Goal: Transaction & Acquisition: Purchase product/service

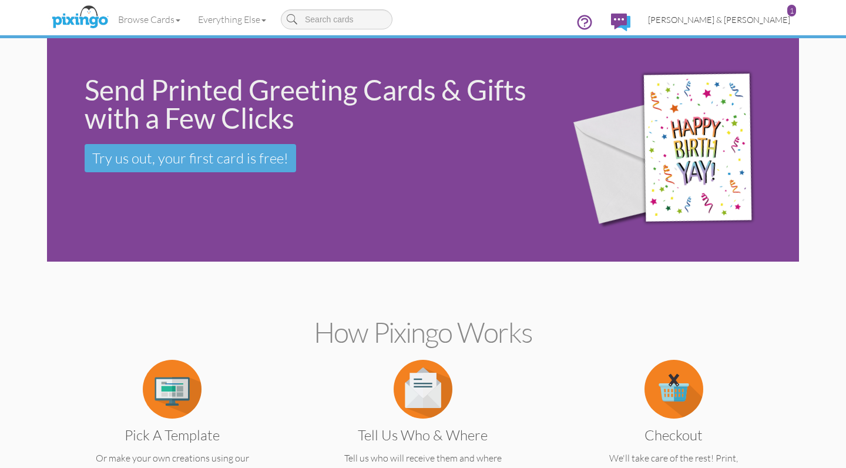
click at [749, 18] on span "[PERSON_NAME] & [PERSON_NAME]" at bounding box center [719, 20] width 142 height 10
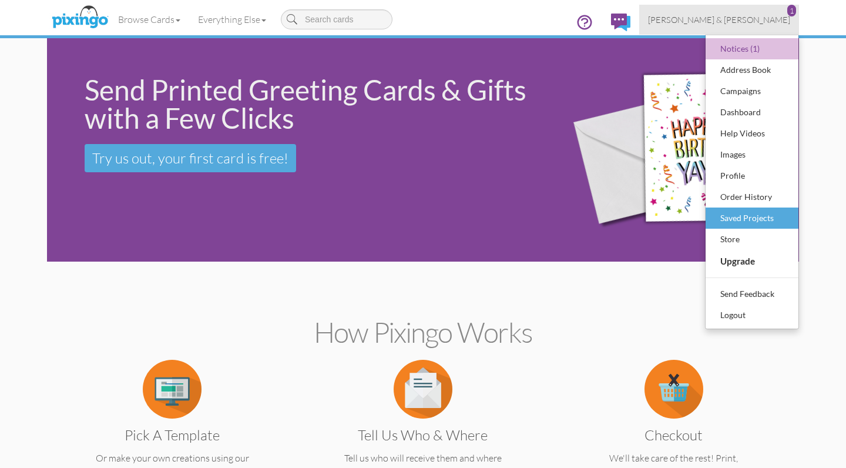
click at [740, 215] on div "Saved Projects" at bounding box center [752, 218] width 69 height 18
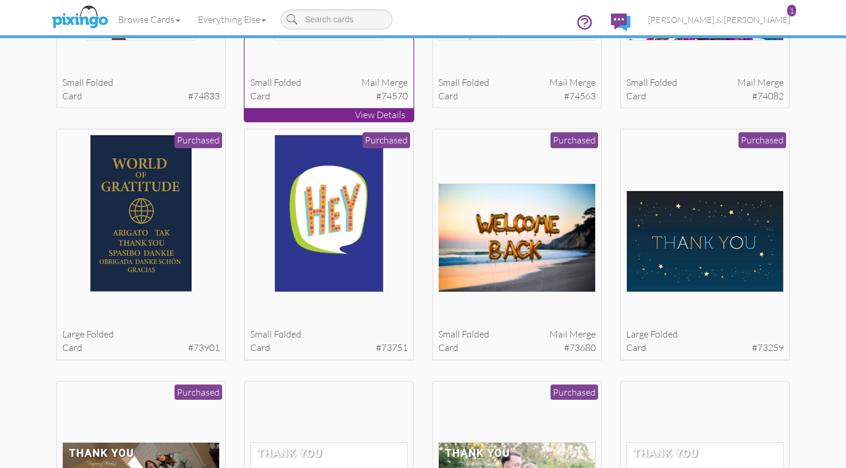
scroll to position [240, 0]
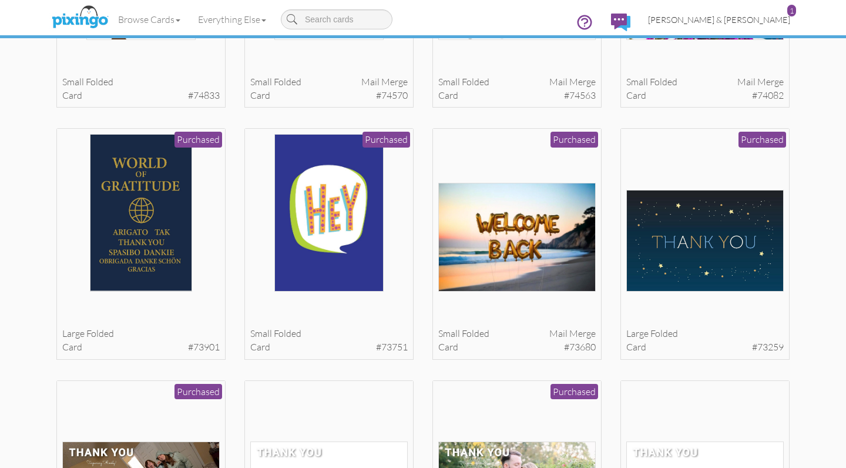
click at [726, 17] on span "[PERSON_NAME] & [PERSON_NAME]" at bounding box center [719, 20] width 142 height 10
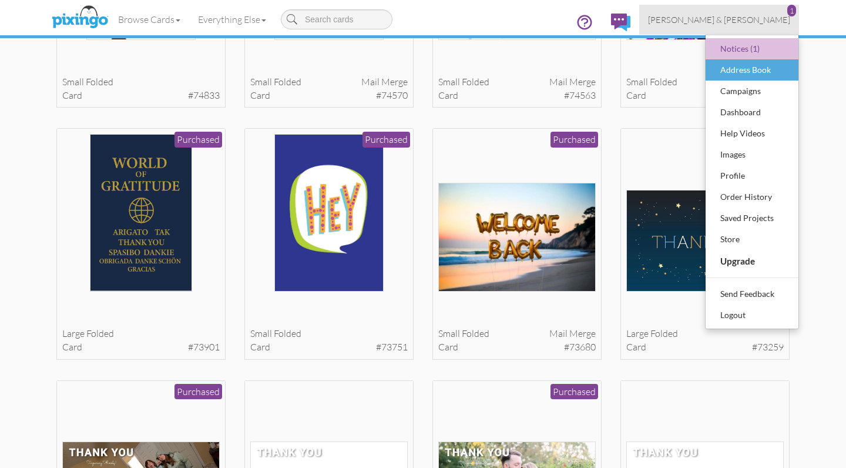
click at [730, 72] on div "Address Book" at bounding box center [752, 70] width 69 height 18
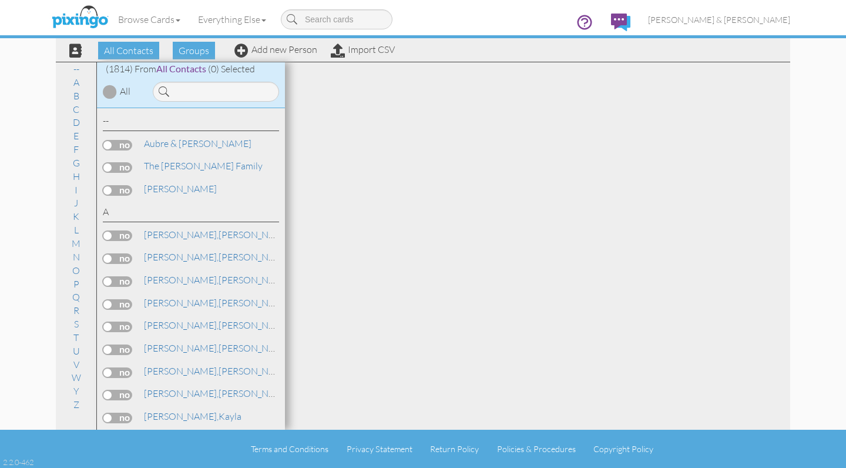
click at [249, 92] on input at bounding box center [216, 92] width 126 height 20
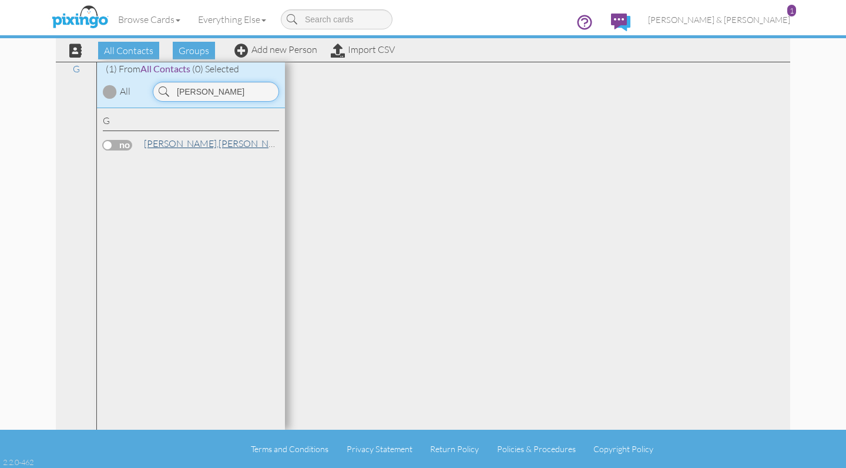
type input "Gibbs"
click at [179, 143] on link "Gibbs, Taylor" at bounding box center [218, 143] width 150 height 14
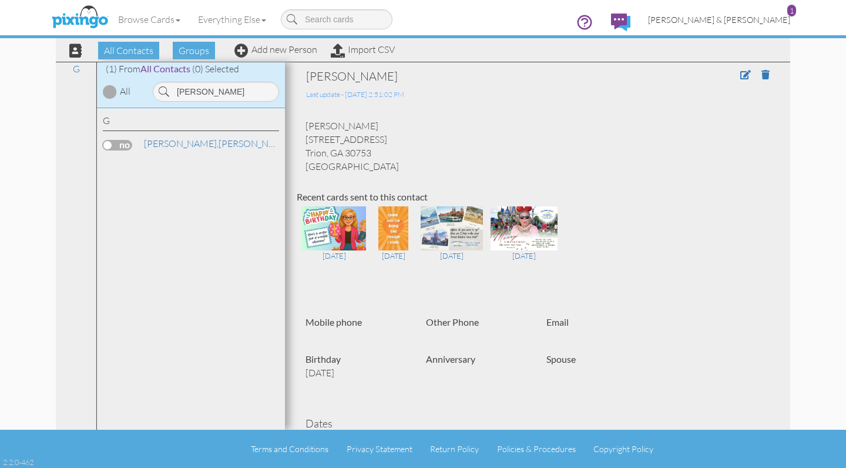
click at [727, 19] on span "[PERSON_NAME] & [PERSON_NAME]" at bounding box center [719, 20] width 142 height 10
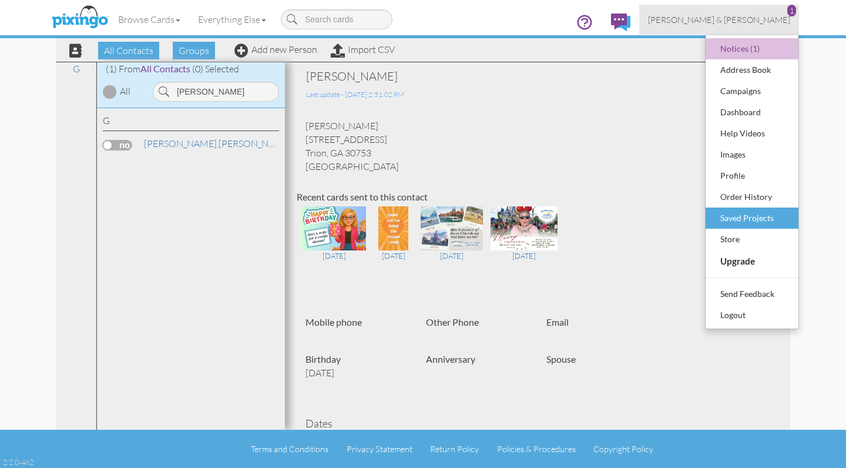
click at [750, 218] on div "Saved Projects" at bounding box center [752, 218] width 69 height 18
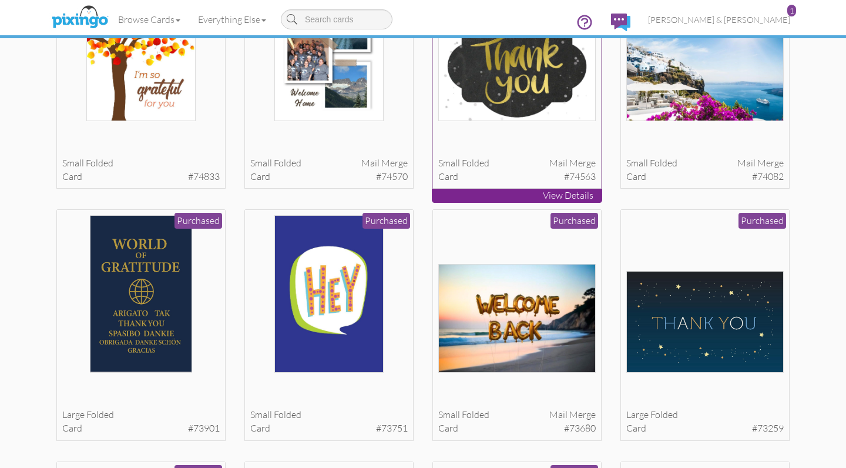
scroll to position [202, 0]
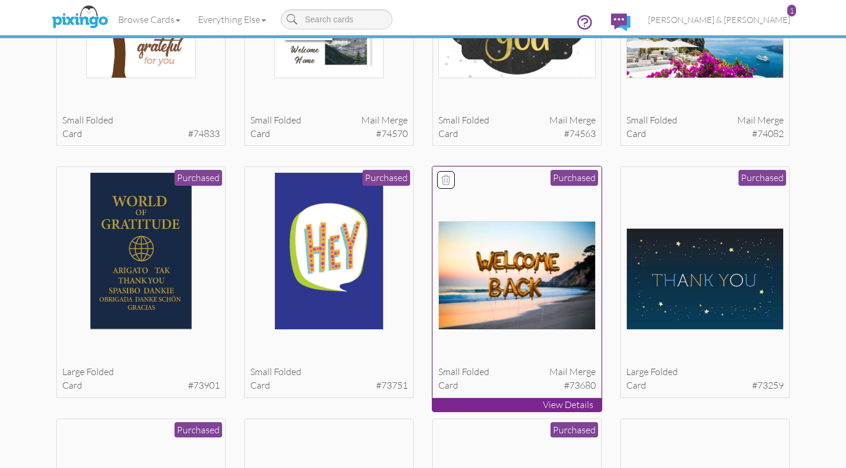
click at [515, 188] on div at bounding box center [517, 251] width 158 height 158
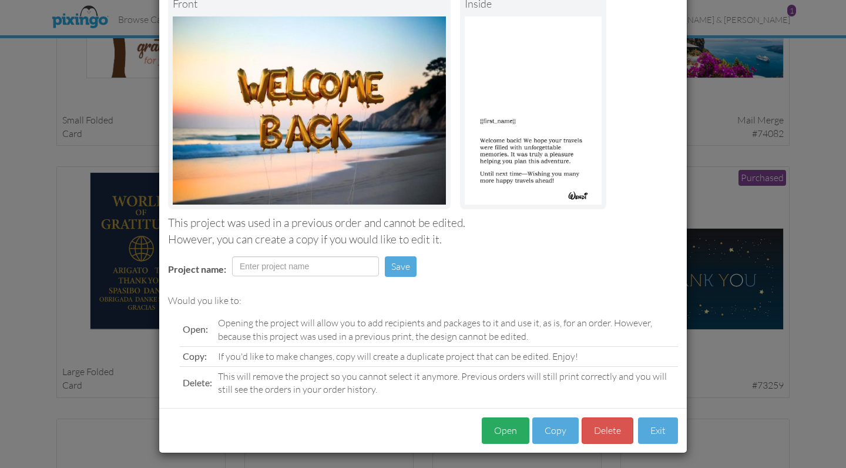
scroll to position [78, 0]
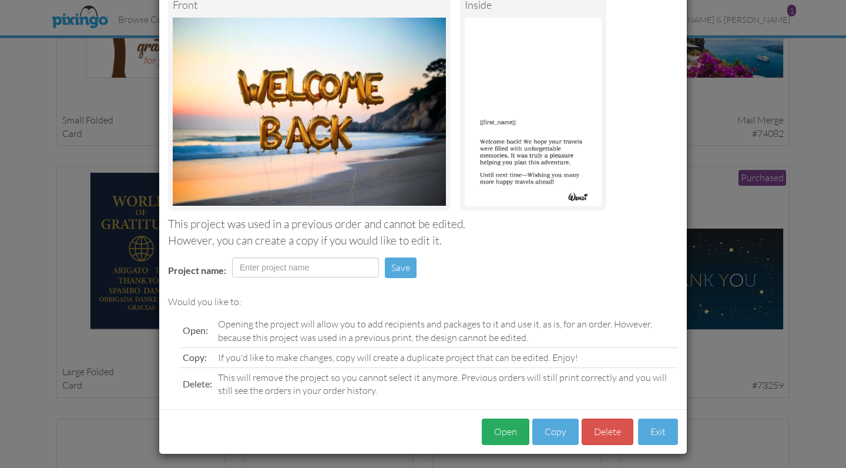
click at [506, 433] on button "Open" at bounding box center [506, 432] width 48 height 26
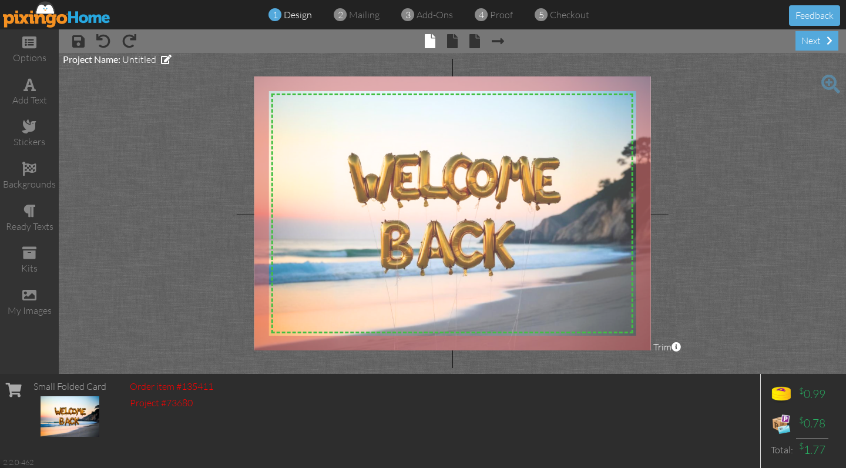
click at [358, 327] on div at bounding box center [453, 213] width 397 height 274
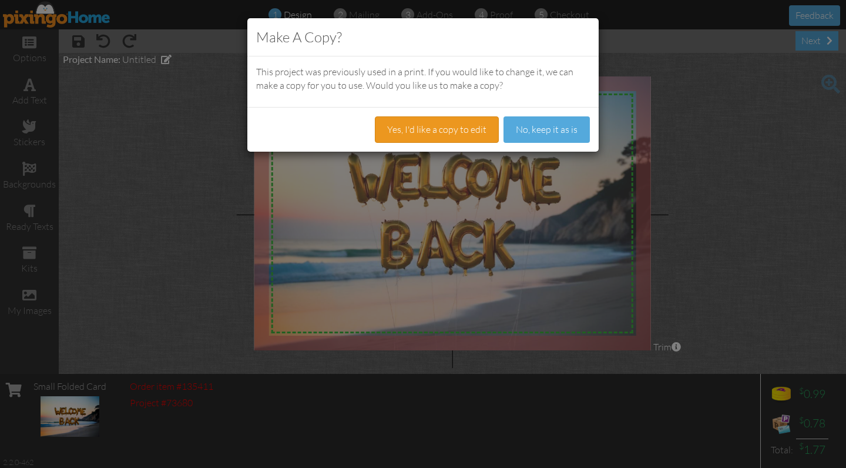
click at [427, 133] on button "Yes, I'd like a copy to edit" at bounding box center [437, 129] width 124 height 26
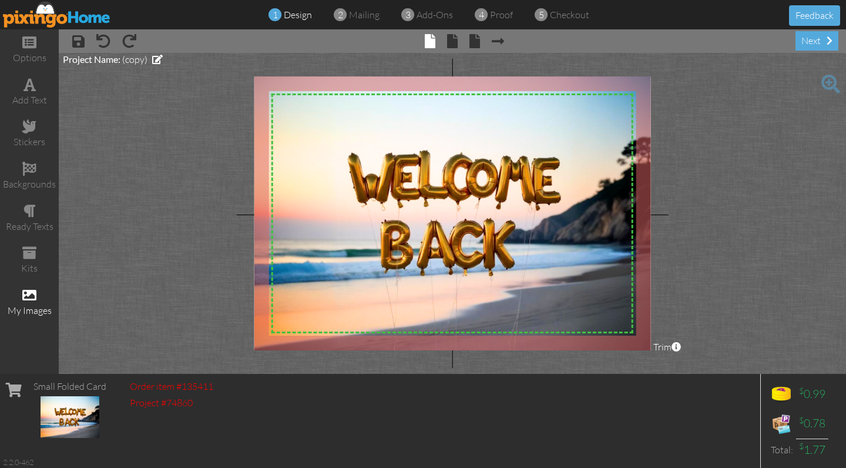
click at [32, 292] on span at bounding box center [29, 295] width 14 height 14
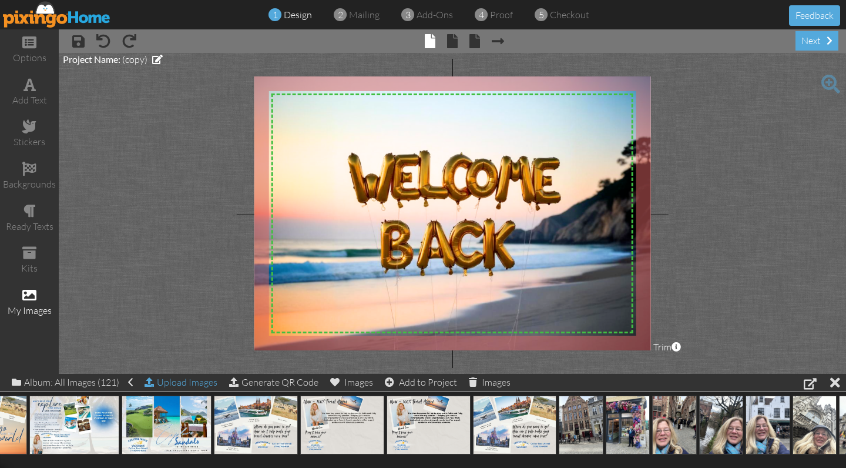
click at [168, 376] on div "Upload Images" at bounding box center [181, 382] width 73 height 17
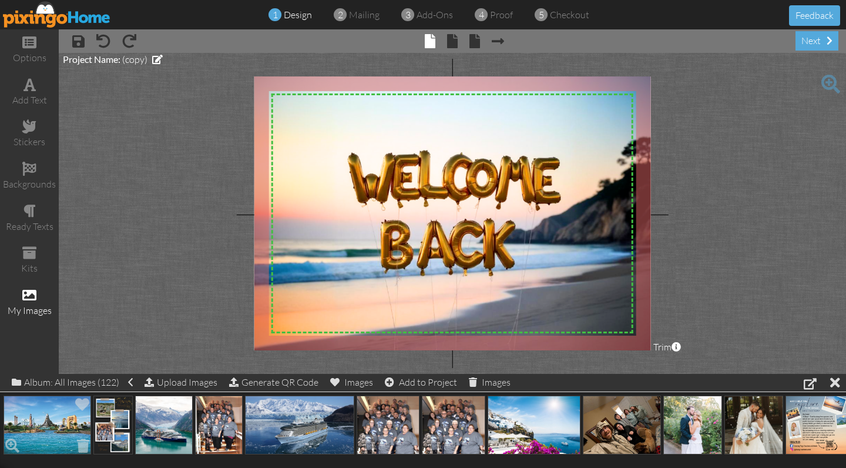
click at [34, 419] on img at bounding box center [48, 425] width 88 height 59
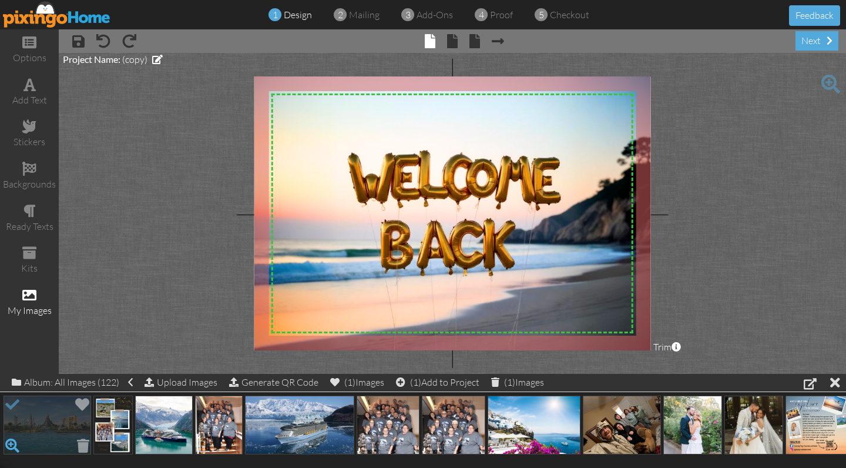
click at [12, 442] on span at bounding box center [12, 446] width 20 height 20
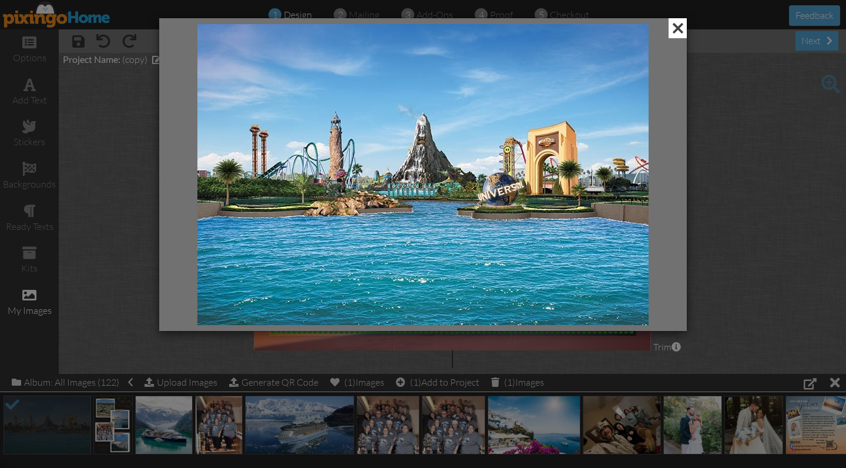
click at [677, 31] on span at bounding box center [678, 28] width 18 height 20
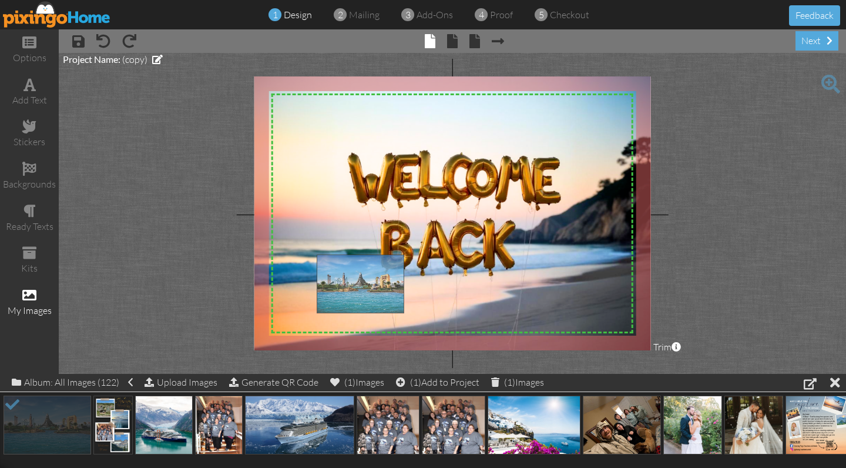
drag, startPoint x: 57, startPoint y: 421, endPoint x: 369, endPoint y: 281, distance: 342.0
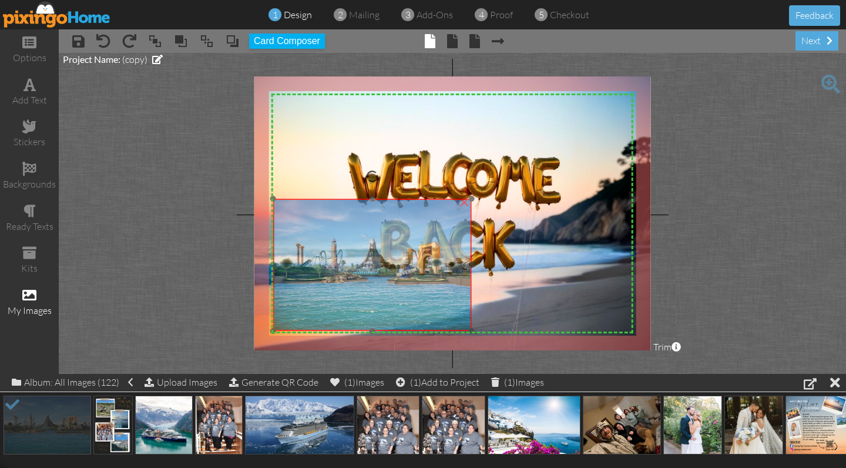
drag, startPoint x: 381, startPoint y: 286, endPoint x: 339, endPoint y: 229, distance: 70.5
click at [339, 229] on img at bounding box center [372, 265] width 198 height 132
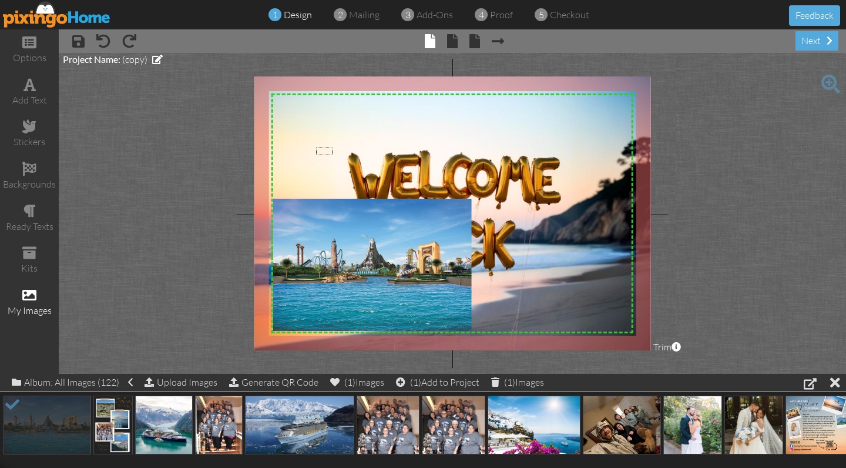
drag, startPoint x: 316, startPoint y: 148, endPoint x: 333, endPoint y: 155, distance: 18.1
click at [333, 155] on div "X X X X X X X X X X X X X X X X X X X X X X X X X X X X X X X X X X X X X X X X…" at bounding box center [453, 213] width 397 height 274
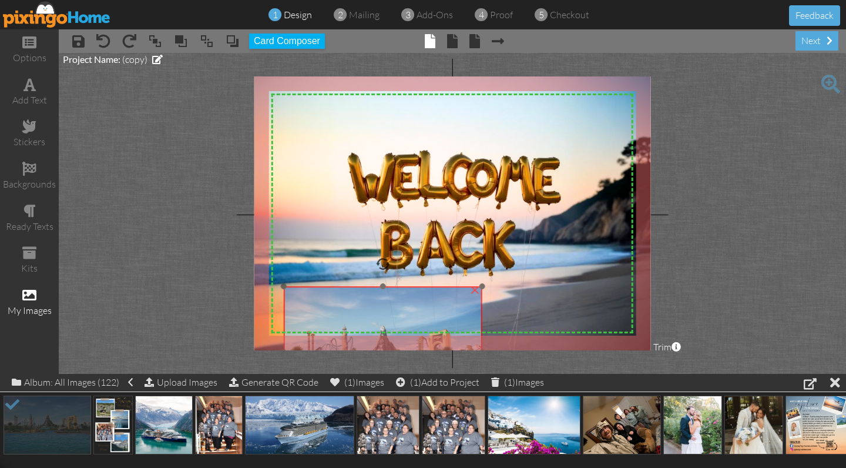
drag, startPoint x: 412, startPoint y: 248, endPoint x: 422, endPoint y: 336, distance: 88.1
click at [422, 336] on img at bounding box center [383, 352] width 198 height 132
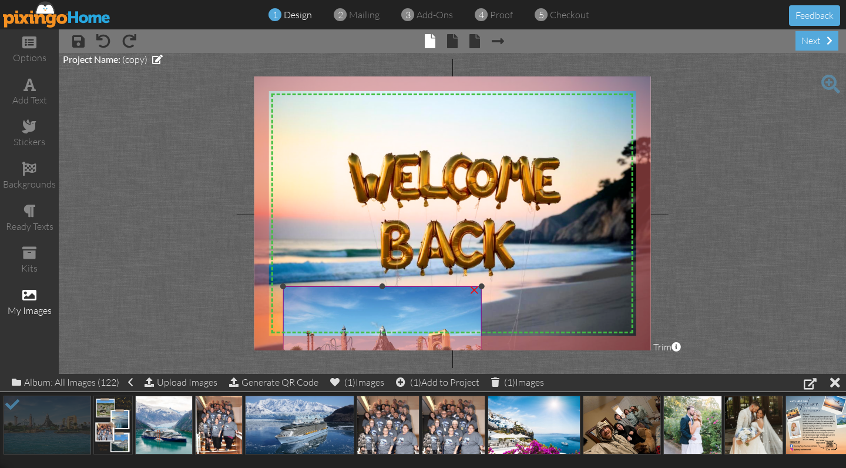
click at [453, 311] on img at bounding box center [382, 352] width 198 height 132
click at [476, 289] on div "×" at bounding box center [474, 288] width 19 height 19
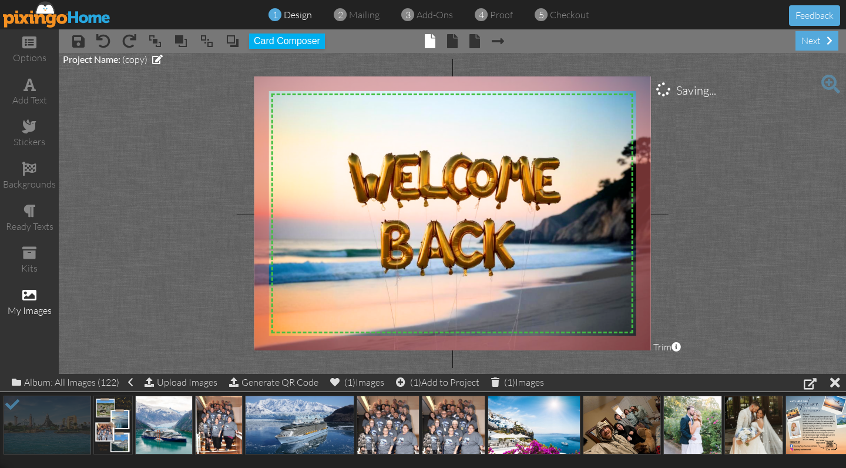
click at [82, 22] on img at bounding box center [57, 14] width 108 height 26
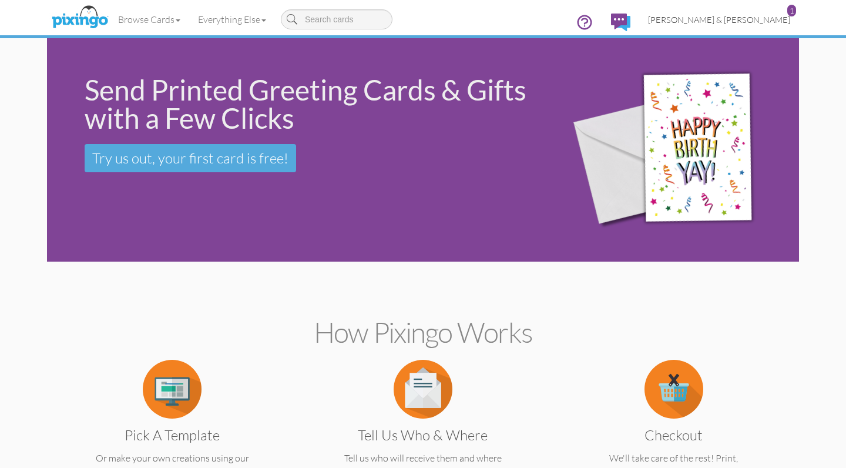
click at [738, 21] on span "[PERSON_NAME] & [PERSON_NAME]" at bounding box center [719, 20] width 142 height 10
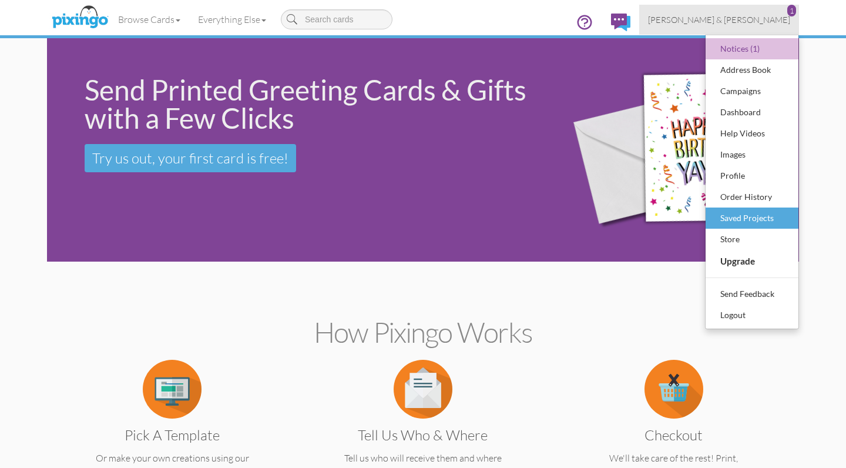
click at [732, 218] on div "Saved Projects" at bounding box center [752, 218] width 69 height 18
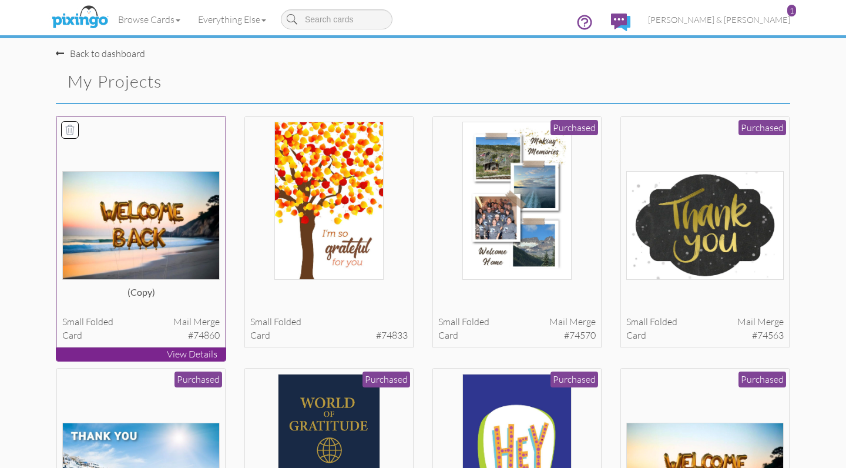
click at [135, 250] on img at bounding box center [141, 225] width 158 height 109
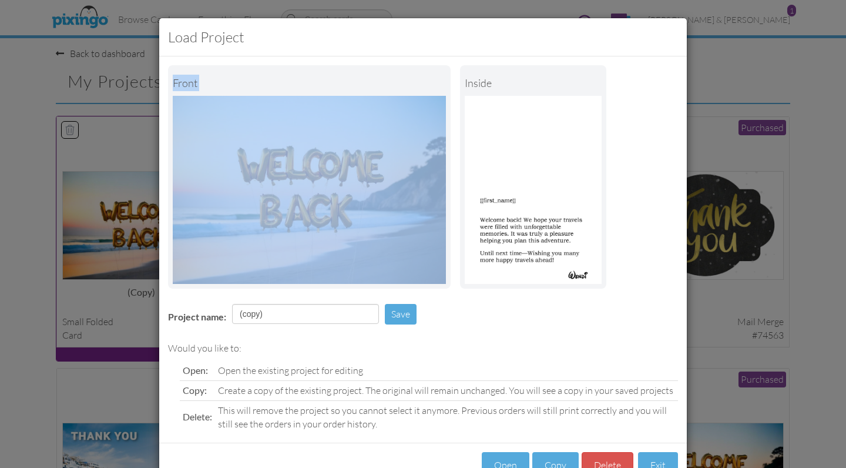
click at [135, 250] on div "Load Project Front inside Project name: (copy) Save Would you like to: Open: Op…" at bounding box center [423, 234] width 846 height 468
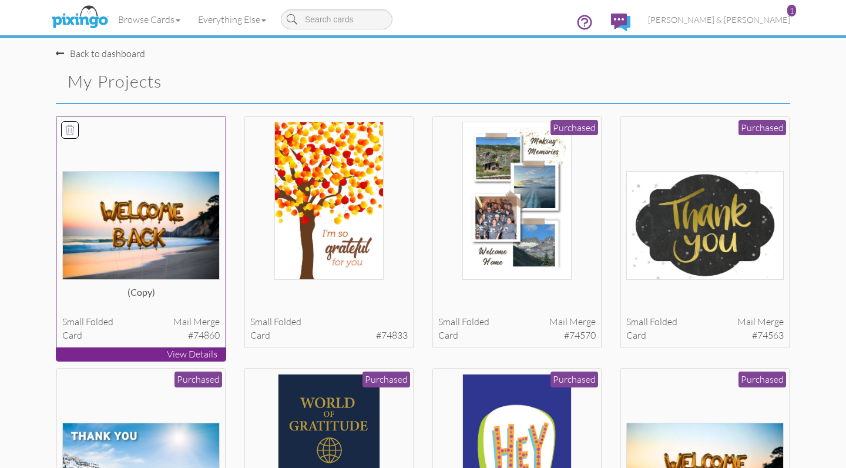
click at [138, 253] on img at bounding box center [141, 225] width 158 height 109
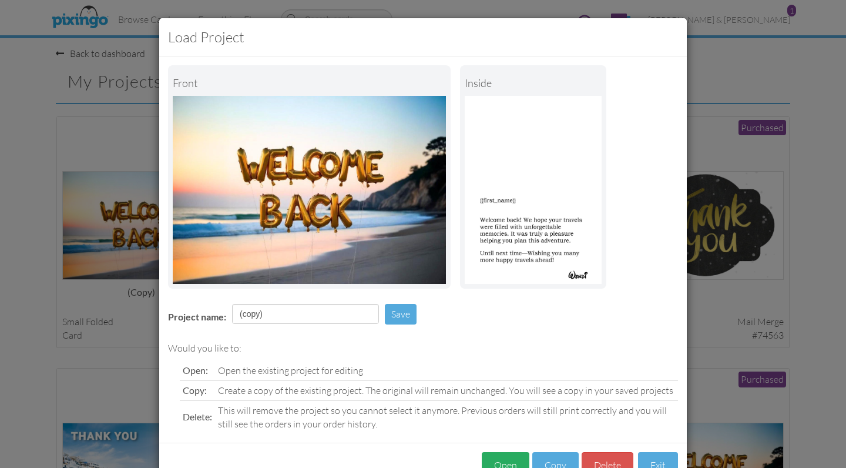
click at [500, 458] on button "Open" at bounding box center [506, 465] width 48 height 26
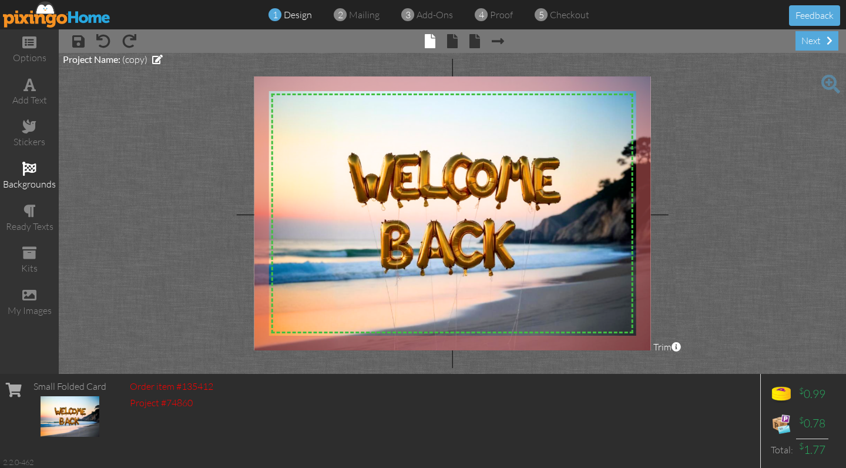
click at [28, 180] on div "backgrounds" at bounding box center [29, 185] width 59 height 14
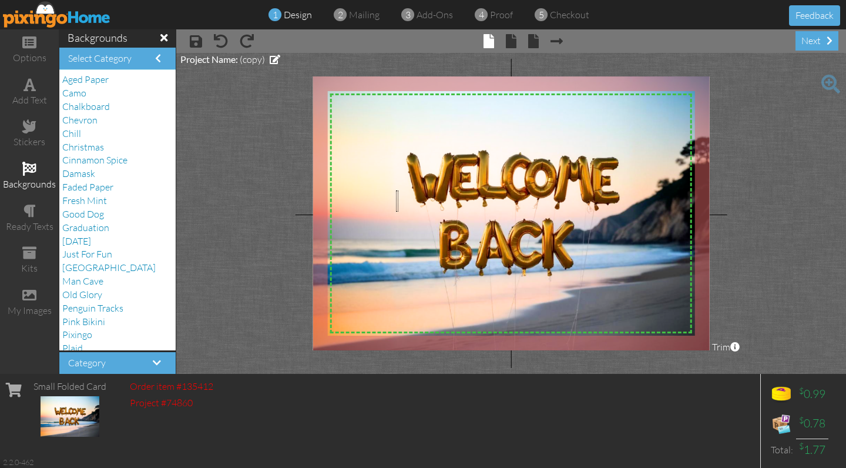
drag, startPoint x: 399, startPoint y: 190, endPoint x: 396, endPoint y: 212, distance: 21.3
click at [396, 212] on div "X X X X X X X X X X X X X X X X X X X X X X X X X X X X X X X X X X X X X X X X…" at bounding box center [511, 213] width 397 height 274
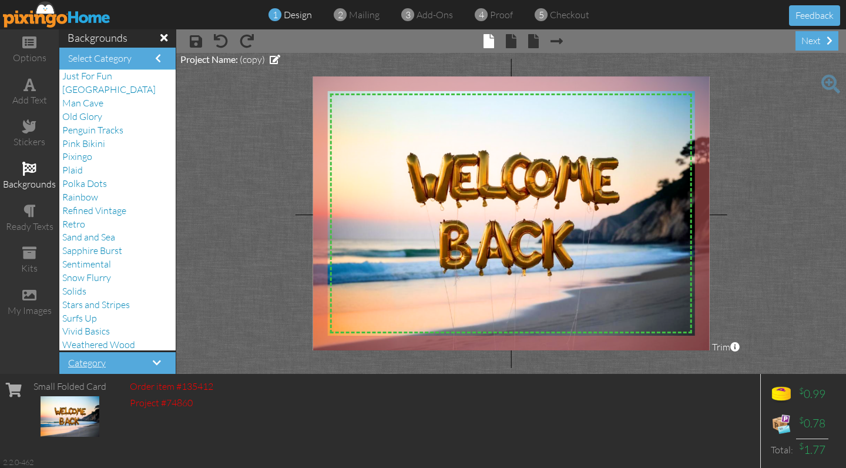
click at [158, 361] on span at bounding box center [157, 362] width 8 height 9
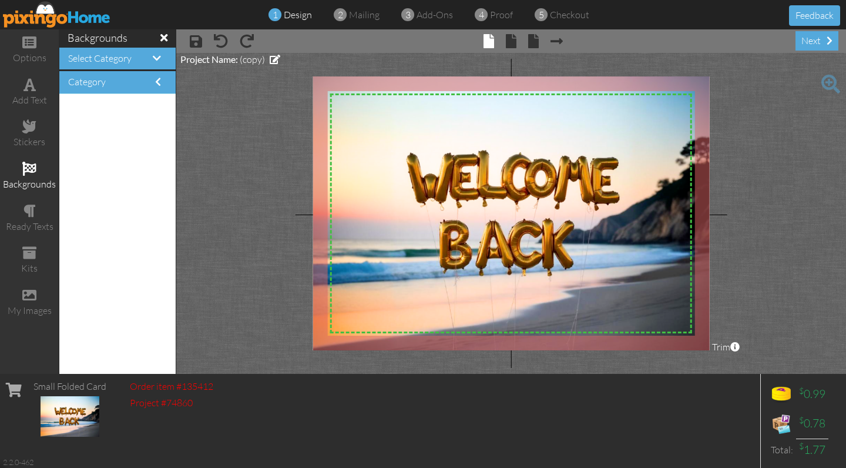
click at [165, 38] on span at bounding box center [163, 37] width 7 height 11
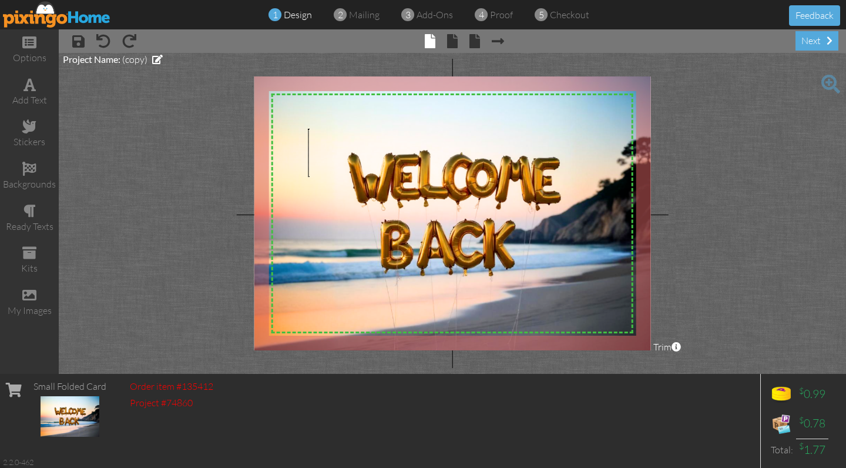
drag, startPoint x: 308, startPoint y: 129, endPoint x: 308, endPoint y: 176, distance: 47.0
click at [308, 176] on div "X X X X X X X X X X X X X X X X X X X X X X X X X X X X X X X X X X X X X X X X…" at bounding box center [453, 213] width 397 height 274
click at [26, 210] on span at bounding box center [30, 211] width 12 height 14
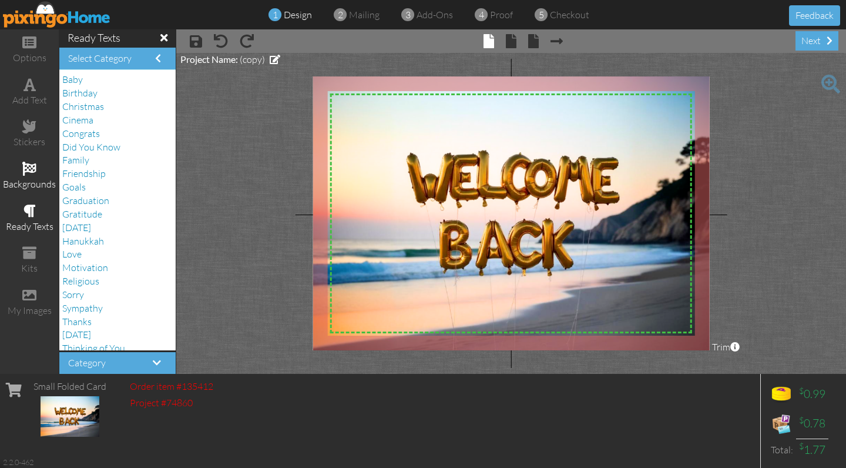
click at [25, 168] on span at bounding box center [29, 169] width 14 height 14
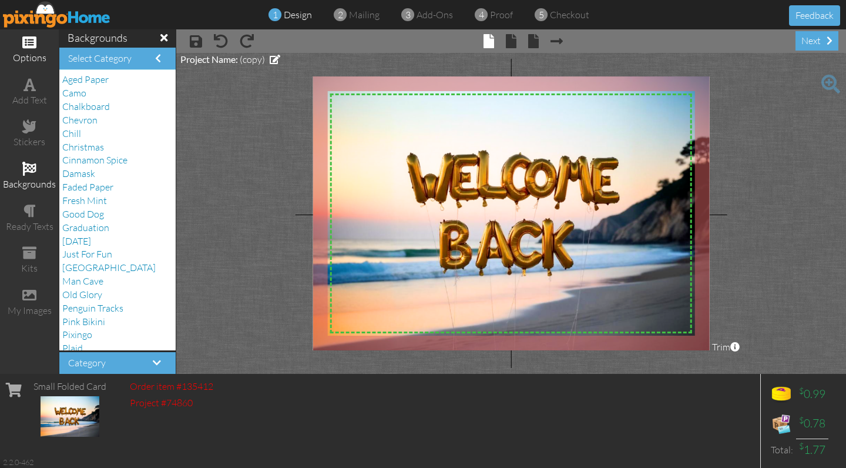
click at [31, 47] on span at bounding box center [29, 42] width 14 height 14
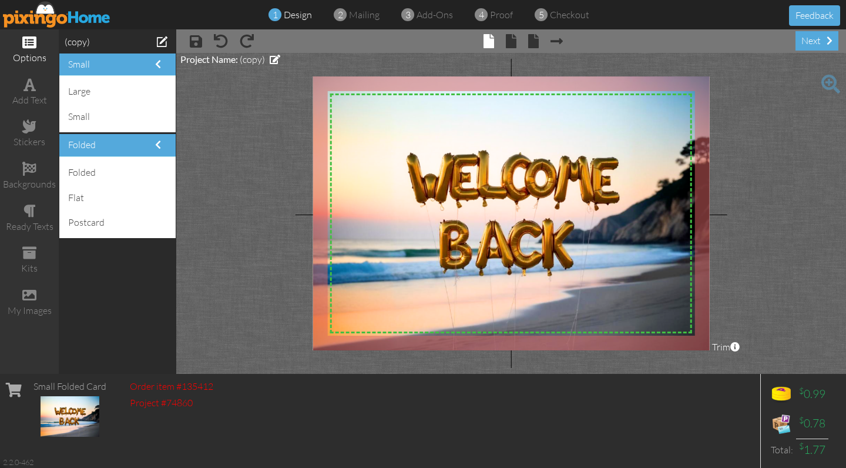
click at [31, 47] on span at bounding box center [29, 42] width 14 height 14
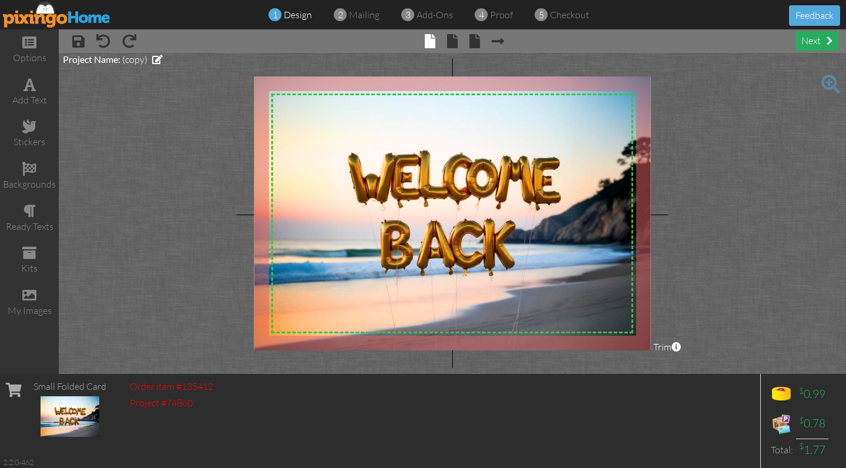
click at [816, 46] on div "next" at bounding box center [817, 40] width 43 height 19
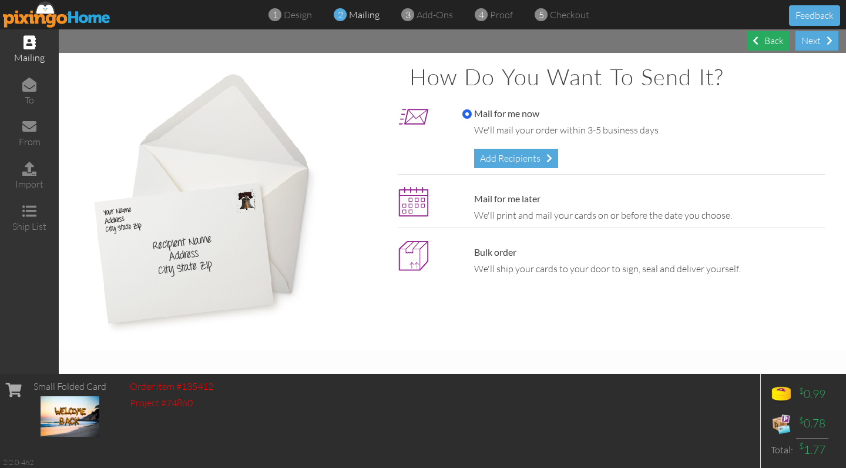
click at [769, 41] on div "Back" at bounding box center [768, 40] width 43 height 19
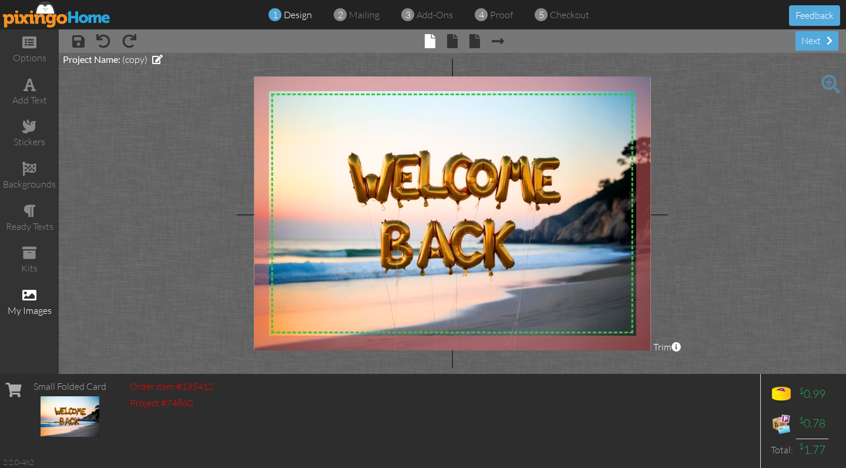
click at [31, 304] on div "my images" at bounding box center [29, 311] width 59 height 14
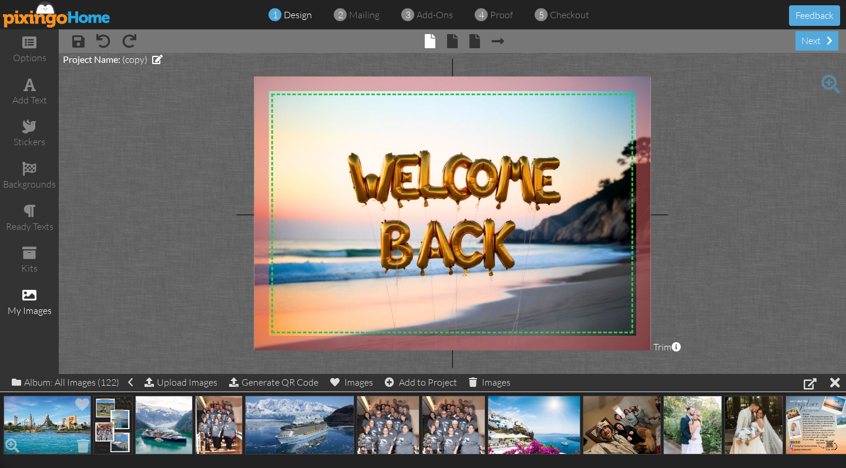
click at [59, 406] on img at bounding box center [48, 425] width 88 height 59
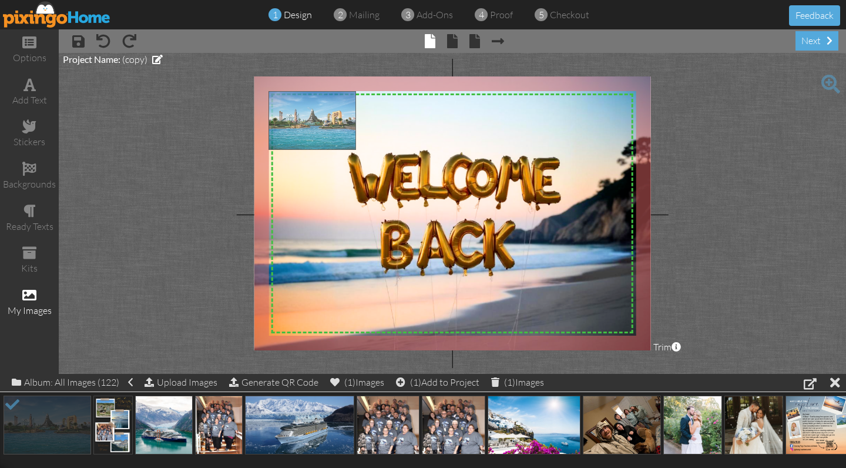
drag, startPoint x: 56, startPoint y: 416, endPoint x: 321, endPoint y: 112, distance: 403.3
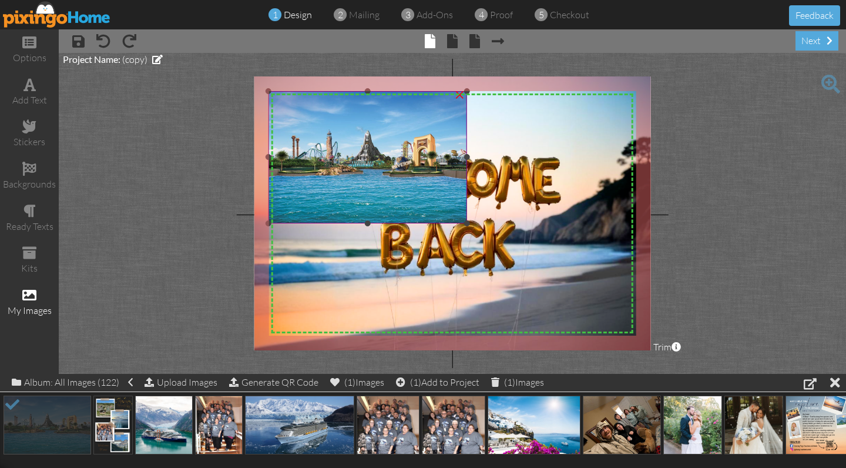
click at [457, 206] on img at bounding box center [368, 157] width 198 height 132
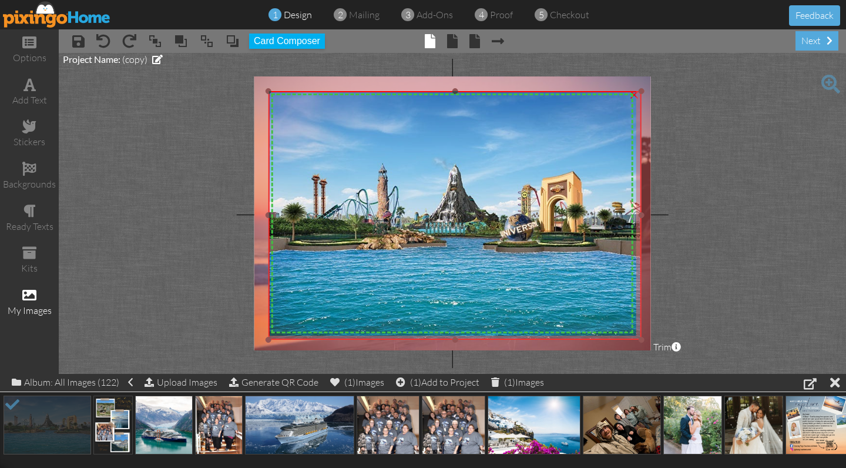
drag, startPoint x: 465, startPoint y: 223, endPoint x: 603, endPoint y: 339, distance: 180.6
click at [603, 339] on div "×" at bounding box center [455, 215] width 373 height 249
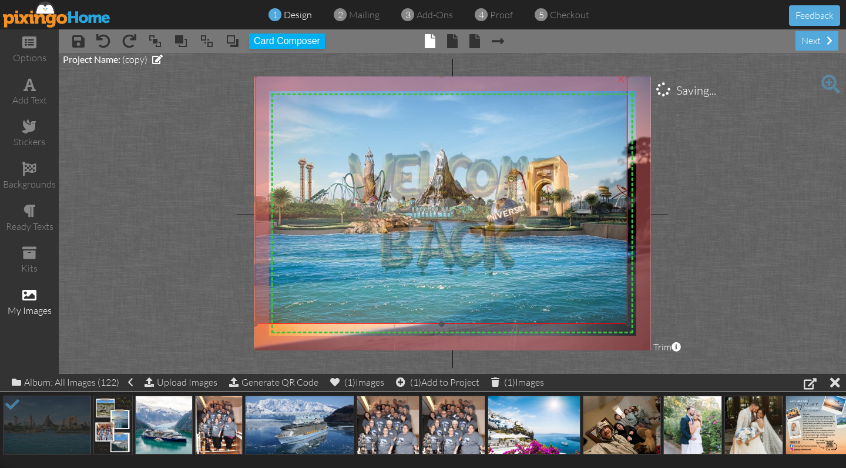
drag, startPoint x: 562, startPoint y: 288, endPoint x: 548, endPoint y: 272, distance: 20.8
click at [548, 272] on img at bounding box center [441, 199] width 373 height 249
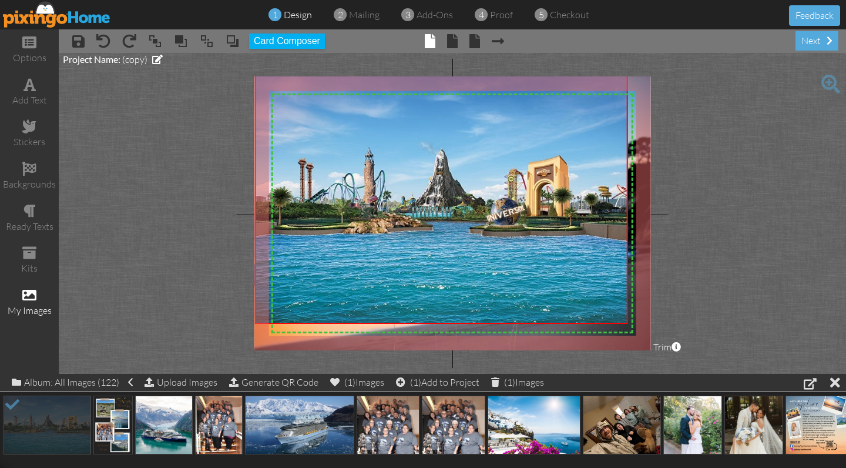
click at [43, 20] on img at bounding box center [57, 14] width 108 height 26
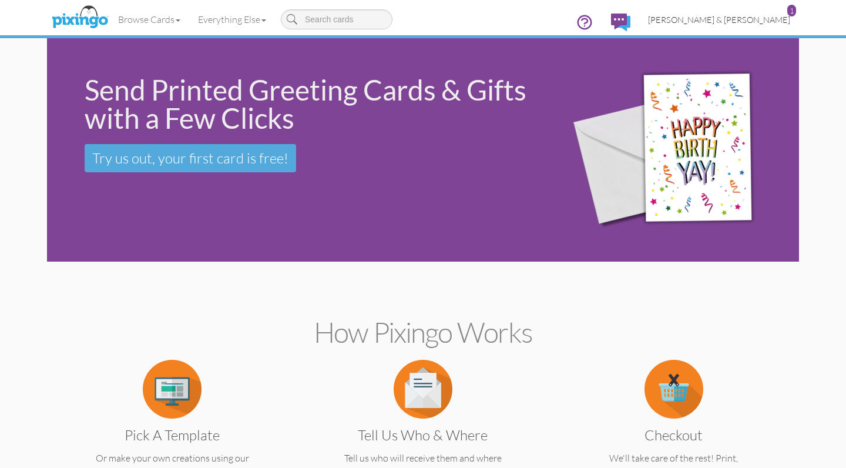
click at [727, 16] on span "[PERSON_NAME] & [PERSON_NAME]" at bounding box center [719, 20] width 142 height 10
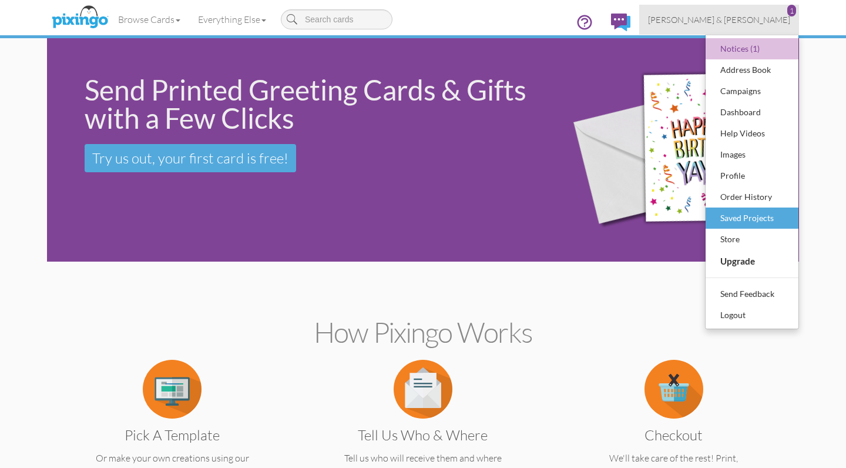
click at [722, 212] on div "Saved Projects" at bounding box center [752, 218] width 69 height 18
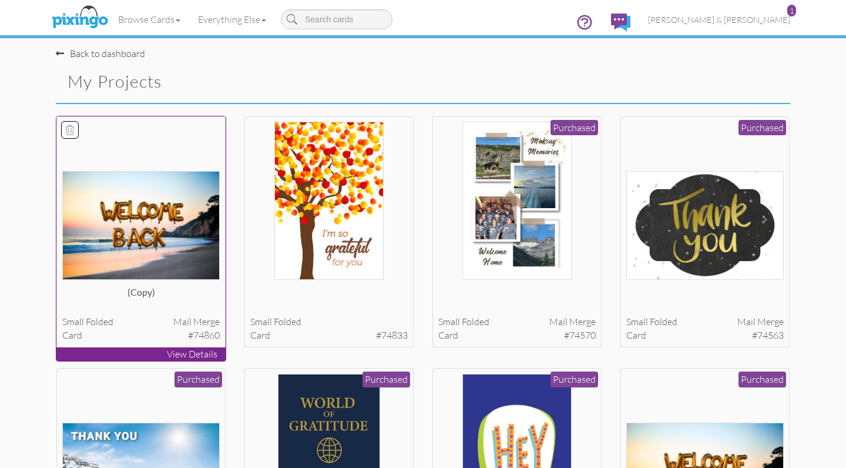
click at [178, 201] on img at bounding box center [141, 225] width 158 height 109
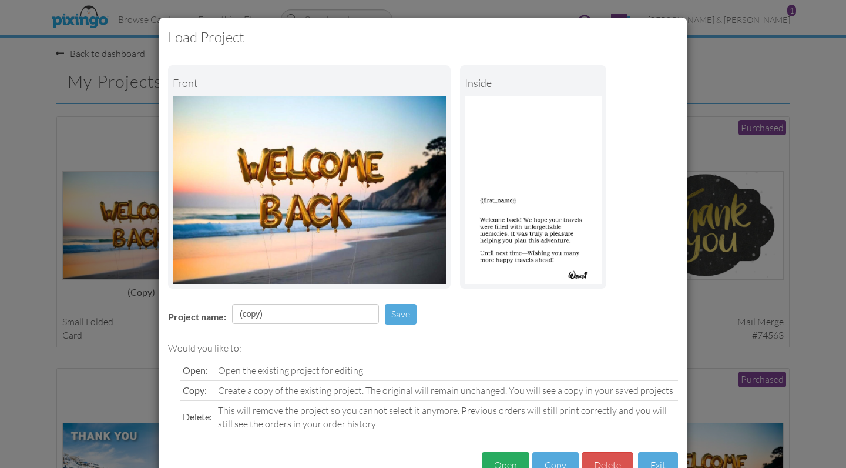
click at [503, 458] on button "Open" at bounding box center [506, 465] width 48 height 26
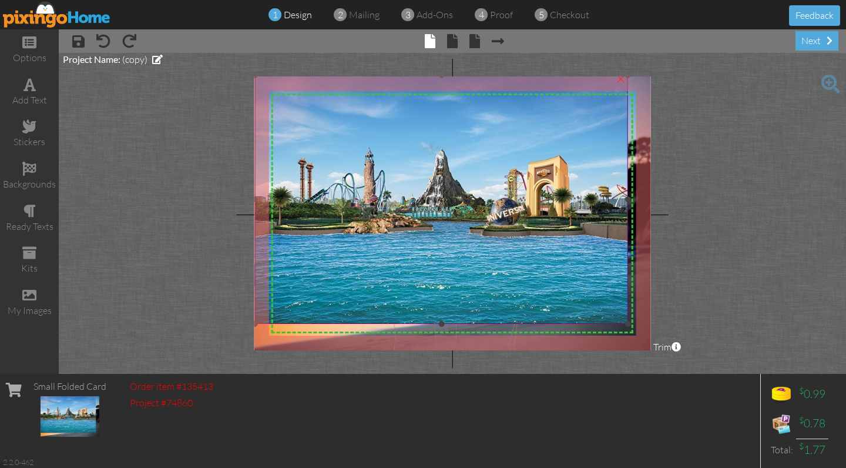
click at [428, 274] on img at bounding box center [441, 199] width 373 height 249
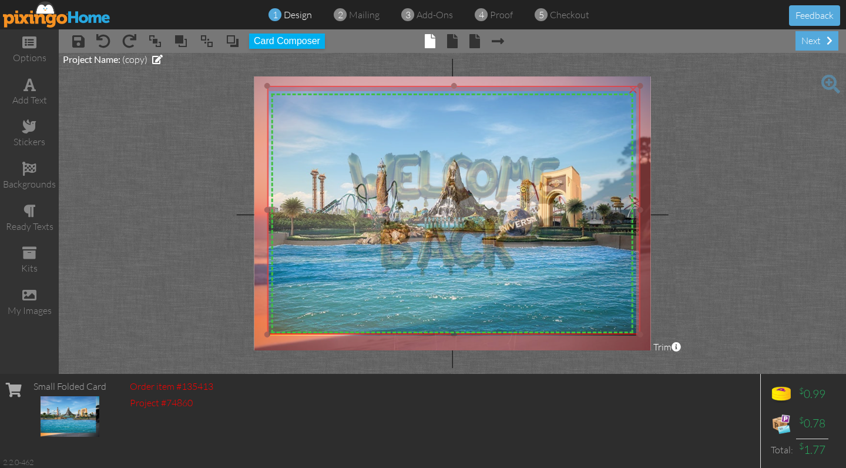
drag, startPoint x: 431, startPoint y: 266, endPoint x: 444, endPoint y: 276, distance: 16.3
click at [444, 276] on img at bounding box center [453, 210] width 373 height 249
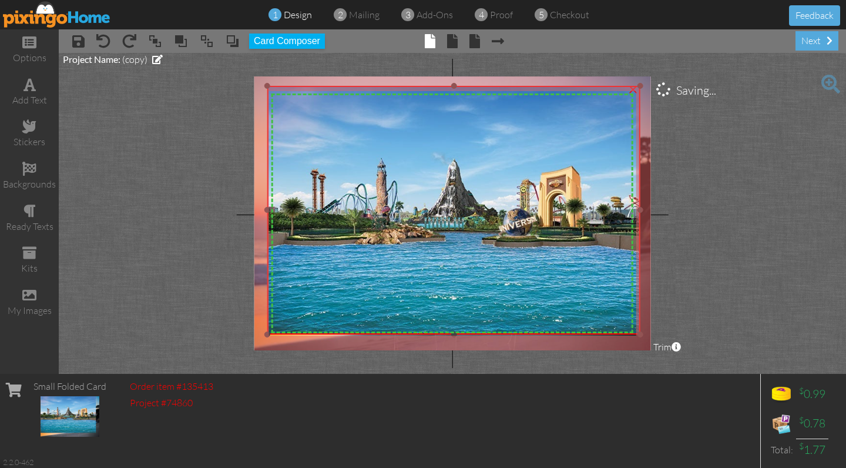
click at [632, 92] on div "×" at bounding box center [633, 88] width 19 height 19
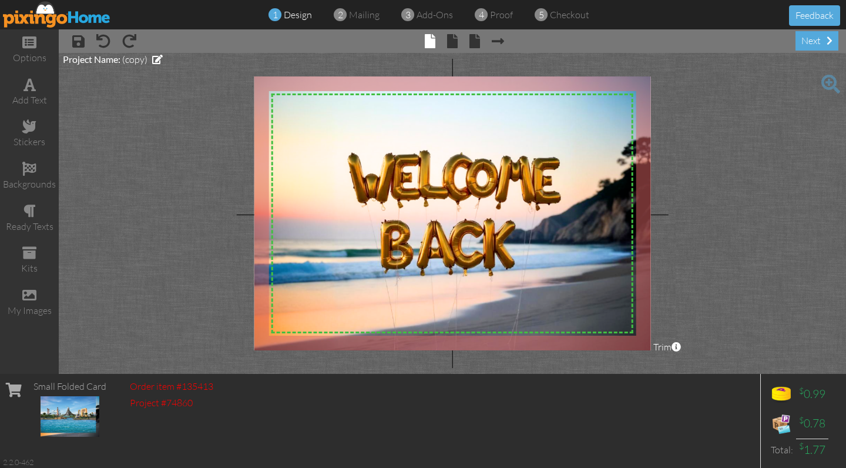
click at [661, 346] on span "Trim" at bounding box center [668, 347] width 28 height 14
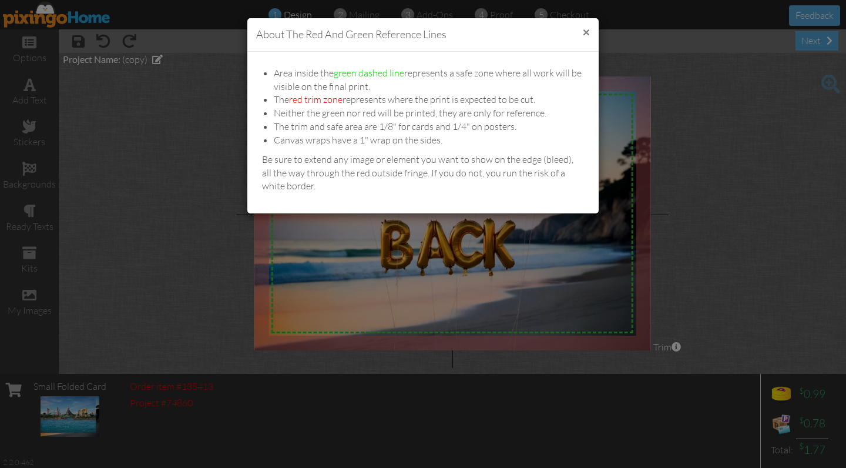
click at [587, 27] on button "×" at bounding box center [586, 32] width 7 height 12
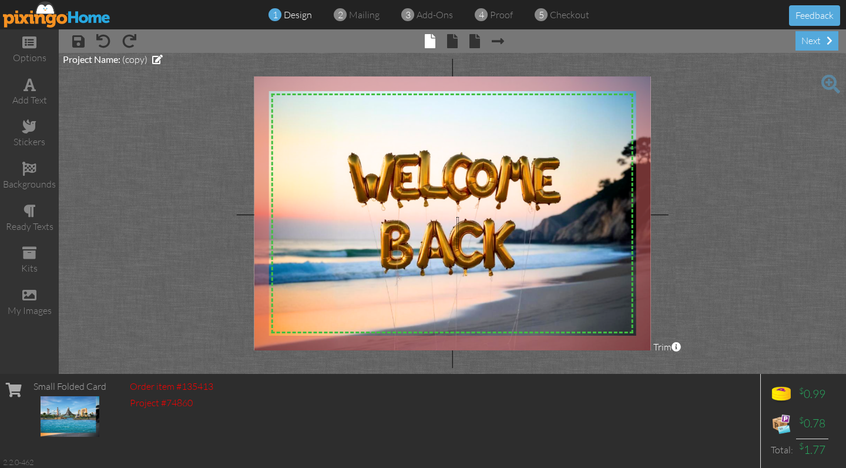
drag, startPoint x: 457, startPoint y: 217, endPoint x: 459, endPoint y: 249, distance: 31.8
click at [459, 249] on div "X X X X X X X X X X X X X X X X X X X X X X X X X X X X X X X X X X X X X X X X…" at bounding box center [453, 213] width 397 height 274
click at [450, 43] on span at bounding box center [452, 41] width 11 height 14
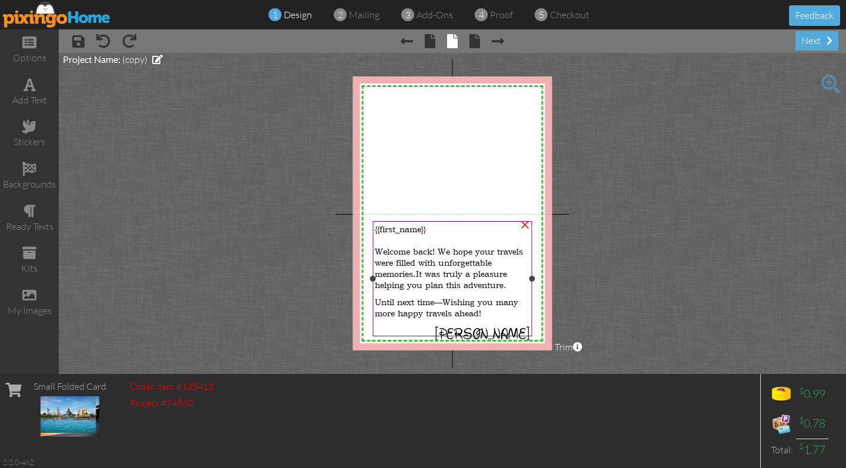
click at [379, 229] on span "{{first_name}}" at bounding box center [400, 228] width 51 height 11
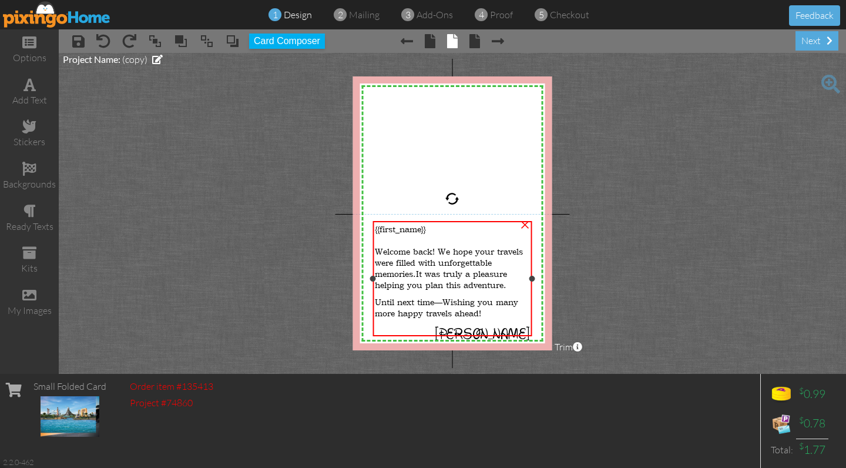
click at [380, 246] on span "Welcome back! We hope your travels were filled with unforgettable memories." at bounding box center [449, 263] width 148 height 34
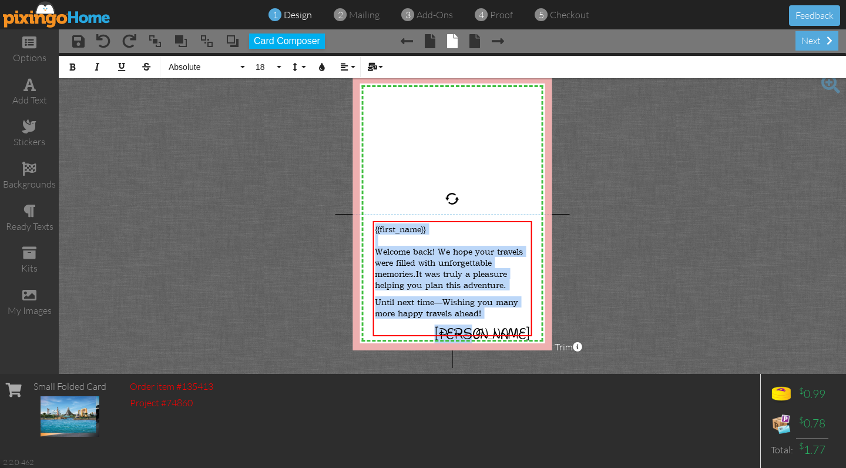
drag, startPoint x: 376, startPoint y: 229, endPoint x: 542, endPoint y: 319, distance: 189.1
click at [542, 319] on div "X X X X X X X X X X X X X X X X X X X X X X X X X X X X X X X X X X X X X X X X…" at bounding box center [452, 213] width 199 height 274
copy div "{{first_name}} Welcome back! We hope your travels were filled with unforgettabl…"
click at [71, 15] on img at bounding box center [57, 14] width 108 height 26
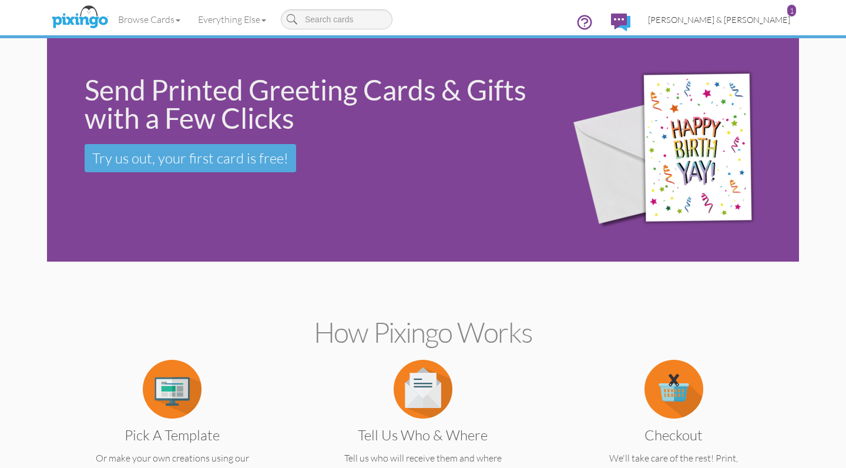
click at [729, 18] on span "[PERSON_NAME] & [PERSON_NAME]" at bounding box center [719, 20] width 142 height 10
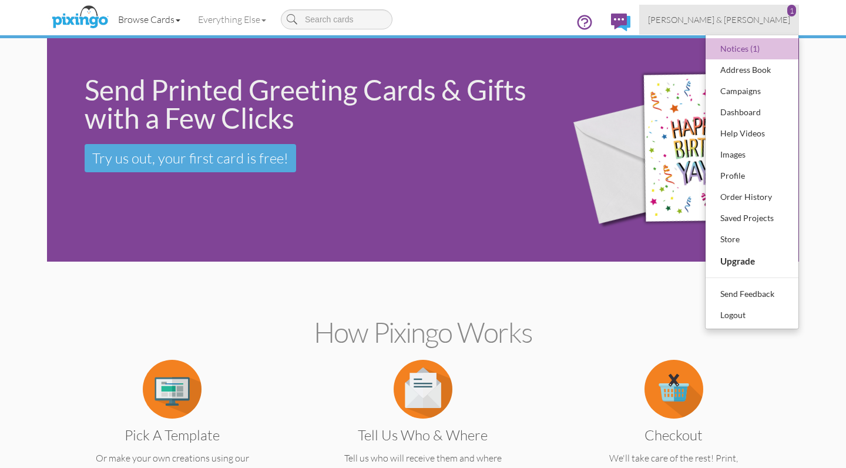
click at [180, 23] on link "Browse Cards" at bounding box center [149, 19] width 80 height 29
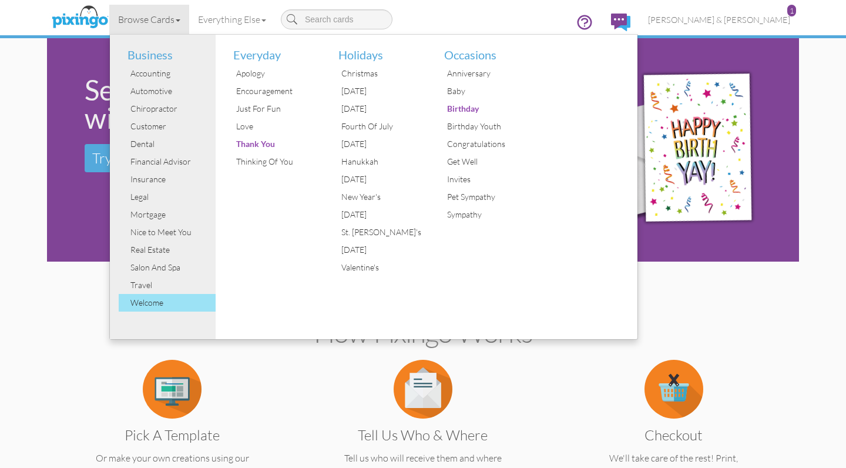
click at [153, 303] on div "Welcome" at bounding box center [172, 303] width 88 height 18
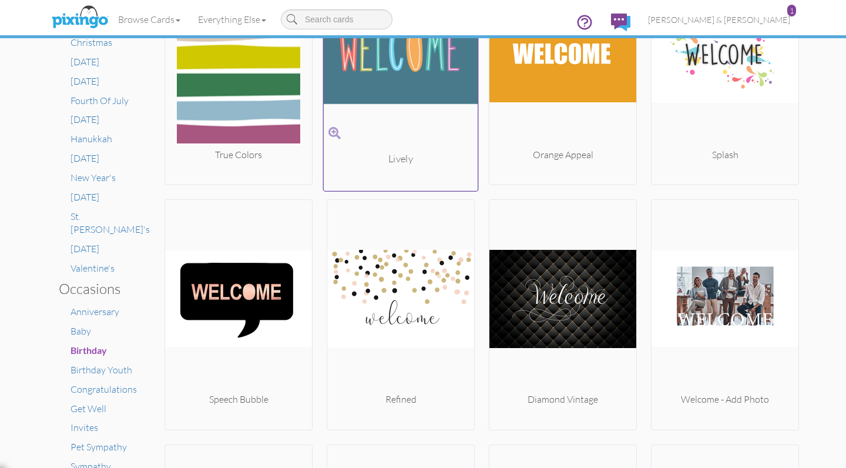
scroll to position [547, 0]
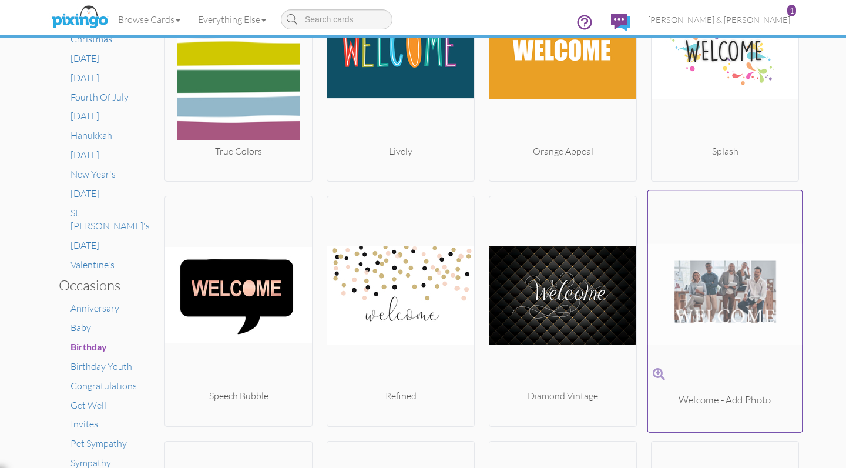
click at [755, 262] on img at bounding box center [725, 294] width 155 height 197
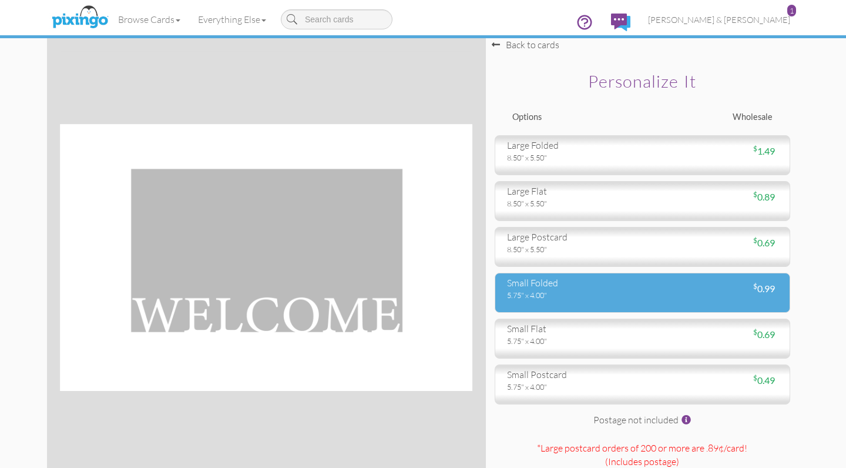
click at [546, 300] on div "5.75" x 4.00"" at bounding box center [570, 295] width 127 height 11
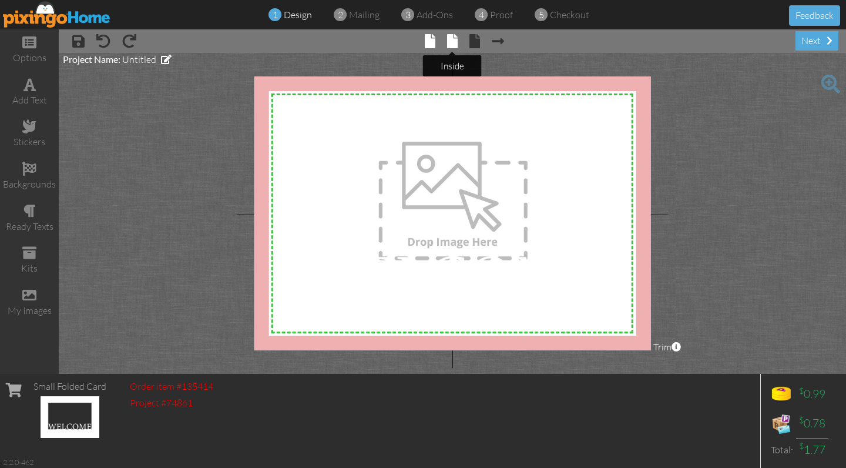
click at [450, 45] on span at bounding box center [452, 41] width 11 height 14
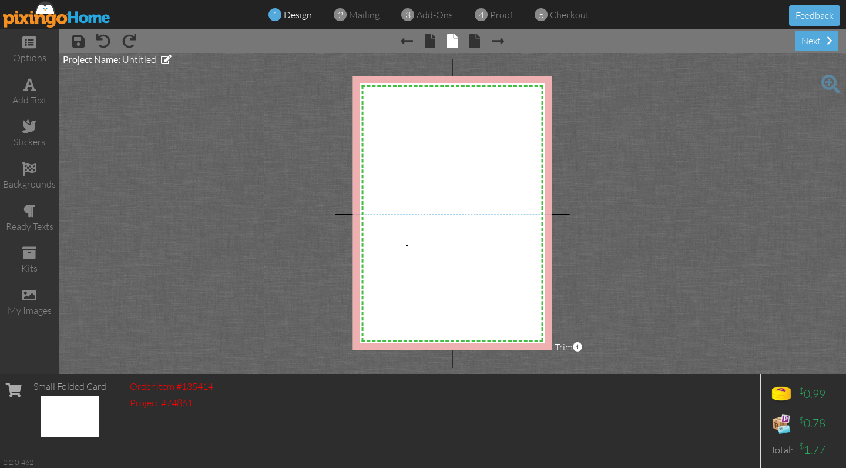
drag, startPoint x: 406, startPoint y: 245, endPoint x: 394, endPoint y: 246, distance: 12.4
click at [394, 246] on div "X X X X X X X X X X X X X X X X X X X X X X X X X X X X X X X X X X X X X X X X…" at bounding box center [452, 213] width 199 height 274
click at [19, 84] on div "add text" at bounding box center [29, 92] width 59 height 41
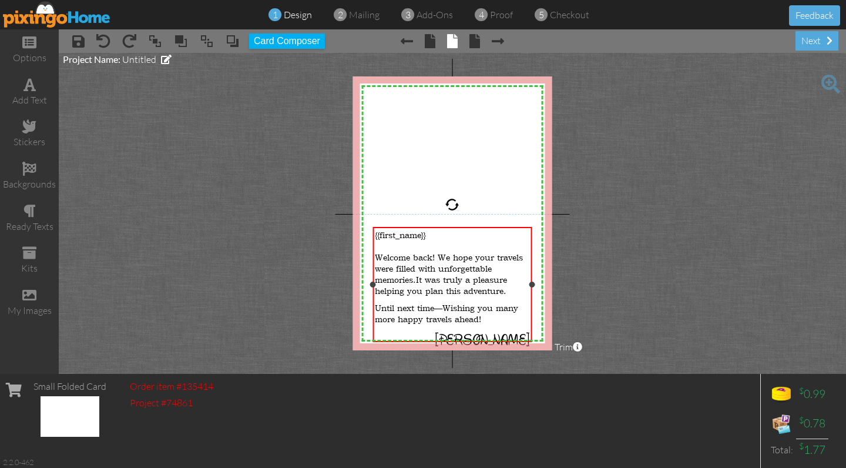
scroll to position [1963, 1]
click at [568, 255] on project-studio-wrapper "X X X X X X X X X X X X X X X X X X X X X X X X X X X X X X X X X X X X X X X X…" at bounding box center [453, 213] width 788 height 321
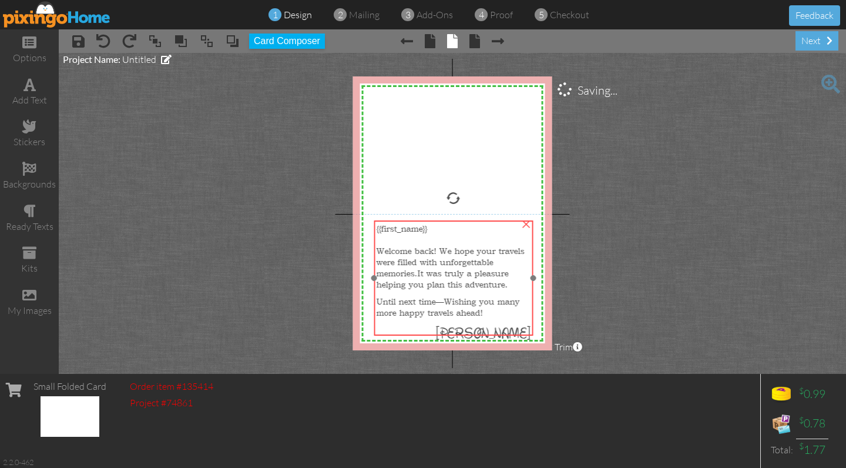
drag, startPoint x: 476, startPoint y: 272, endPoint x: 477, endPoint y: 265, distance: 6.6
click at [477, 267] on span "It was truly a pleasure helping you plan this adventure." at bounding box center [442, 278] width 132 height 22
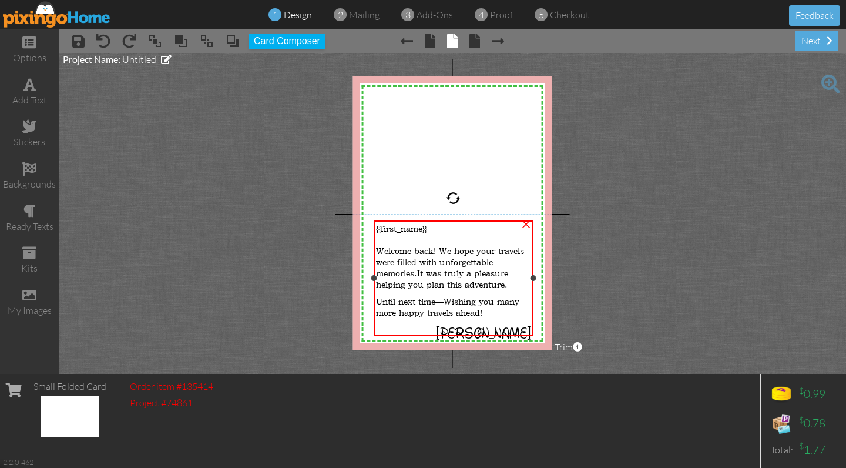
click at [433, 229] on div "{{first_name}}" at bounding box center [453, 228] width 155 height 11
drag, startPoint x: 430, startPoint y: 228, endPoint x: 373, endPoint y: 227, distance: 57.0
click at [374, 227] on div "{{first_name}} Welcome back! We hope your travels were filled with unforgettabl…" at bounding box center [453, 277] width 159 height 115
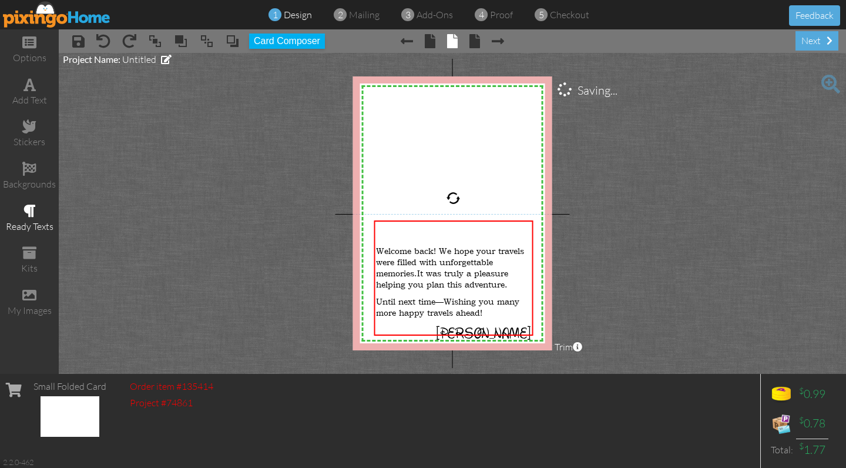
click at [27, 205] on span at bounding box center [30, 211] width 12 height 14
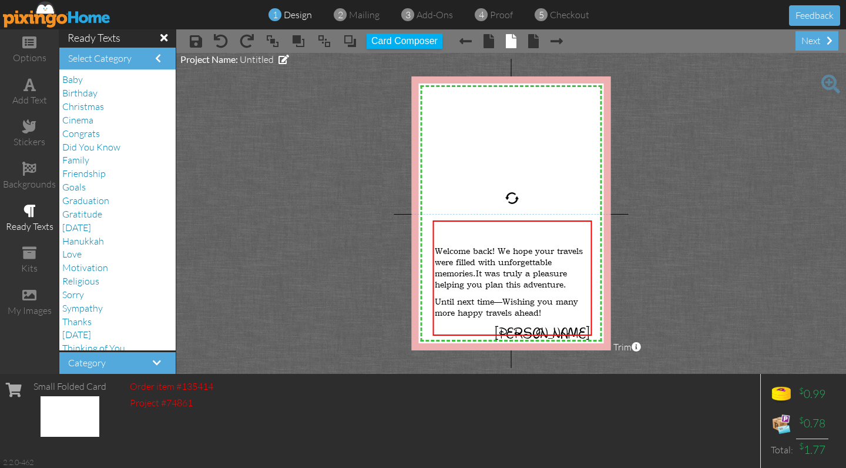
click at [162, 54] on h4 "Select Category" at bounding box center [117, 58] width 99 height 11
click at [159, 59] on span at bounding box center [158, 57] width 6 height 9
click at [457, 245] on span "Welcome back! We hope your travels were filled with unforgettable memories." at bounding box center [509, 262] width 148 height 34
click at [439, 234] on div at bounding box center [512, 239] width 155 height 11
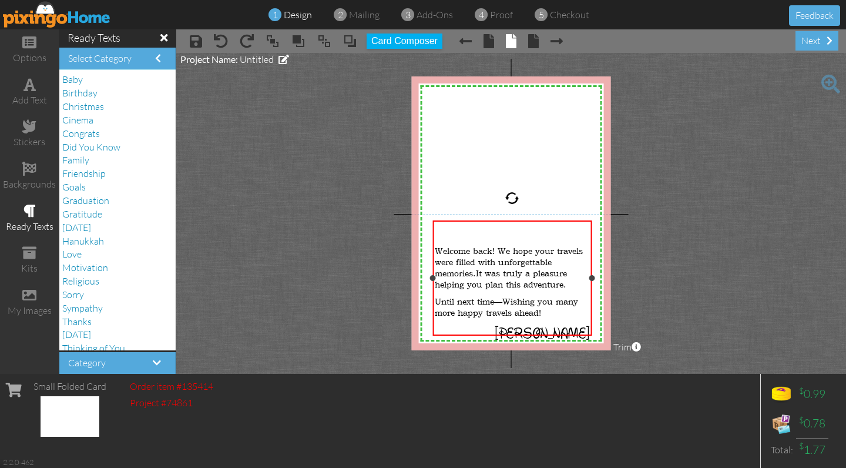
click at [439, 229] on div "​" at bounding box center [512, 228] width 155 height 11
click at [163, 42] on span at bounding box center [163, 37] width 7 height 11
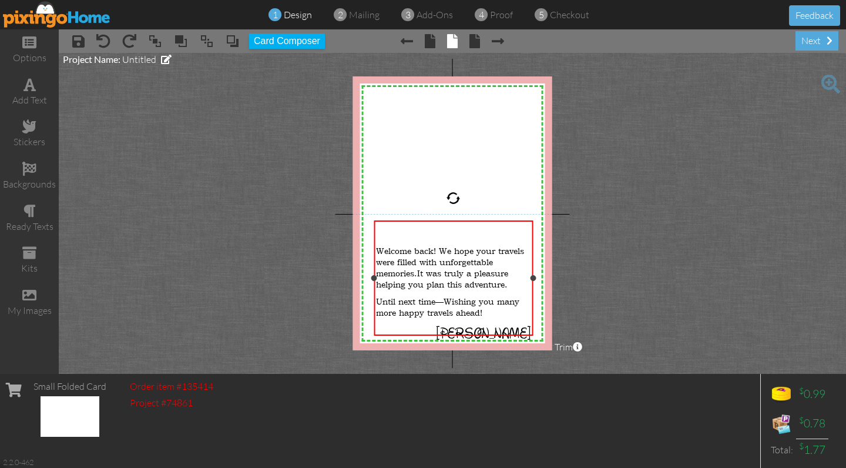
click at [389, 229] on div "​" at bounding box center [453, 228] width 155 height 11
click at [33, 91] on div "add text" at bounding box center [29, 92] width 59 height 41
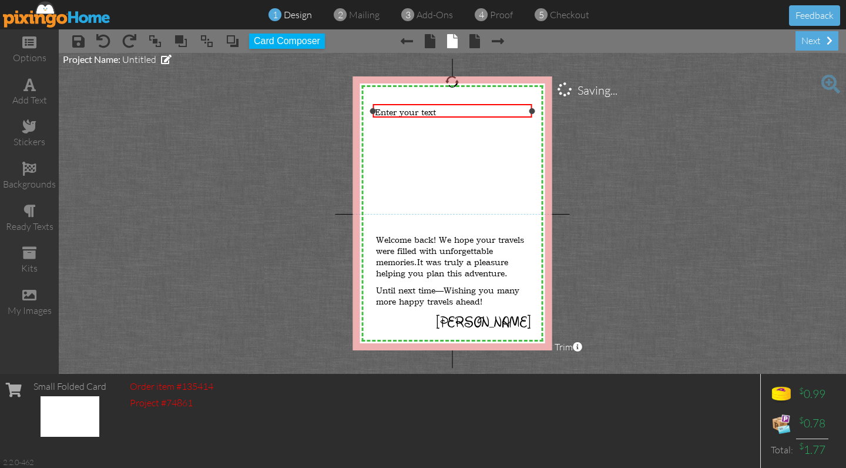
click at [403, 113] on span "Enter your text" at bounding box center [405, 111] width 61 height 11
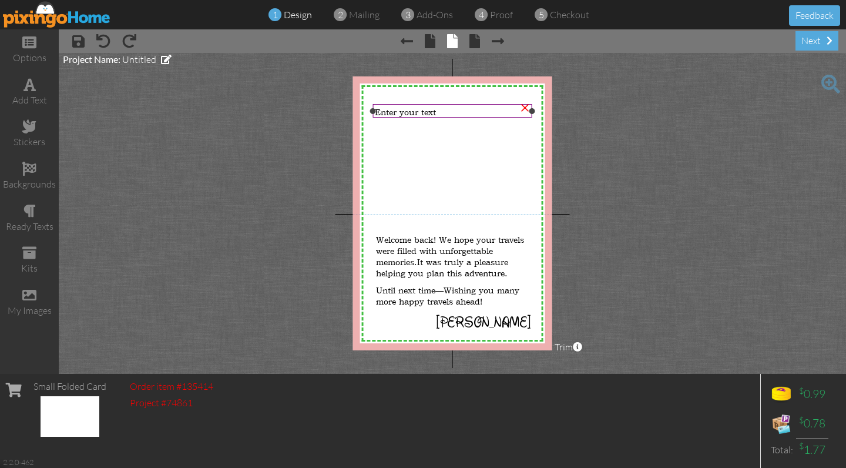
click at [454, 103] on div at bounding box center [452, 111] width 165 height 20
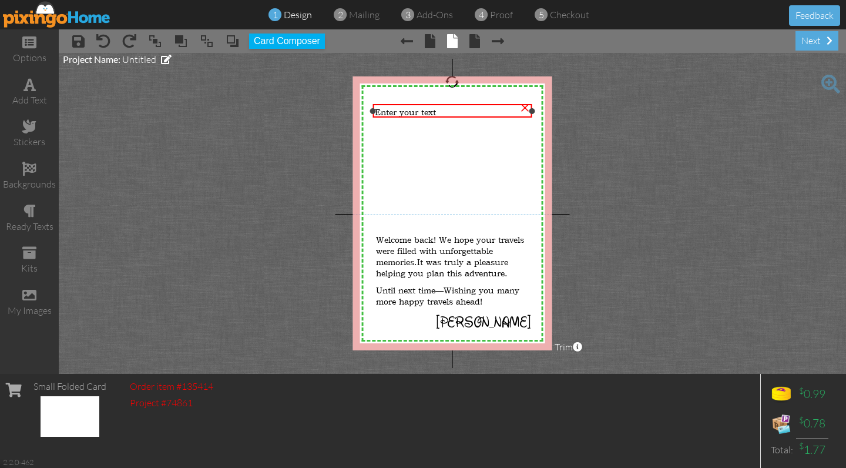
click at [523, 109] on div "×" at bounding box center [525, 106] width 19 height 19
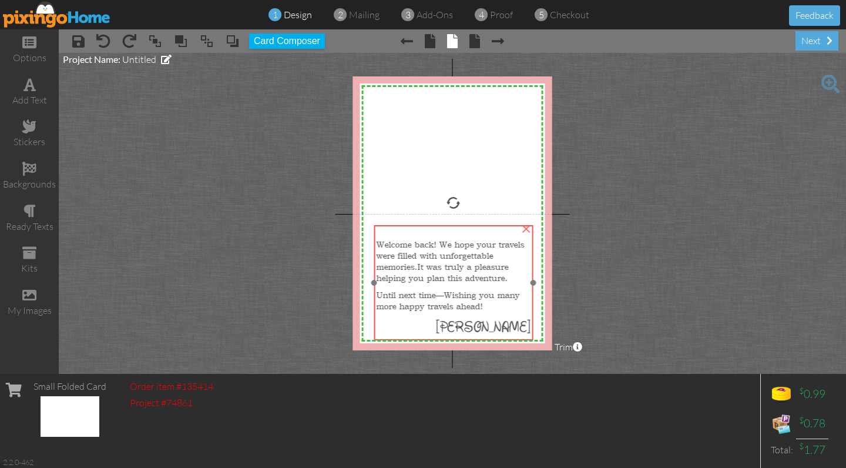
click at [428, 273] on span "It was truly a pleasure helping you plan this adventure." at bounding box center [442, 272] width 132 height 22
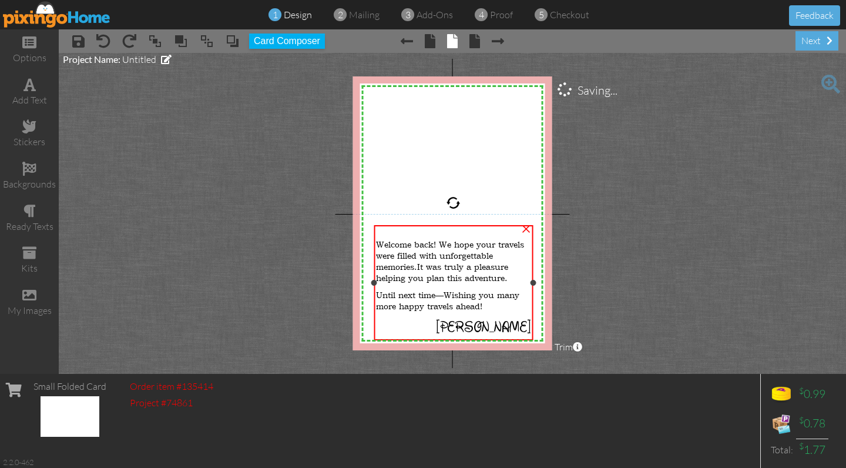
click at [436, 332] on div at bounding box center [453, 282] width 165 height 121
click at [102, 38] on span at bounding box center [103, 41] width 14 height 14
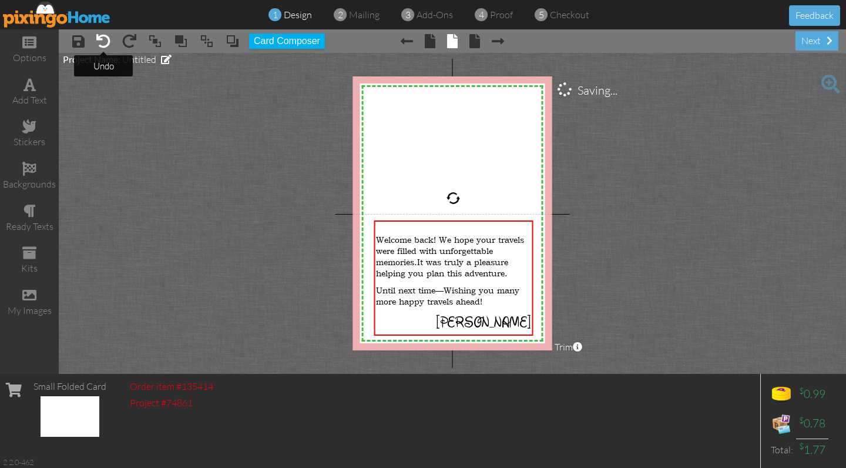
click at [102, 38] on span at bounding box center [103, 41] width 14 height 14
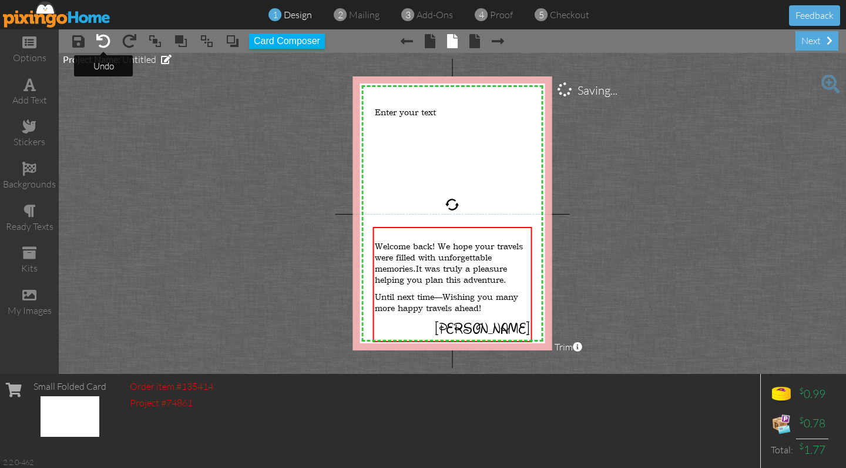
click at [102, 38] on span at bounding box center [103, 41] width 14 height 14
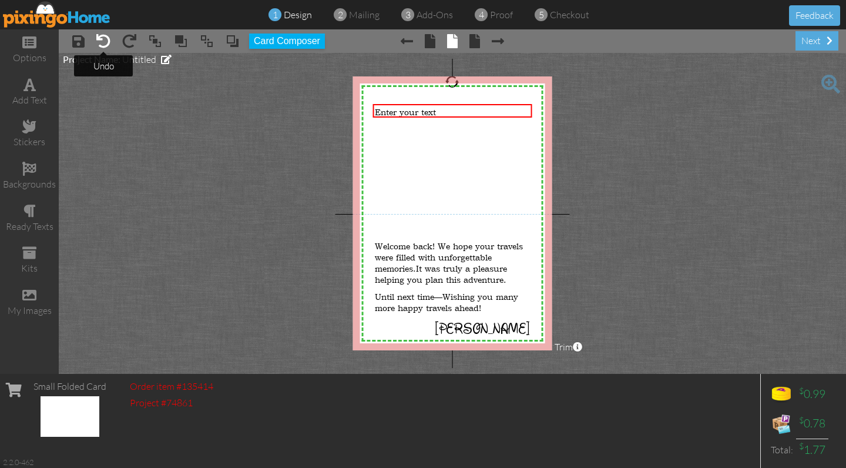
click at [102, 47] on span at bounding box center [103, 41] width 14 height 14
click at [102, 39] on span at bounding box center [103, 41] width 14 height 14
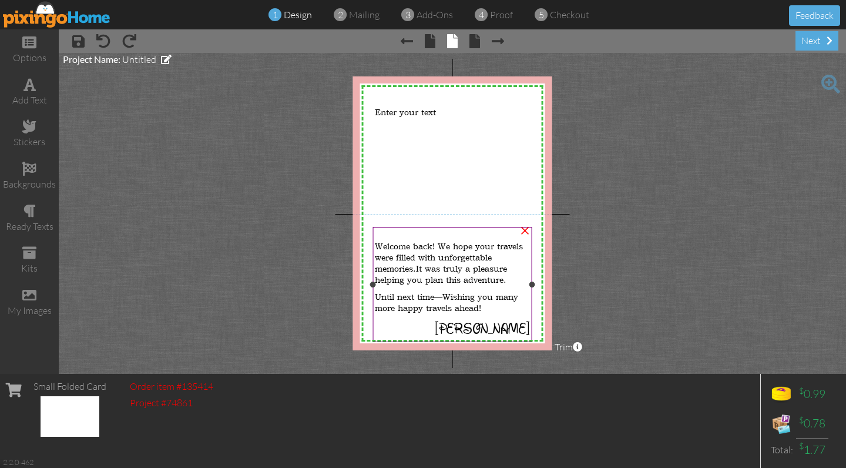
click at [408, 233] on div at bounding box center [452, 234] width 155 height 11
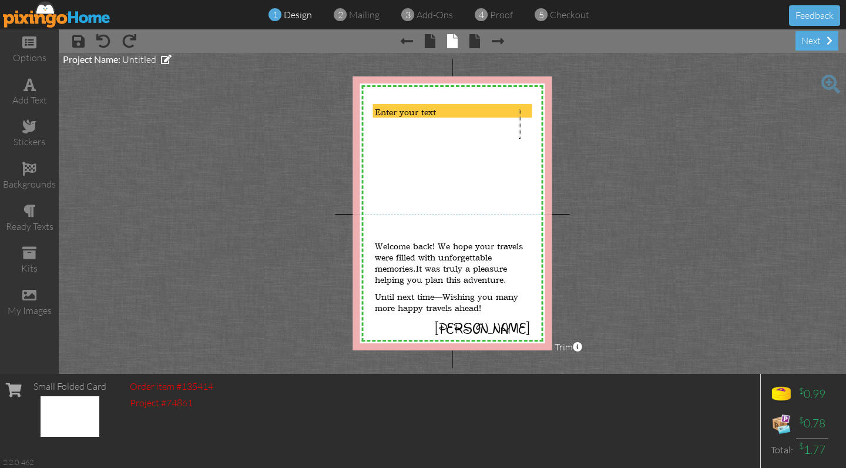
drag, startPoint x: 521, startPoint y: 109, endPoint x: 519, endPoint y: 139, distance: 30.1
click at [519, 139] on div "X X X X X X X X X X X X X X X X X X X X X X X X X X X X X X X X X X X X X X X X…" at bounding box center [452, 213] width 199 height 274
drag, startPoint x: 533, startPoint y: 137, endPoint x: 366, endPoint y: 102, distance: 171.1
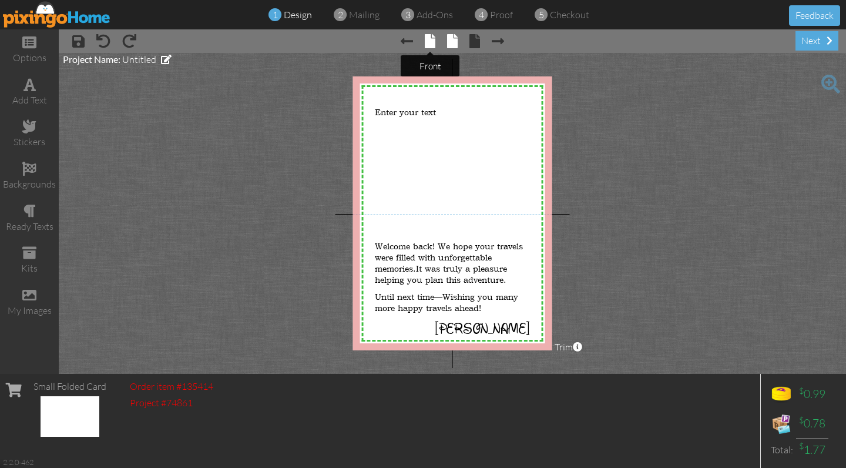
click at [433, 45] on span at bounding box center [430, 41] width 11 height 14
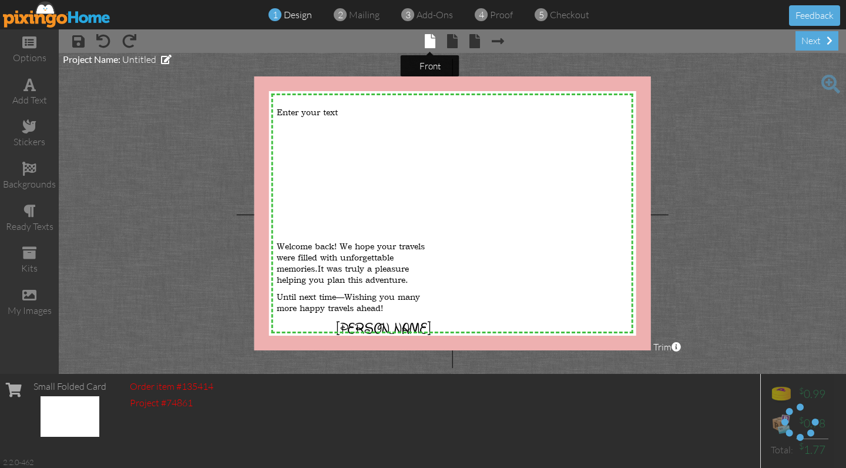
click at [431, 44] on span at bounding box center [430, 41] width 11 height 14
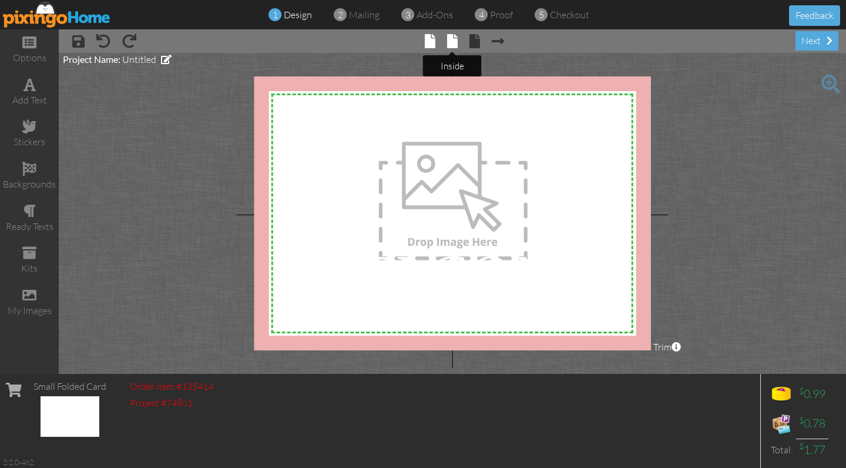
click at [452, 42] on span at bounding box center [452, 41] width 11 height 14
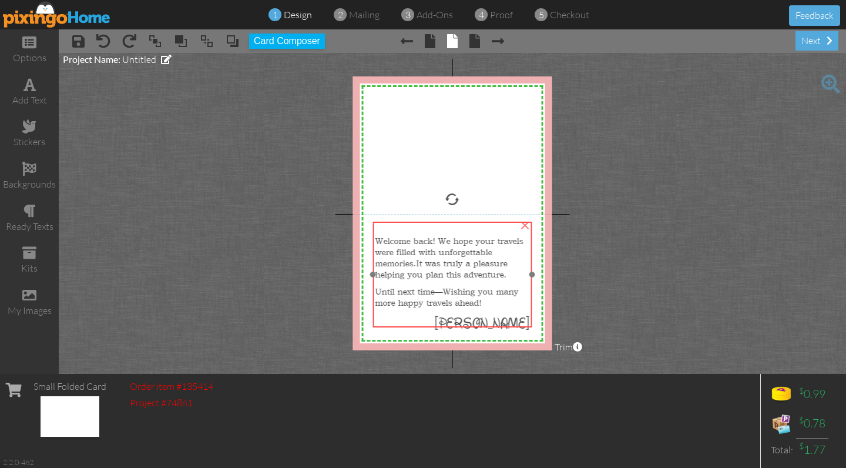
click at [457, 314] on p "[PERSON_NAME]" at bounding box center [452, 323] width 155 height 19
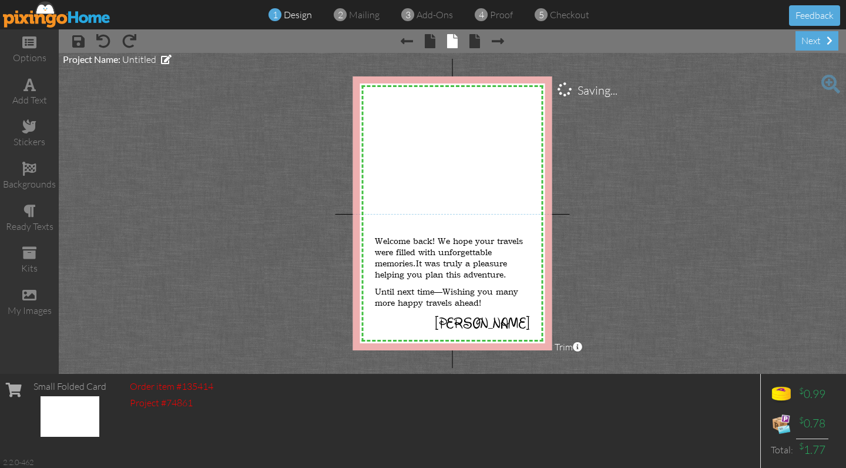
click at [594, 308] on project-studio-wrapper "X X X X X X X X X X X X X X X X X X X X X X X X X X X X X X X X X X X X X X X X…" at bounding box center [453, 213] width 788 height 321
click at [402, 252] on span "Welcome back! We hope your travels were filled with unforgettable memories." at bounding box center [449, 252] width 148 height 34
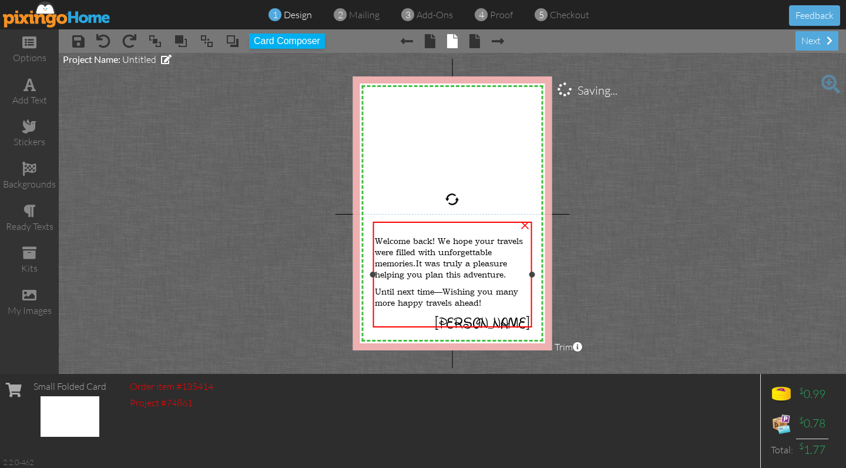
click at [376, 235] on span "Welcome back! We hope your travels were filled with unforgettable memories." at bounding box center [449, 252] width 148 height 34
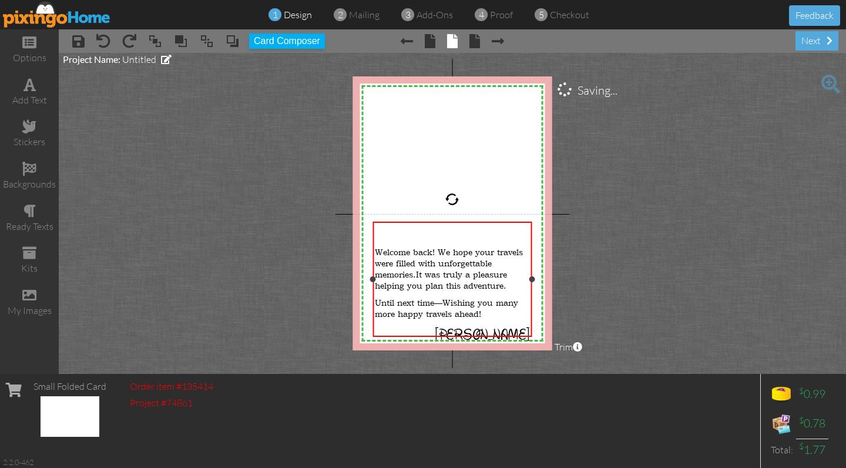
click at [386, 229] on div at bounding box center [452, 229] width 155 height 11
click at [32, 47] on span at bounding box center [29, 42] width 14 height 14
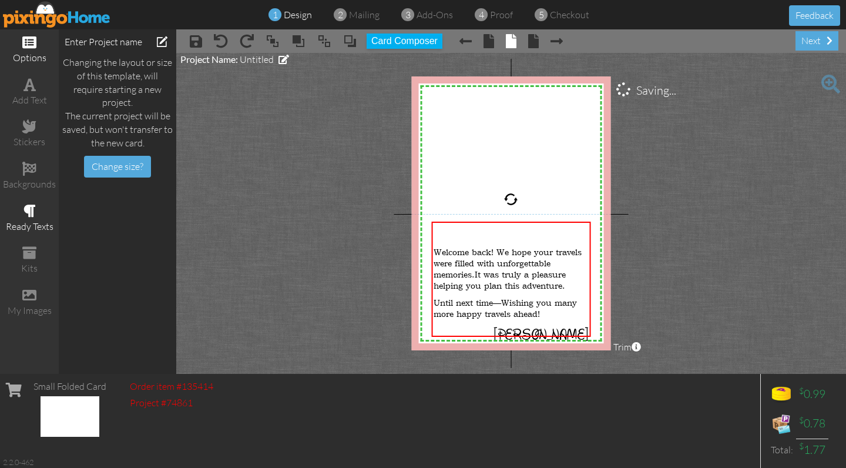
click at [26, 211] on span at bounding box center [30, 211] width 12 height 14
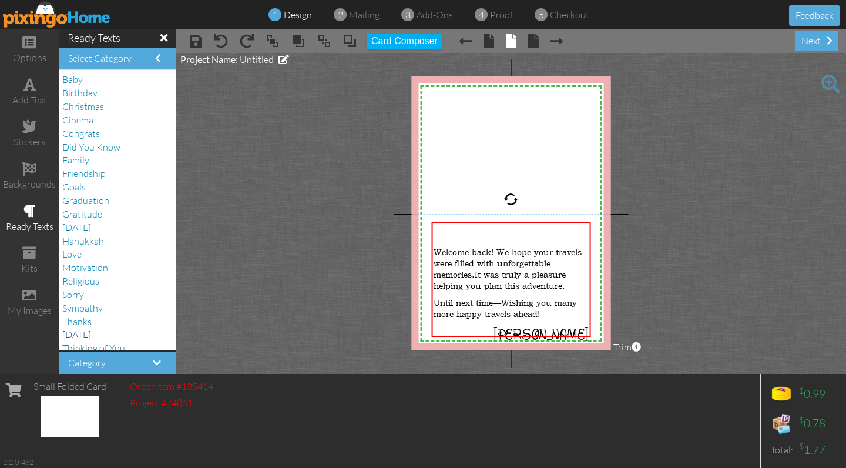
scroll to position [0, 0]
click at [165, 32] on span at bounding box center [163, 37] width 7 height 11
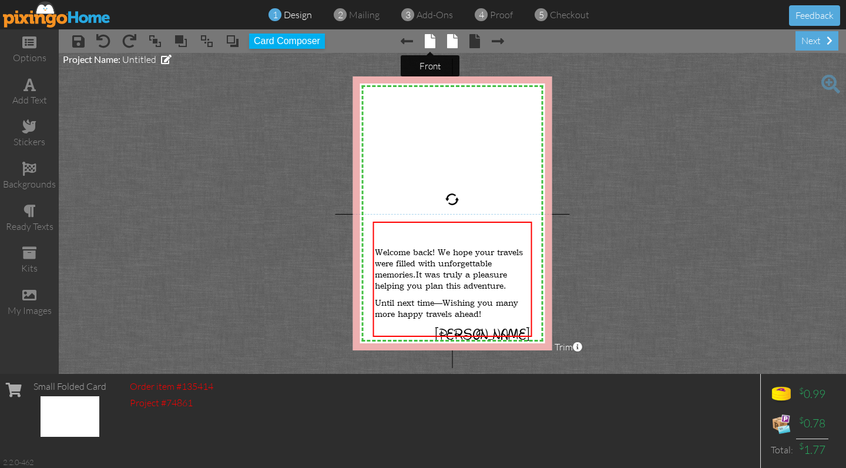
click at [434, 41] on span at bounding box center [430, 41] width 11 height 14
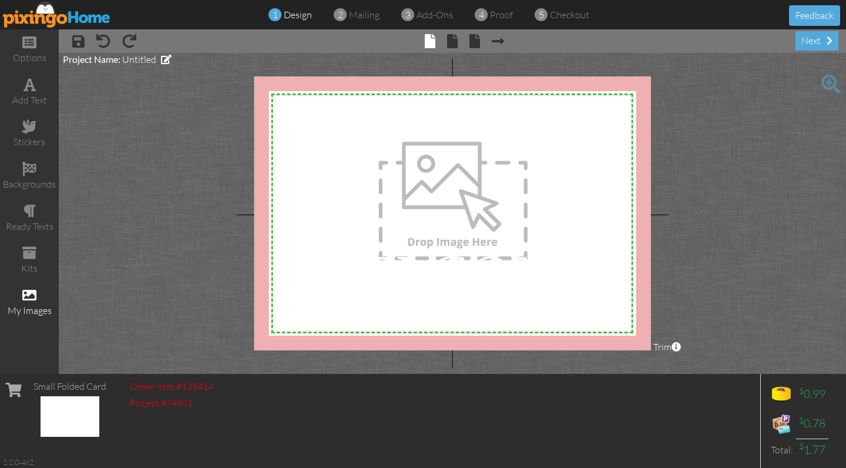
click at [28, 304] on div "my images" at bounding box center [29, 311] width 59 height 14
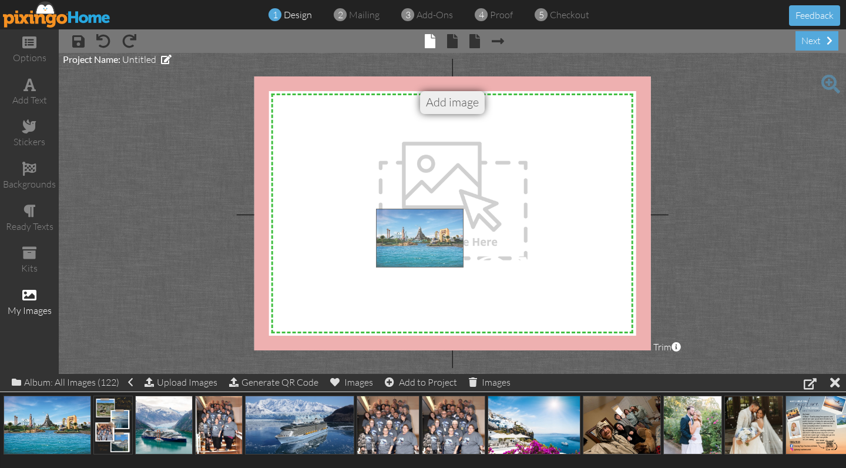
drag, startPoint x: 48, startPoint y: 433, endPoint x: 424, endPoint y: 246, distance: 419.5
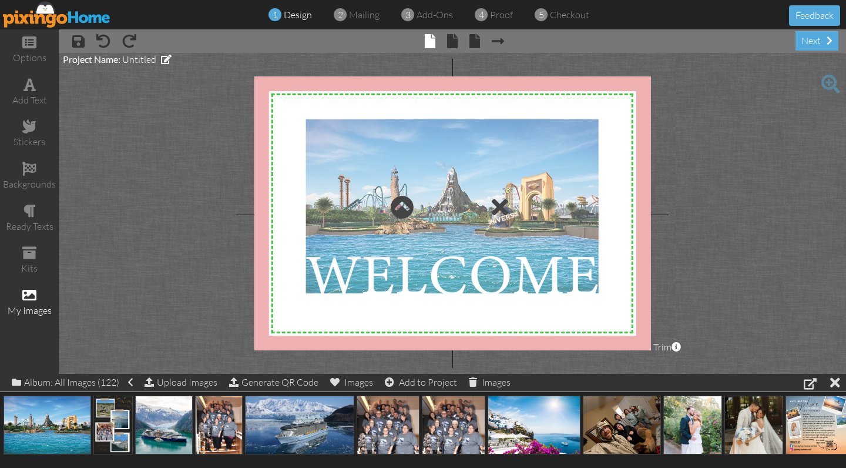
click at [407, 267] on div at bounding box center [452, 207] width 297 height 179
click at [381, 276] on div at bounding box center [452, 207] width 297 height 179
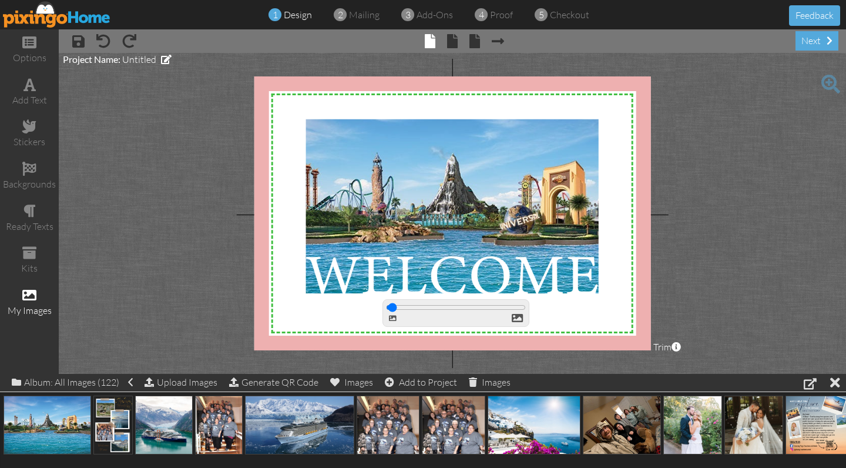
type input "100"
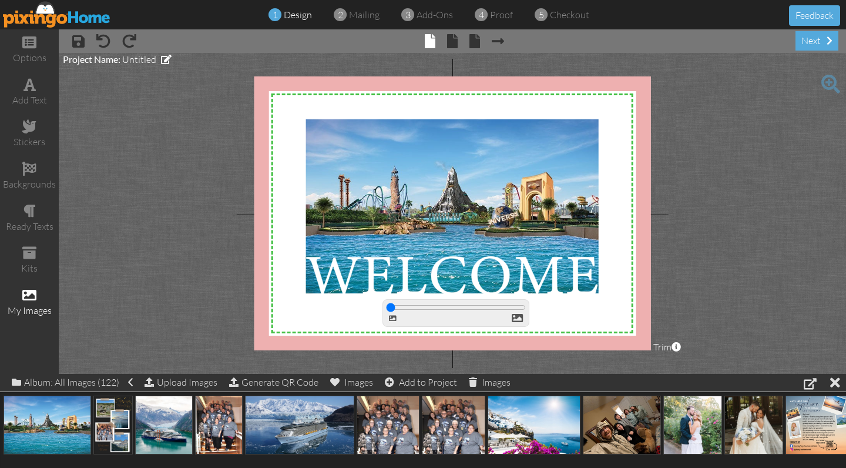
drag, startPoint x: 391, startPoint y: 308, endPoint x: 383, endPoint y: 300, distance: 11.6
click at [383, 300] on body "1 design 2 mailing 3 add-ons 4 proof 5 checkout Feedback options add text stick…" at bounding box center [423, 234] width 846 height 468
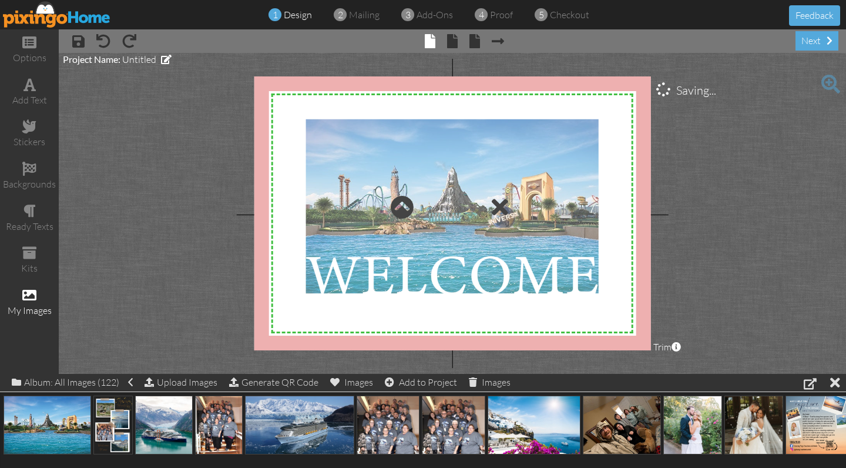
click at [369, 274] on div at bounding box center [452, 207] width 297 height 179
click at [368, 286] on div at bounding box center [452, 207] width 297 height 179
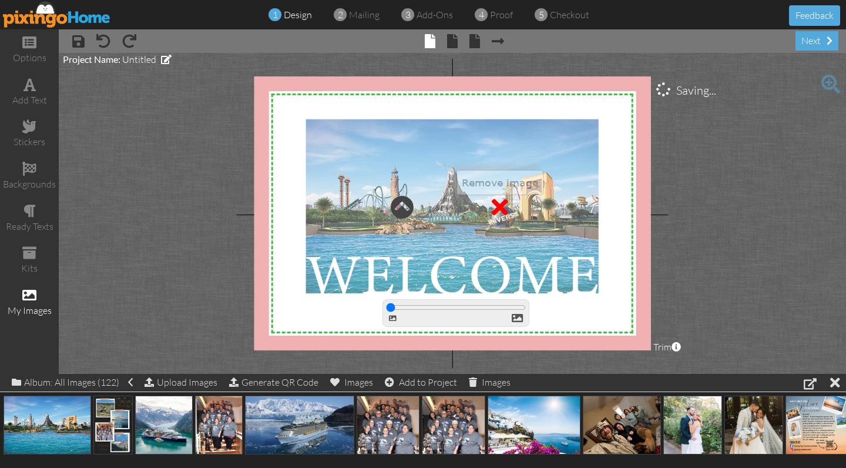
click at [499, 205] on div at bounding box center [500, 207] width 16 height 24
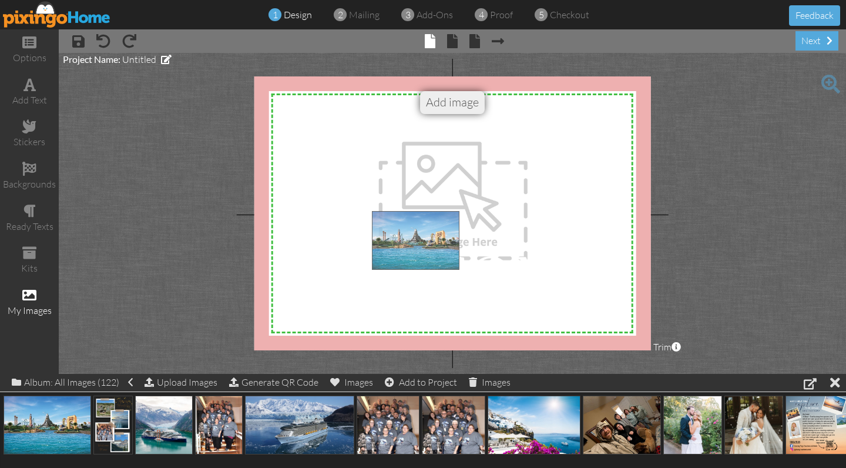
drag, startPoint x: 49, startPoint y: 417, endPoint x: 419, endPoint y: 232, distance: 413.8
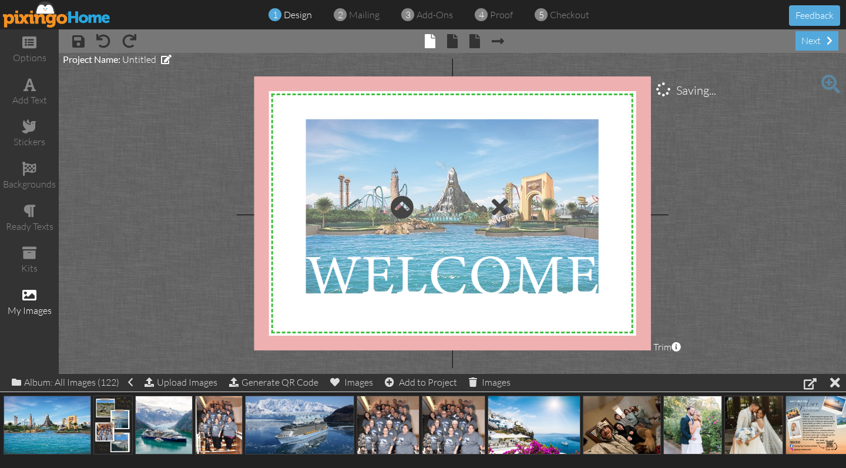
click at [428, 294] on div at bounding box center [452, 207] width 297 height 179
click at [444, 244] on div at bounding box center [452, 207] width 297 height 179
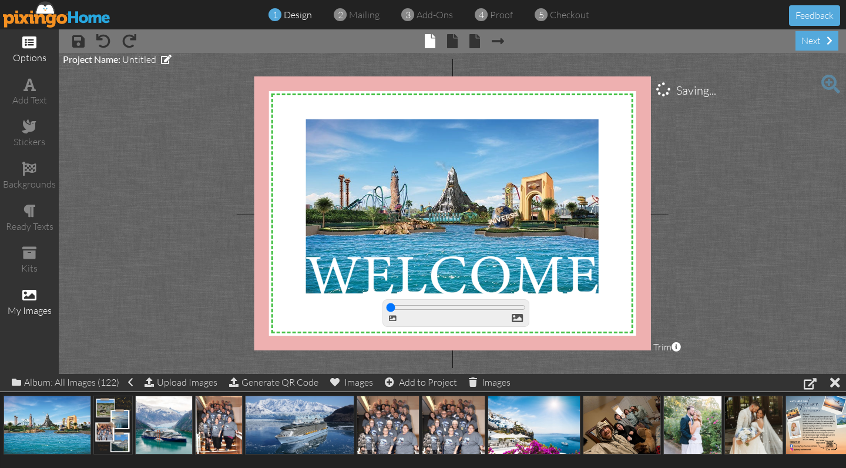
click at [23, 45] on span at bounding box center [29, 42] width 14 height 14
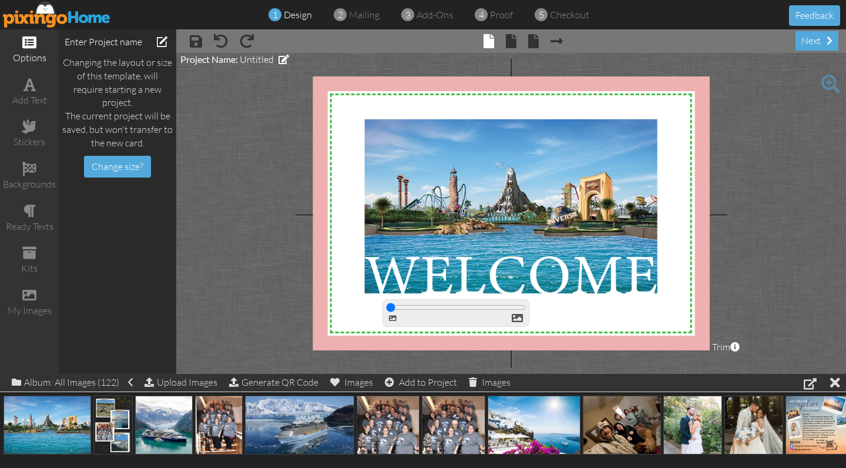
click at [33, 44] on span at bounding box center [29, 42] width 14 height 14
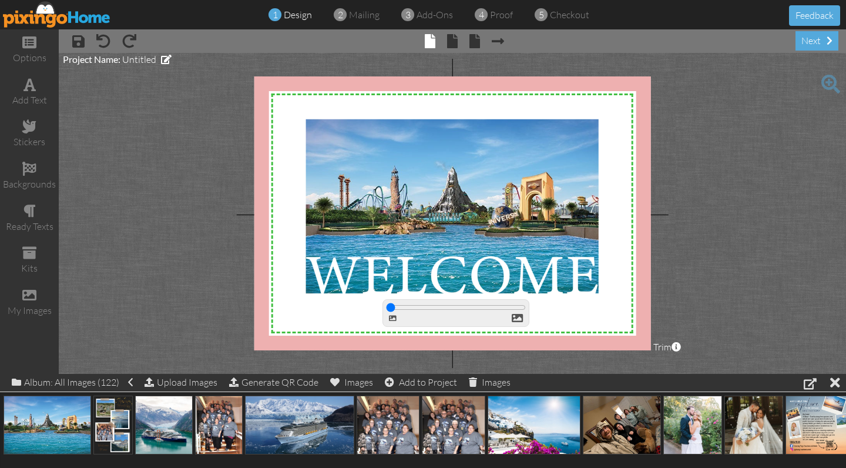
click at [296, 18] on span "design" at bounding box center [298, 15] width 28 height 12
click at [30, 256] on div "kits" at bounding box center [29, 260] width 59 height 41
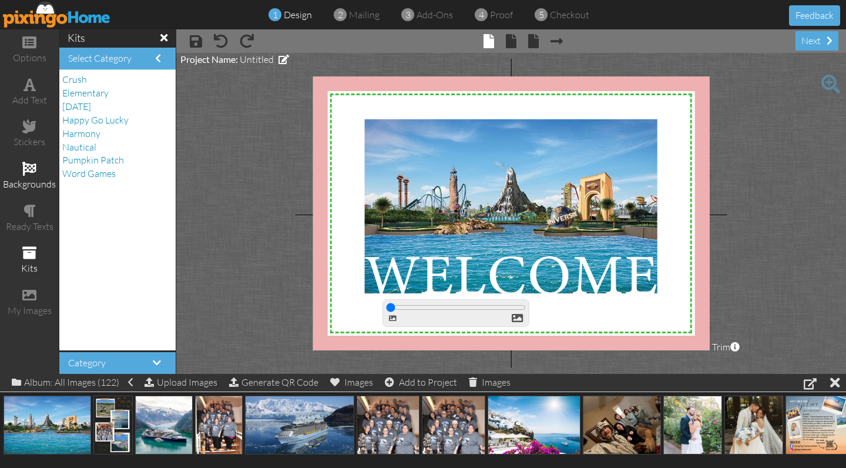
click at [32, 178] on div "backgrounds" at bounding box center [29, 185] width 59 height 14
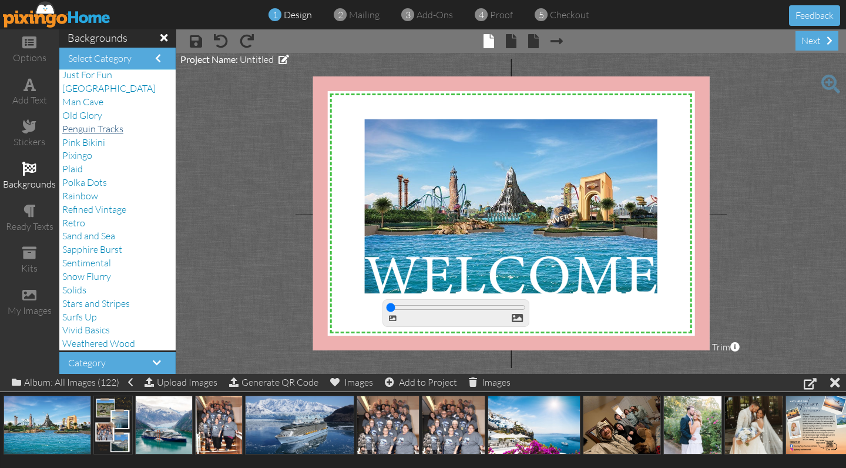
scroll to position [178, 0]
click at [91, 325] on span "Vivid Basics" at bounding box center [86, 331] width 48 height 12
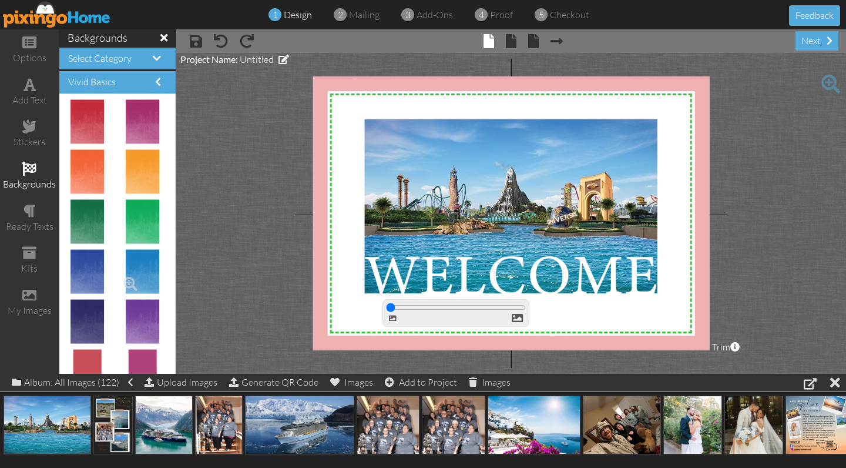
click at [135, 266] on img at bounding box center [143, 272] width 34 height 44
drag, startPoint x: 135, startPoint y: 266, endPoint x: 339, endPoint y: 275, distance: 203.6
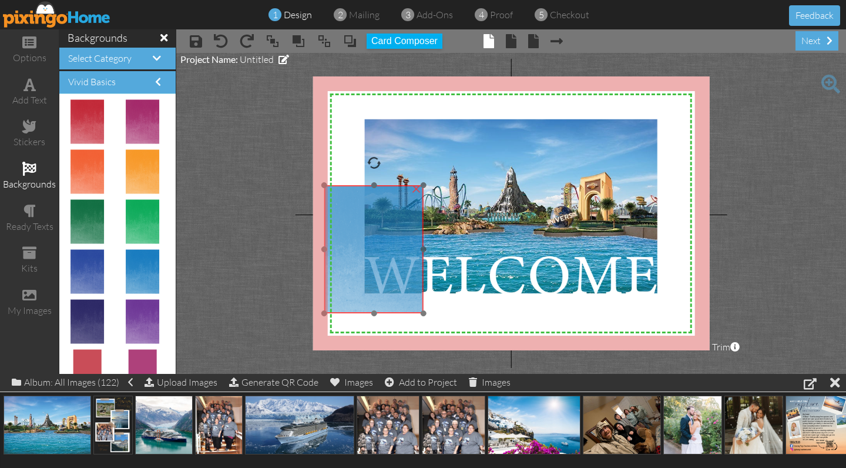
drag, startPoint x: 342, startPoint y: 280, endPoint x: 328, endPoint y: 172, distance: 109.0
click at [328, 185] on img at bounding box center [373, 249] width 99 height 128
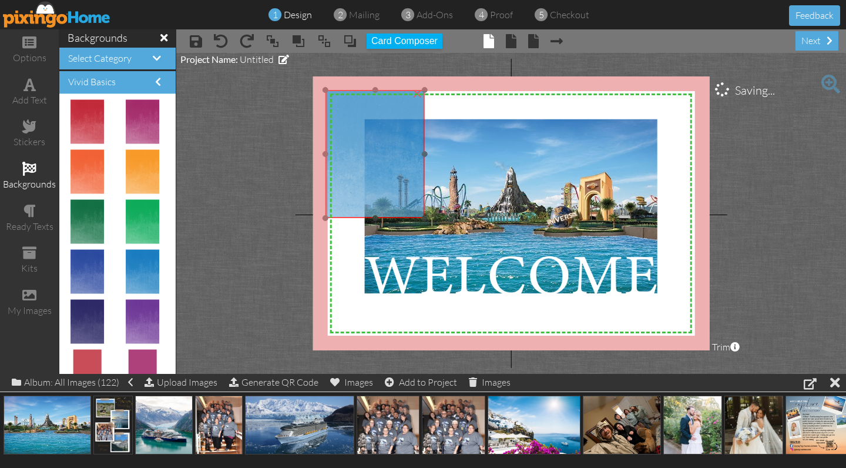
drag, startPoint x: 336, startPoint y: 185, endPoint x: 352, endPoint y: 126, distance: 61.5
click at [352, 126] on img at bounding box center [375, 154] width 99 height 128
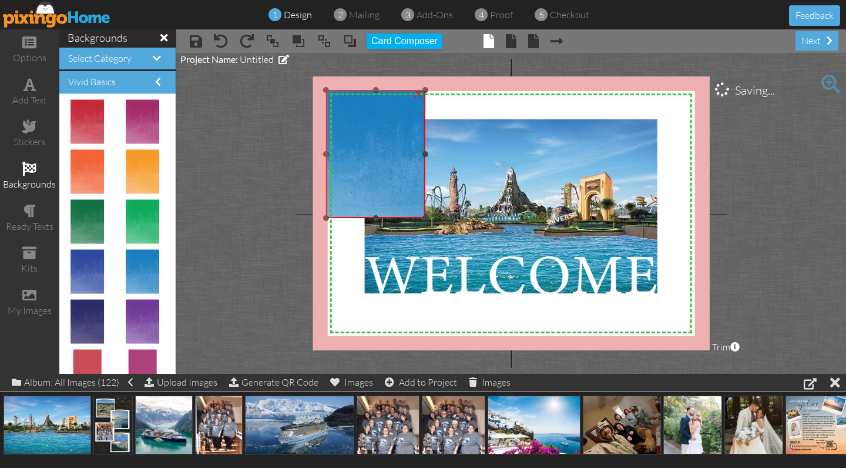
click at [409, 204] on img at bounding box center [375, 154] width 99 height 128
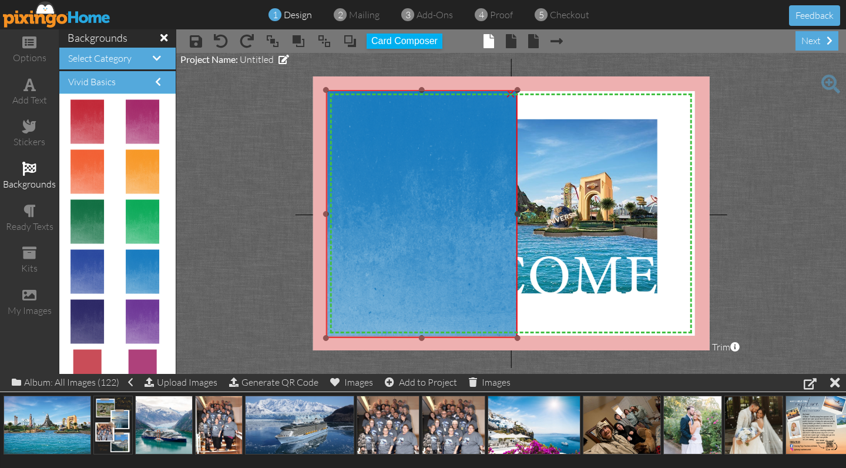
drag, startPoint x: 424, startPoint y: 220, endPoint x: 611, endPoint y: 339, distance: 221.8
click at [611, 339] on div "X X X X X X X X X X X X X X X X X X X X X X X X X X X X X X X X X X X X X X X X…" at bounding box center [511, 213] width 397 height 274
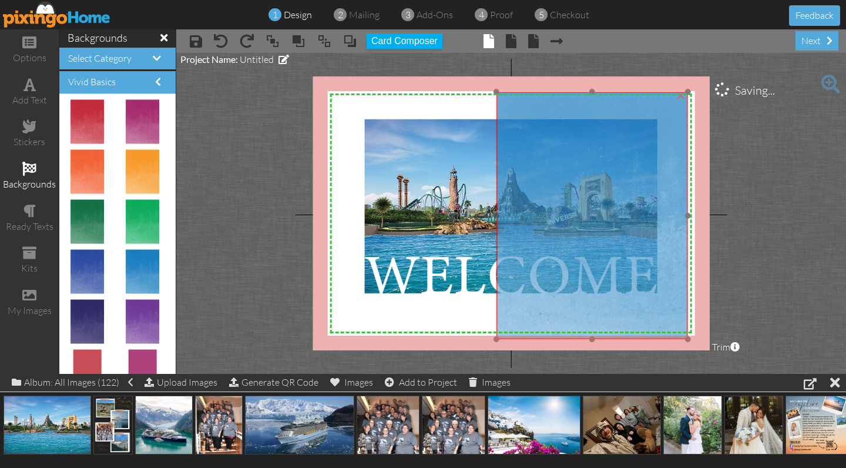
drag, startPoint x: 515, startPoint y: 208, endPoint x: 686, endPoint y: 210, distance: 170.5
click at [686, 210] on img at bounding box center [592, 215] width 191 height 247
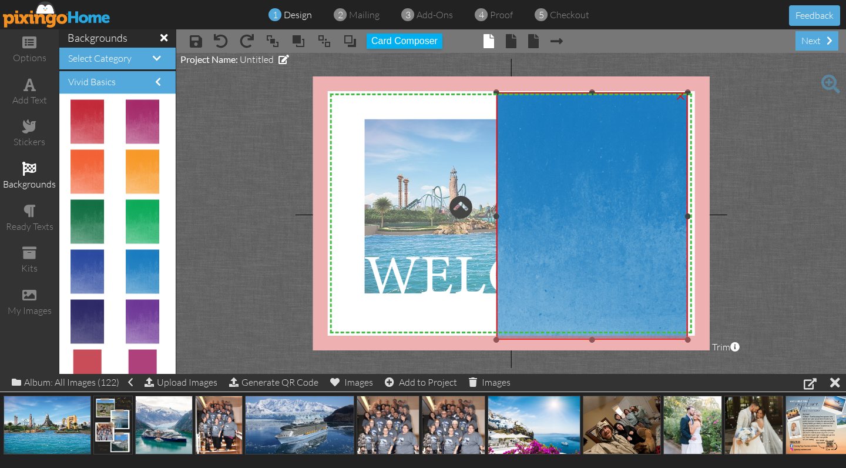
drag, startPoint x: 497, startPoint y: 214, endPoint x: 364, endPoint y: 235, distance: 135.0
click at [364, 235] on div "X X X X X X X X X X X X X X X X X X X X X X X X X X X X X X X X X X X X X X X X…" at bounding box center [511, 213] width 397 height 274
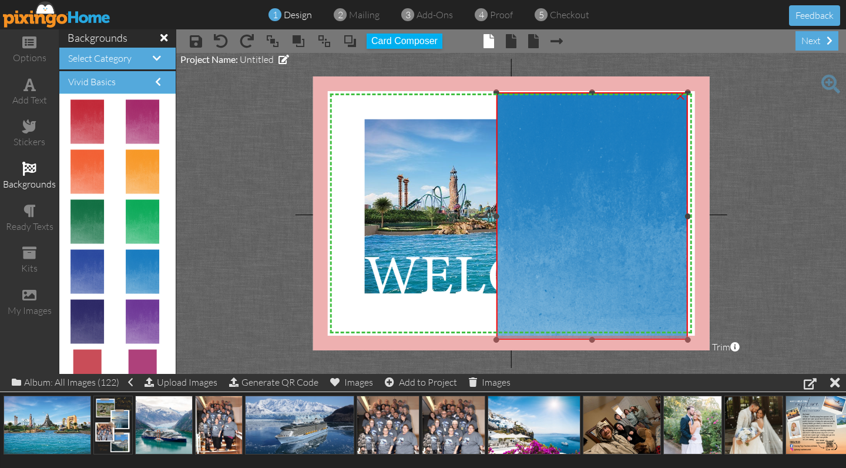
click at [630, 207] on img at bounding box center [592, 215] width 191 height 247
click at [681, 98] on div "×" at bounding box center [680, 94] width 19 height 19
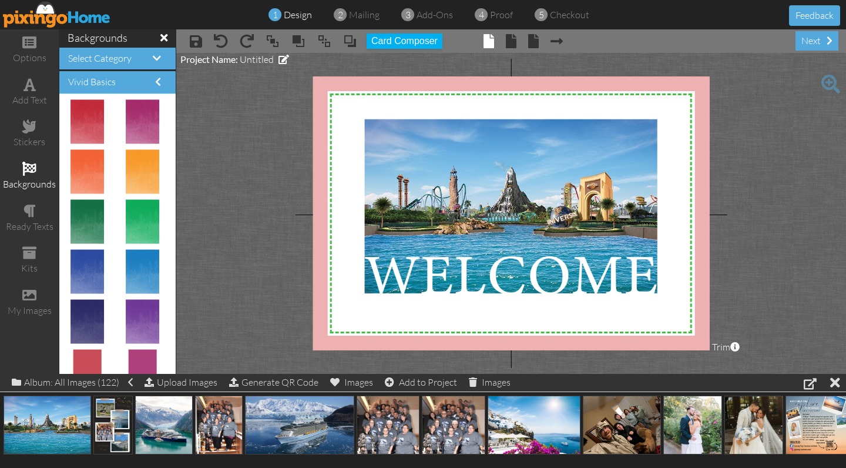
click at [91, 21] on img at bounding box center [57, 14] width 108 height 26
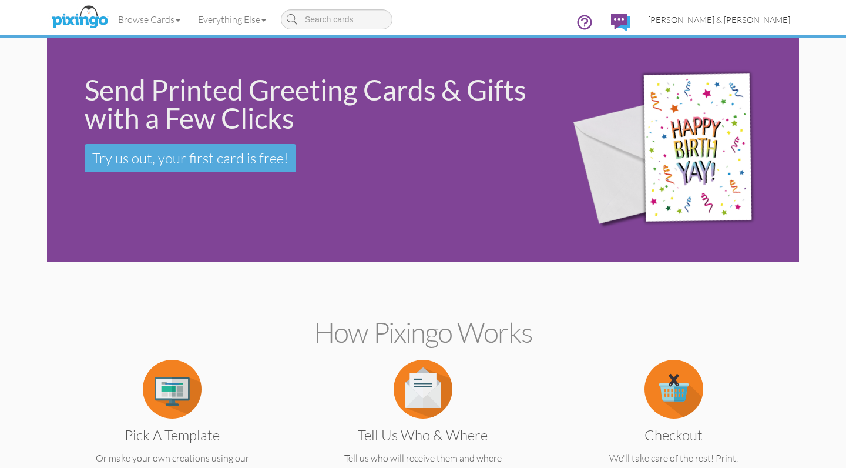
click at [734, 19] on span "[PERSON_NAME] & [PERSON_NAME]" at bounding box center [719, 20] width 142 height 10
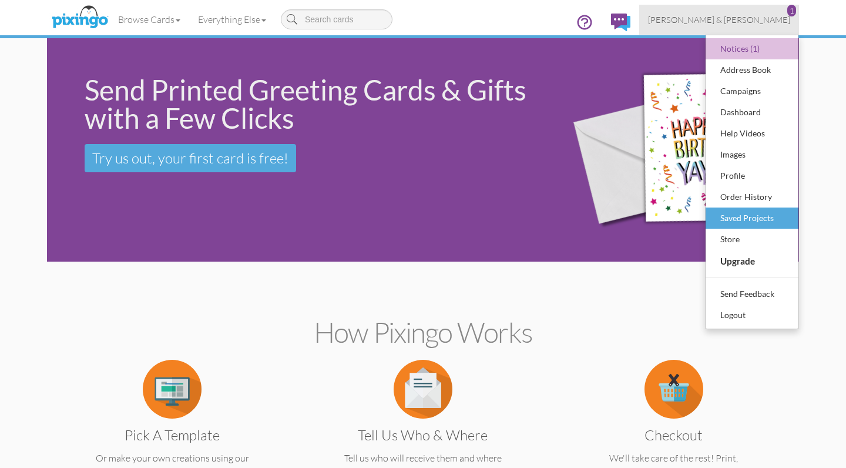
click at [726, 218] on div "Saved Projects" at bounding box center [752, 218] width 69 height 18
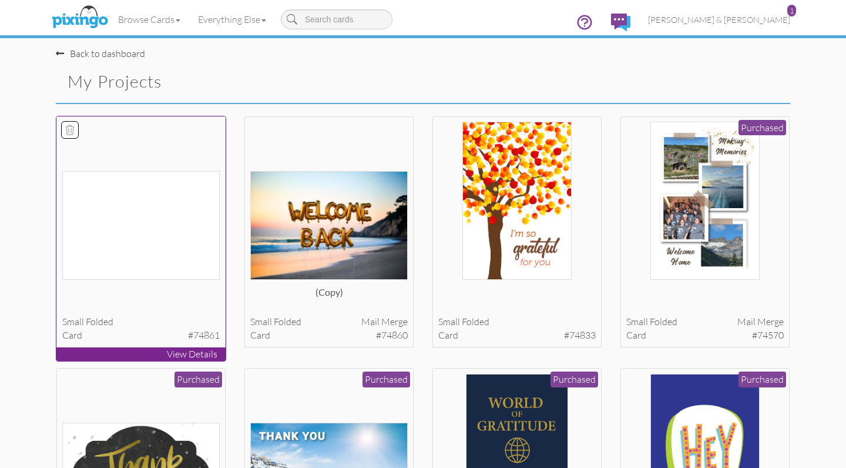
click at [69, 128] on icon at bounding box center [70, 130] width 12 height 12
click at [74, 127] on icon at bounding box center [70, 130] width 12 height 12
click at [739, 83] on button "Delete 1 project(s)?" at bounding box center [739, 83] width 101 height 20
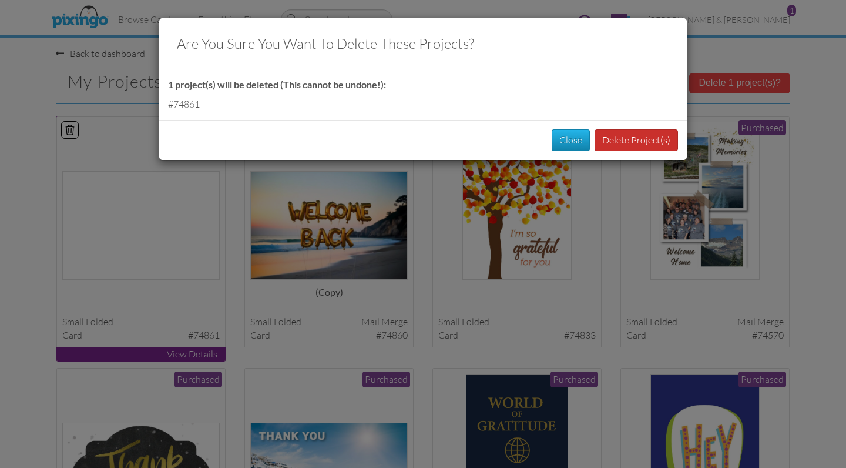
click at [631, 140] on button "Delete Project(s)" at bounding box center [636, 140] width 83 height 22
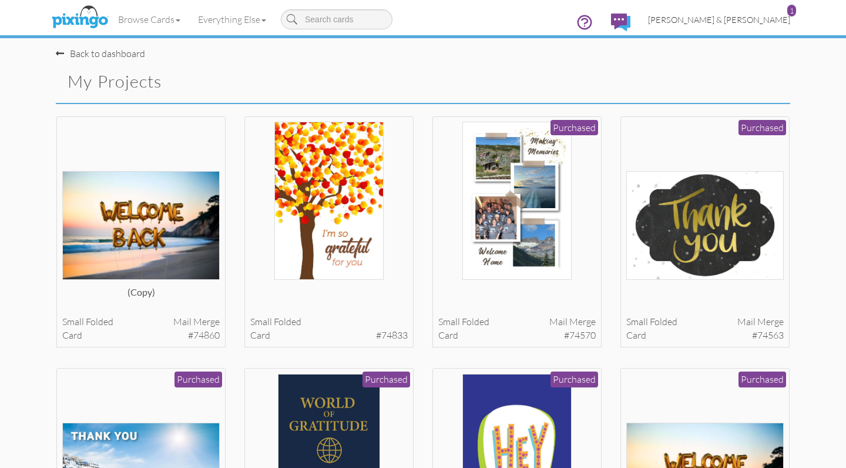
click at [734, 18] on span "[PERSON_NAME] & [PERSON_NAME]" at bounding box center [719, 20] width 142 height 10
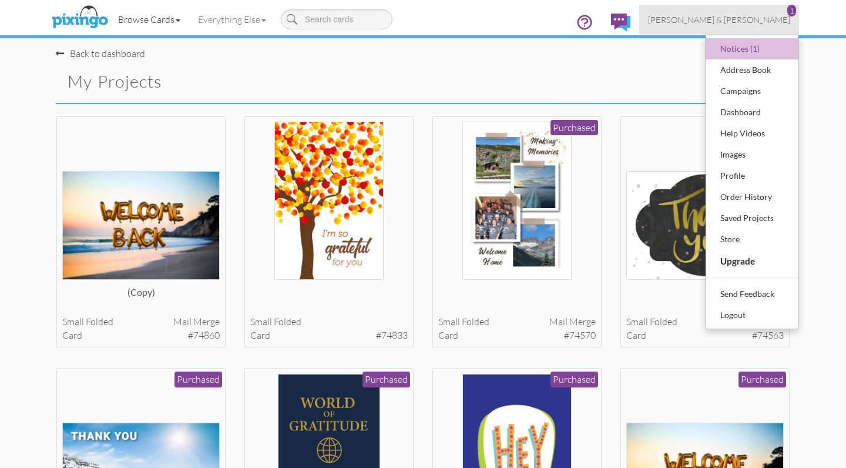
click at [182, 18] on link "Browse Cards" at bounding box center [149, 19] width 80 height 29
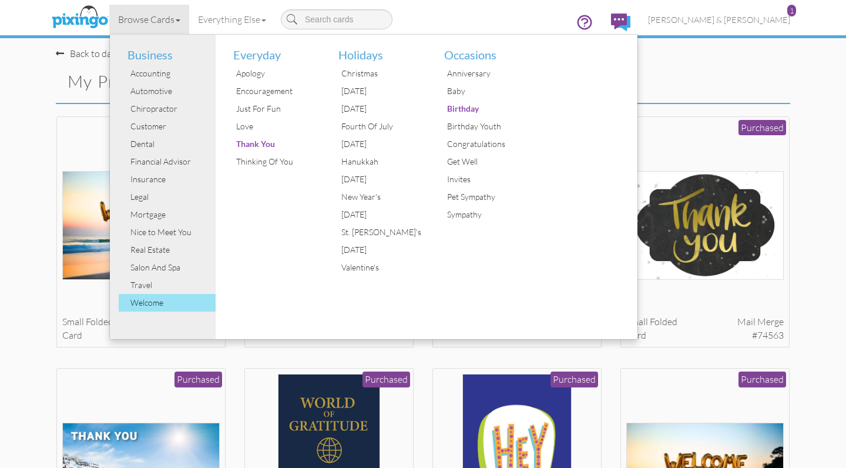
click at [179, 300] on div "Welcome" at bounding box center [172, 303] width 88 height 18
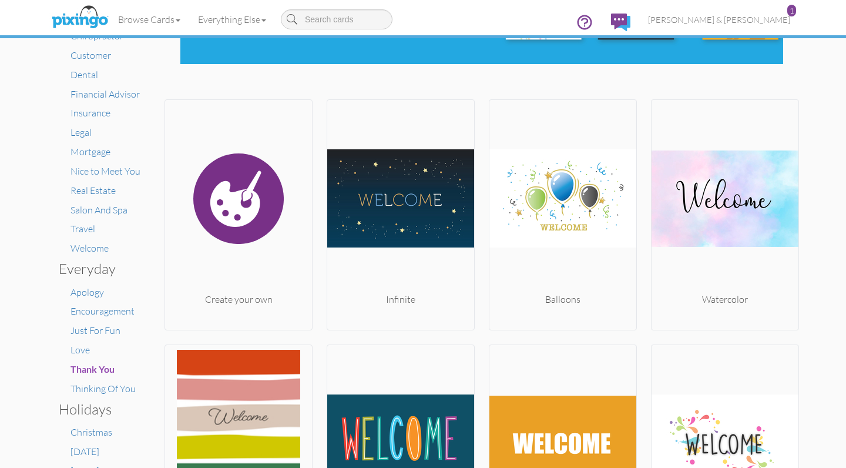
scroll to position [159, 0]
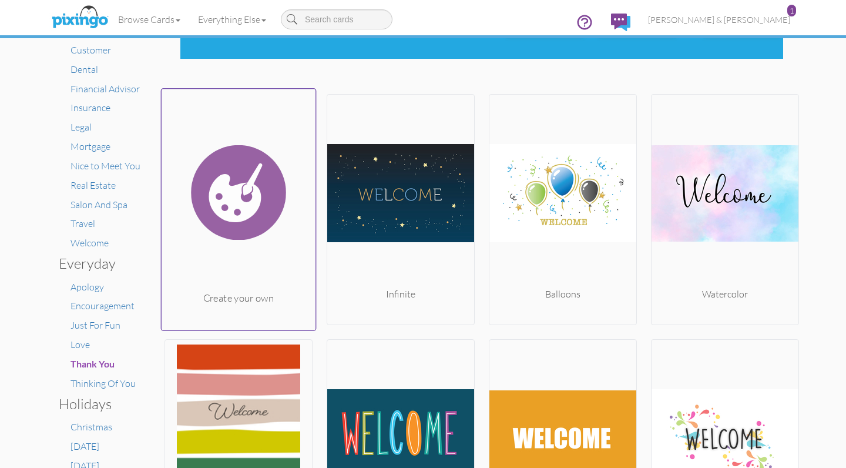
click at [277, 209] on img at bounding box center [239, 191] width 155 height 197
click at [277, 209] on body "Toggle navigation 1 Visit Pixingo Mobile Browse Cards Business Accounting Autom…" at bounding box center [423, 234] width 846 height 468
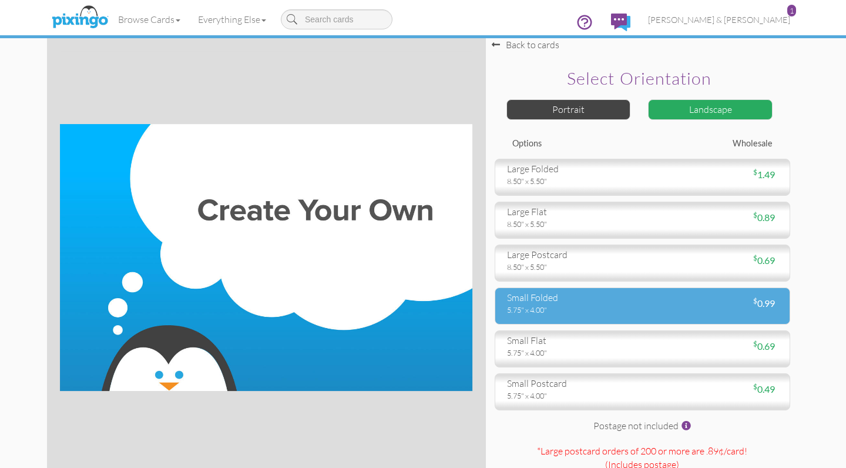
click at [551, 303] on div "small folded" at bounding box center [570, 298] width 127 height 14
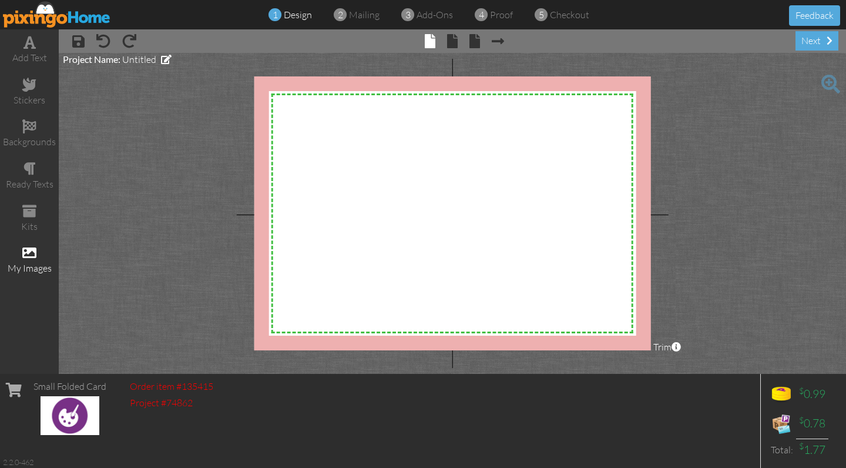
click at [28, 249] on span at bounding box center [29, 253] width 14 height 14
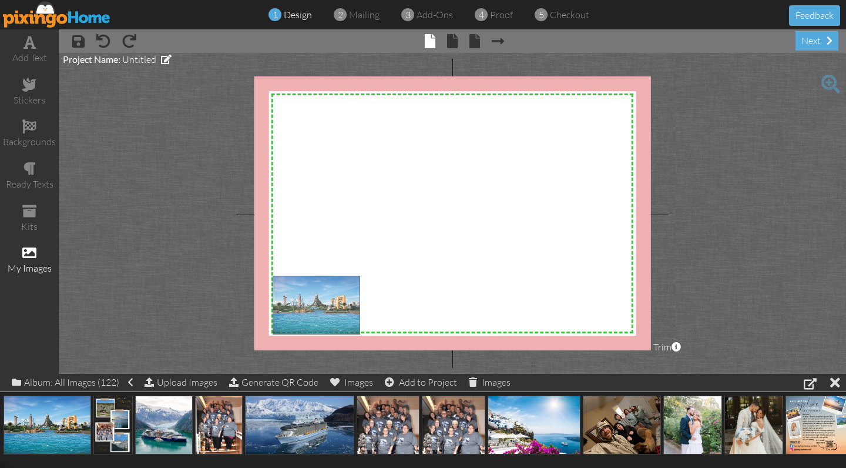
drag, startPoint x: 42, startPoint y: 417, endPoint x: 311, endPoint y: 297, distance: 294.5
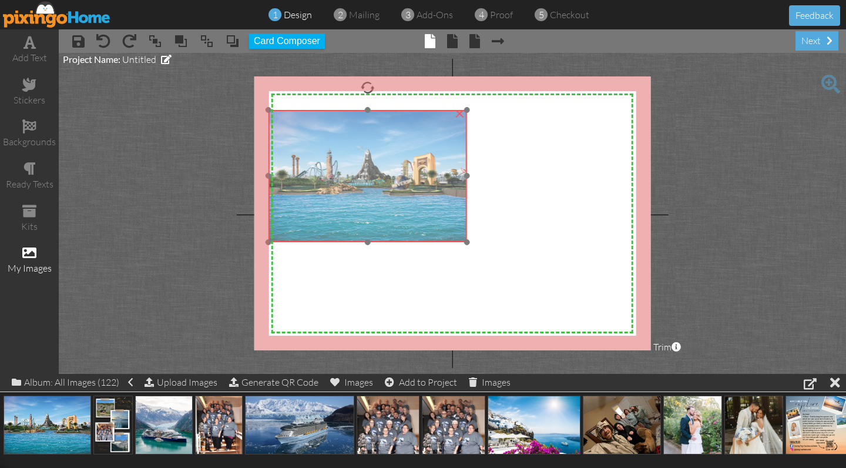
drag, startPoint x: 313, startPoint y: 297, endPoint x: 308, endPoint y: 131, distance: 166.4
click at [308, 131] on img at bounding box center [368, 176] width 198 height 132
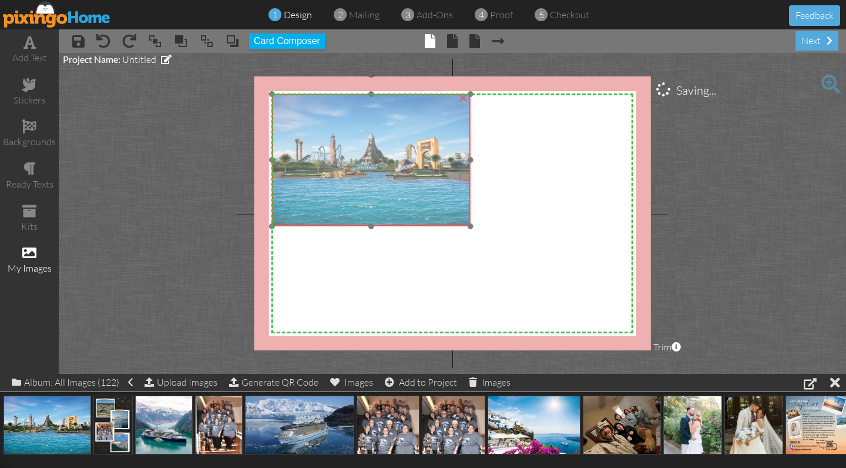
drag, startPoint x: 307, startPoint y: 156, endPoint x: 312, endPoint y: 140, distance: 15.8
click at [312, 140] on img at bounding box center [371, 160] width 198 height 132
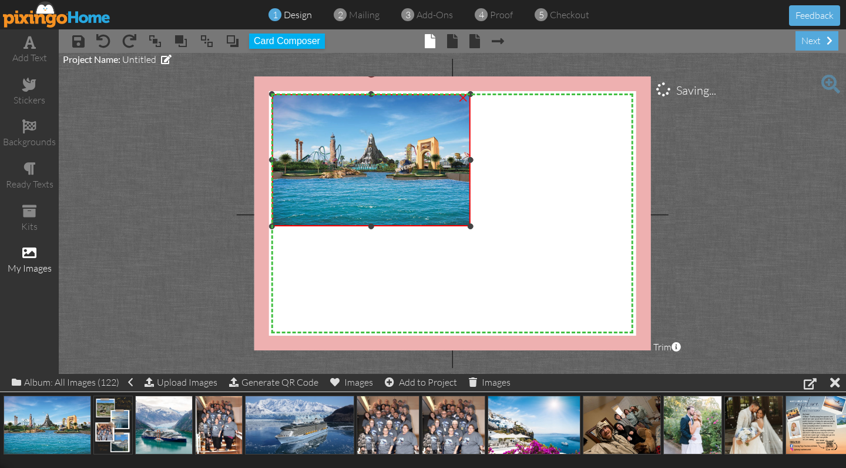
click at [465, 213] on img at bounding box center [371, 160] width 198 height 132
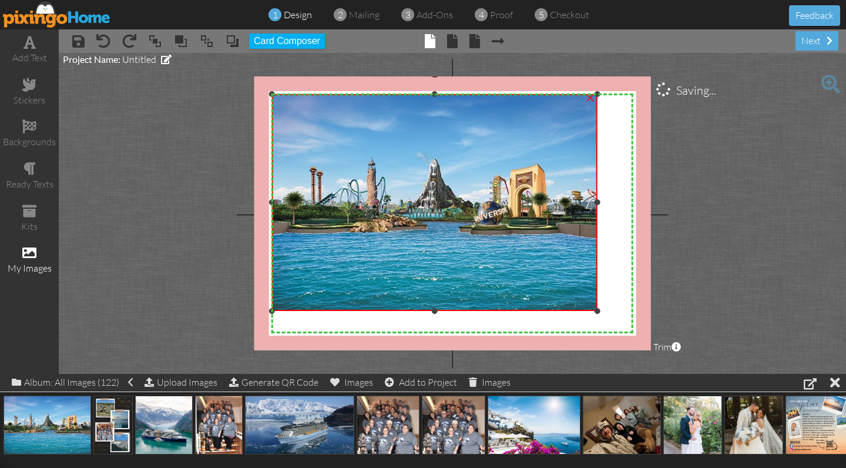
drag, startPoint x: 470, startPoint y: 225, endPoint x: 593, endPoint y: 310, distance: 149.9
click at [593, 310] on div "×" at bounding box center [434, 202] width 325 height 217
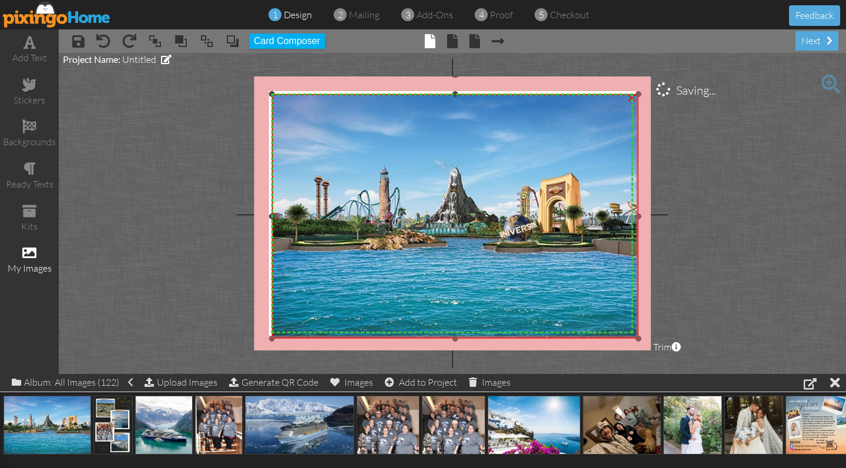
drag, startPoint x: 597, startPoint y: 312, endPoint x: 646, endPoint y: 338, distance: 56.0
click at [646, 338] on div "X X X X X X X X X X X X X X X X X X X X X X X X X X X X X X X X X X X X X X X X…" at bounding box center [453, 213] width 397 height 274
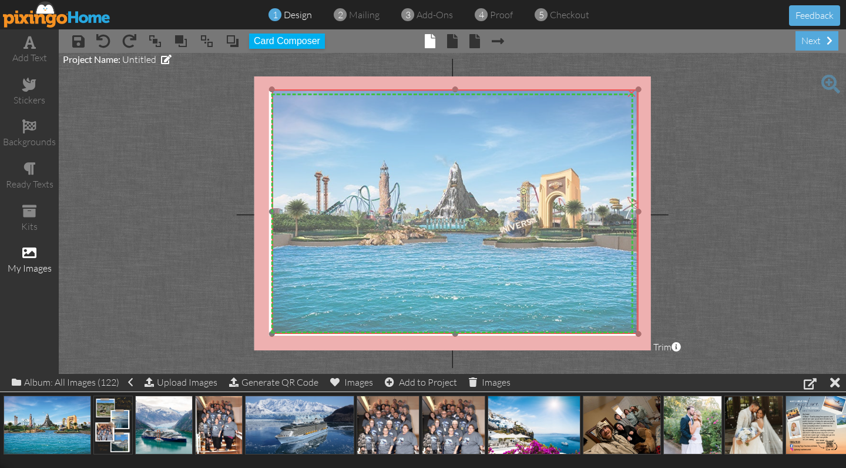
click at [582, 300] on img at bounding box center [455, 211] width 367 height 245
click at [455, 326] on img at bounding box center [455, 211] width 367 height 245
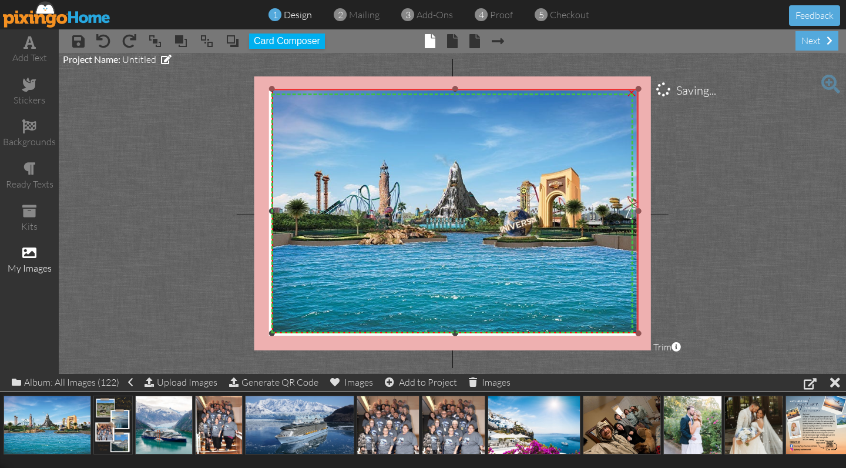
drag, startPoint x: 456, startPoint y: 332, endPoint x: 456, endPoint y: 350, distance: 18.2
click at [456, 350] on project-studio-wrapper "X X X X X X X X X X X X X X X X X X X X X X X X X X X X X X X X X X X X X X X X…" at bounding box center [453, 213] width 788 height 321
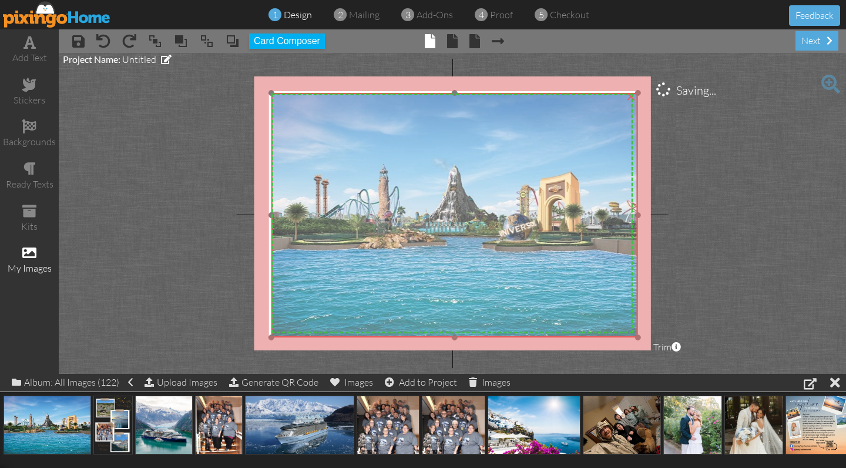
click at [637, 333] on img at bounding box center [455, 215] width 367 height 245
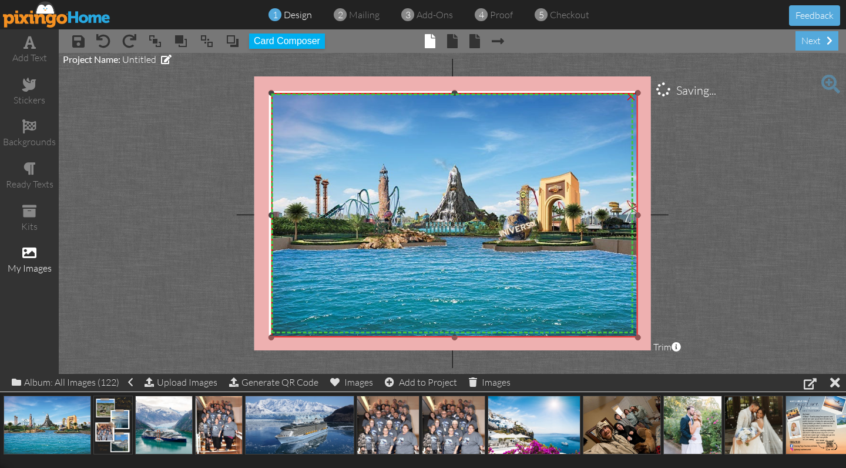
click at [635, 334] on img at bounding box center [455, 215] width 367 height 245
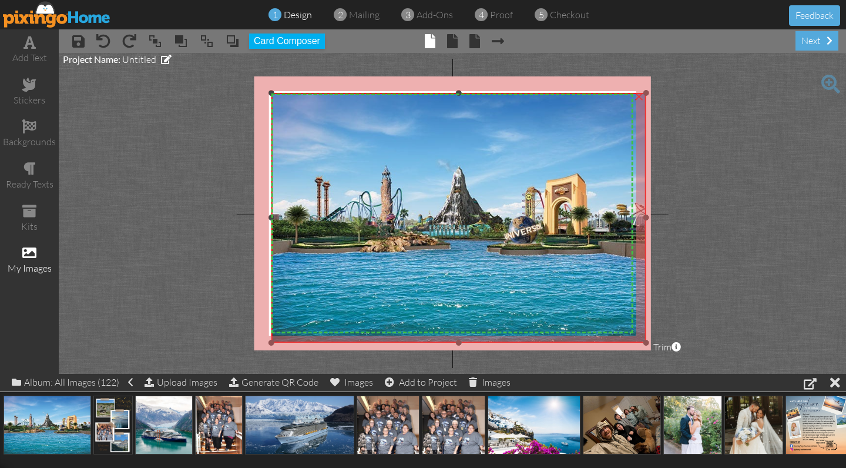
drag, startPoint x: 639, startPoint y: 336, endPoint x: 645, endPoint y: 341, distance: 8.4
click at [645, 341] on div at bounding box center [647, 343] width 6 height 6
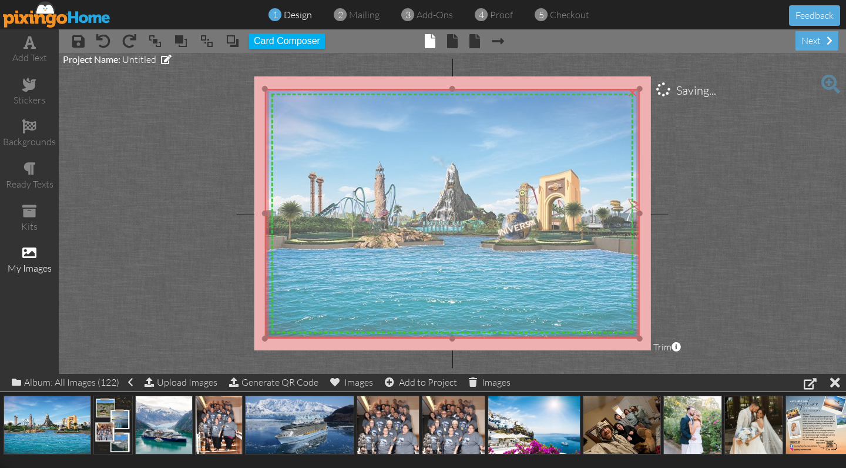
drag, startPoint x: 566, startPoint y: 304, endPoint x: 560, endPoint y: 300, distance: 7.7
click at [560, 300] on img at bounding box center [452, 214] width 375 height 250
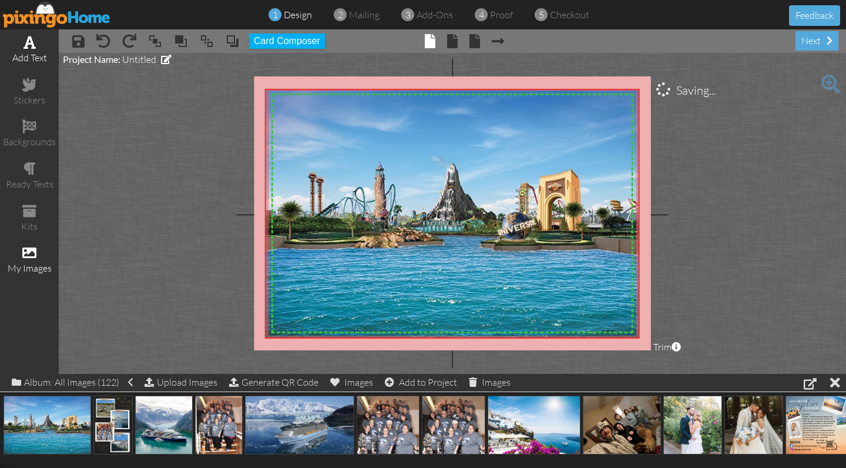
click at [25, 47] on span at bounding box center [30, 42] width 12 height 14
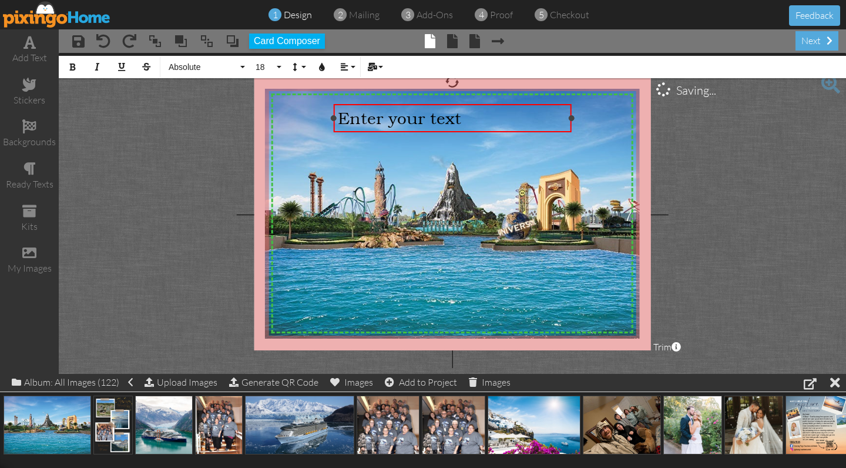
click at [376, 114] on span "Enter your text" at bounding box center [399, 117] width 123 height 19
click at [391, 119] on span "Welcome Home" at bounding box center [399, 117] width 123 height 19
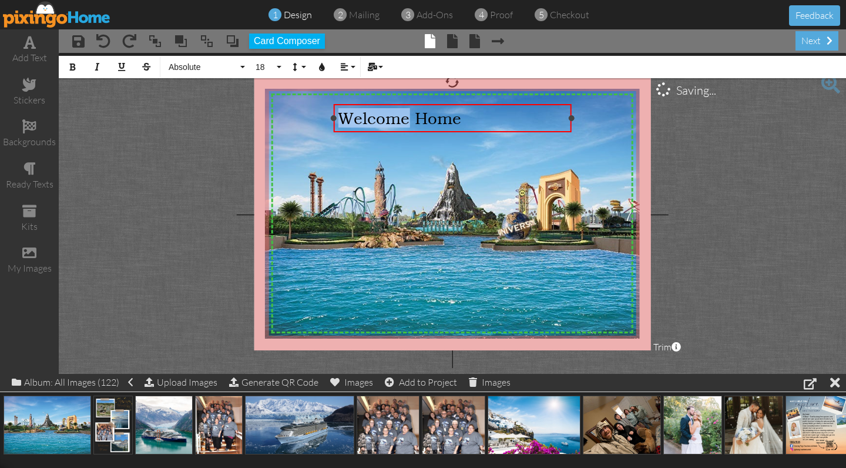
click at [391, 119] on span "Welcome Home" at bounding box center [399, 117] width 123 height 19
click at [279, 65] on button "18" at bounding box center [267, 67] width 34 height 22
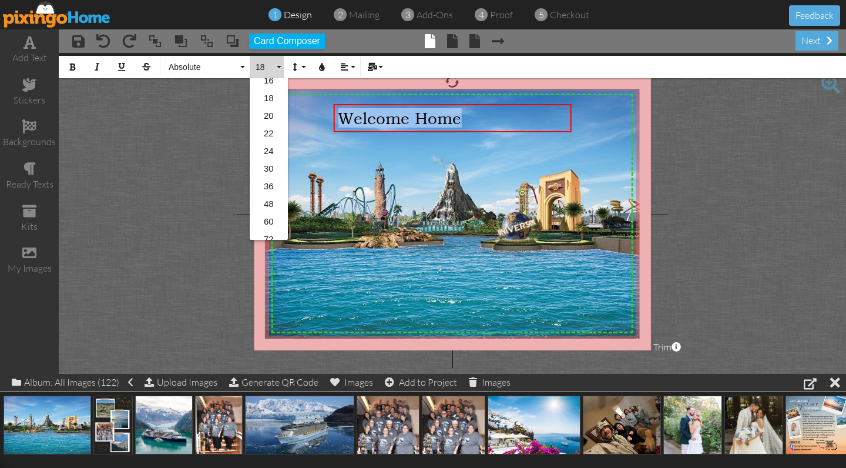
scroll to position [183, 0]
click at [269, 149] on link "30" at bounding box center [269, 151] width 38 height 18
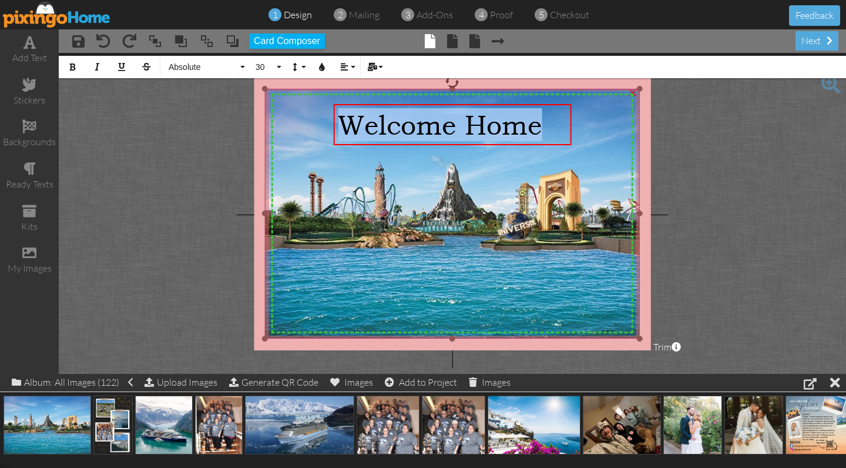
click at [456, 260] on img at bounding box center [452, 214] width 375 height 250
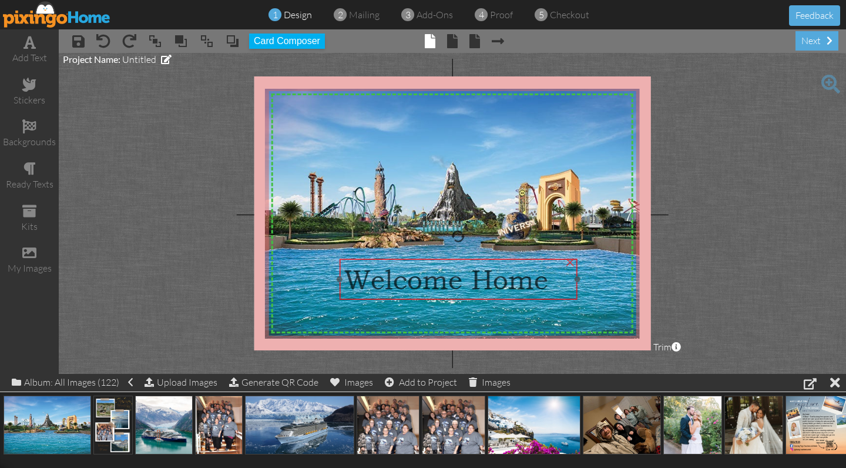
drag, startPoint x: 408, startPoint y: 132, endPoint x: 414, endPoint y: 286, distance: 154.7
click at [414, 286] on span "Welcome Home" at bounding box center [446, 279] width 204 height 33
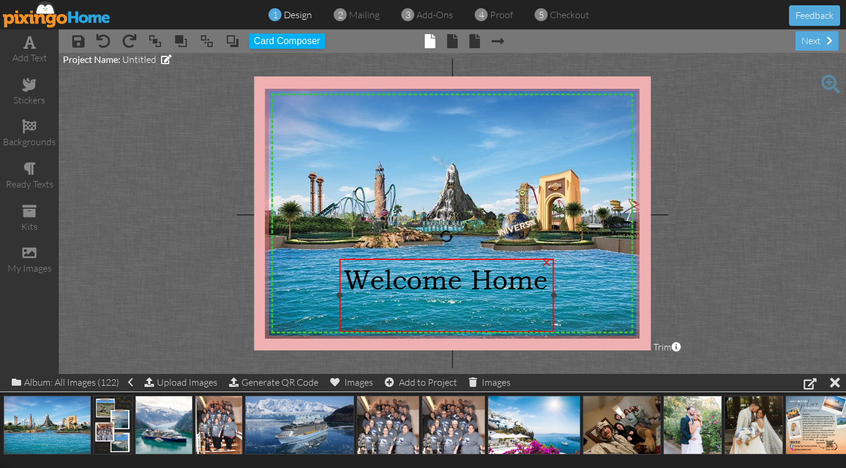
drag, startPoint x: 577, startPoint y: 279, endPoint x: 553, endPoint y: 279, distance: 23.5
click at [553, 279] on div "Welcome Home ×" at bounding box center [447, 296] width 215 height 74
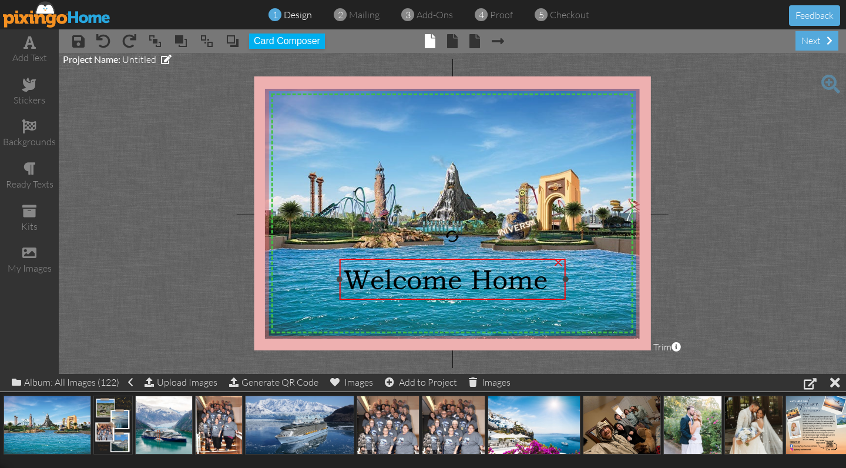
drag, startPoint x: 552, startPoint y: 293, endPoint x: 564, endPoint y: 292, distance: 11.9
click at [564, 292] on div "Welcome Home ×" at bounding box center [453, 280] width 226 height 42
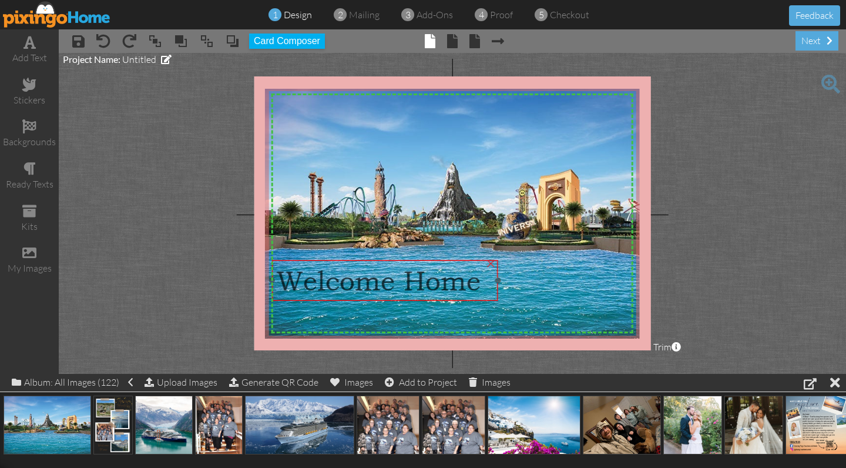
drag, startPoint x: 498, startPoint y: 284, endPoint x: 430, endPoint y: 286, distance: 67.6
click at [430, 286] on span "Welcome Home" at bounding box center [378, 280] width 204 height 33
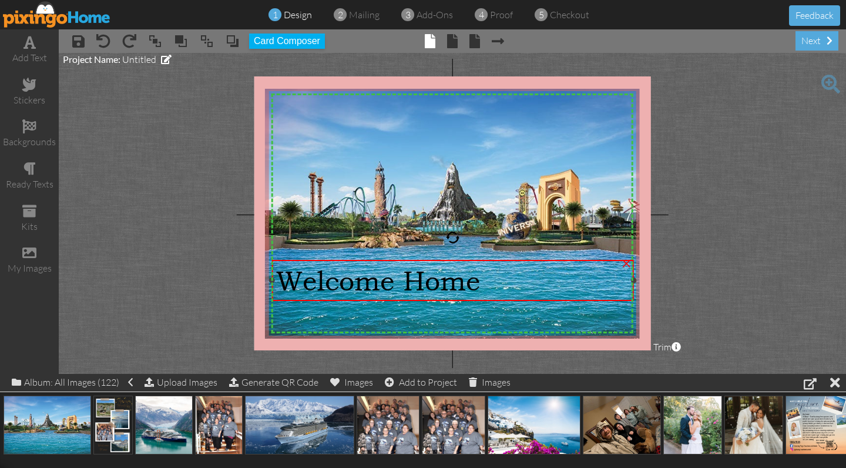
drag, startPoint x: 497, startPoint y: 278, endPoint x: 633, endPoint y: 287, distance: 136.1
click at [633, 287] on div "Welcome Home ×" at bounding box center [453, 281] width 362 height 42
click at [554, 281] on div "Welcome Home" at bounding box center [452, 280] width 353 height 33
click at [421, 287] on span "Welcome Home" at bounding box center [378, 280] width 204 height 33
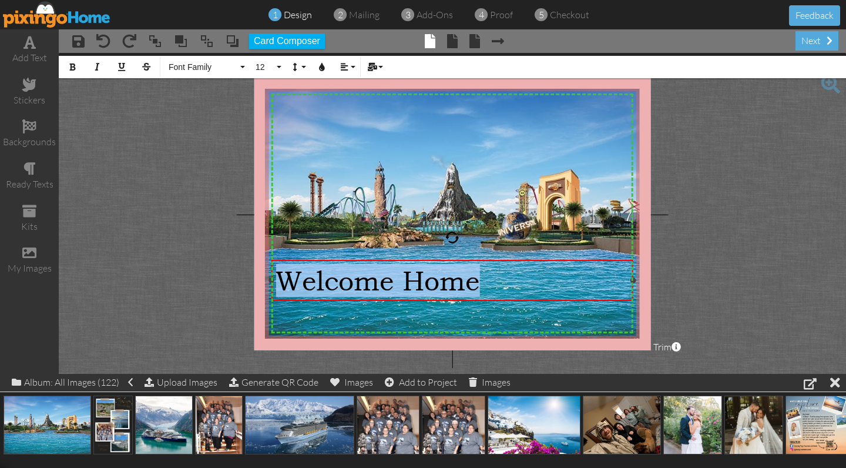
click at [421, 287] on span "Welcome Home" at bounding box center [378, 280] width 204 height 33
click at [349, 69] on button "Align" at bounding box center [347, 67] width 22 height 22
click at [352, 96] on link "[GEOGRAPHIC_DATA]" at bounding box center [354, 105] width 36 height 18
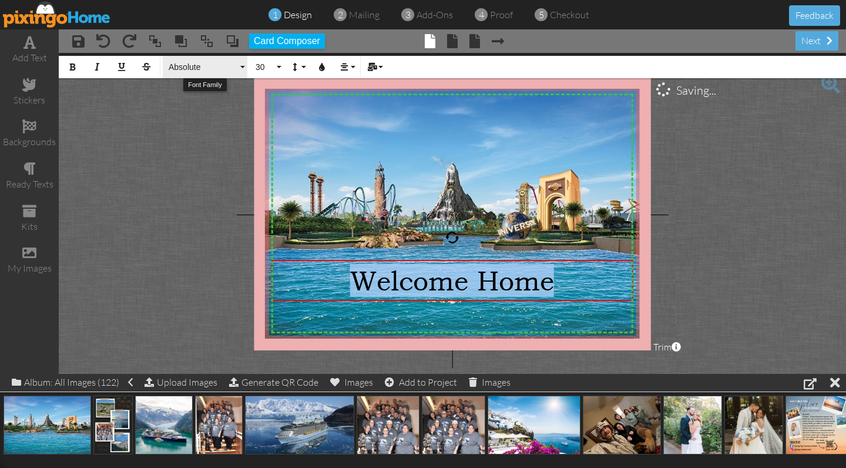
click at [243, 65] on button "Absolute" at bounding box center [205, 67] width 85 height 22
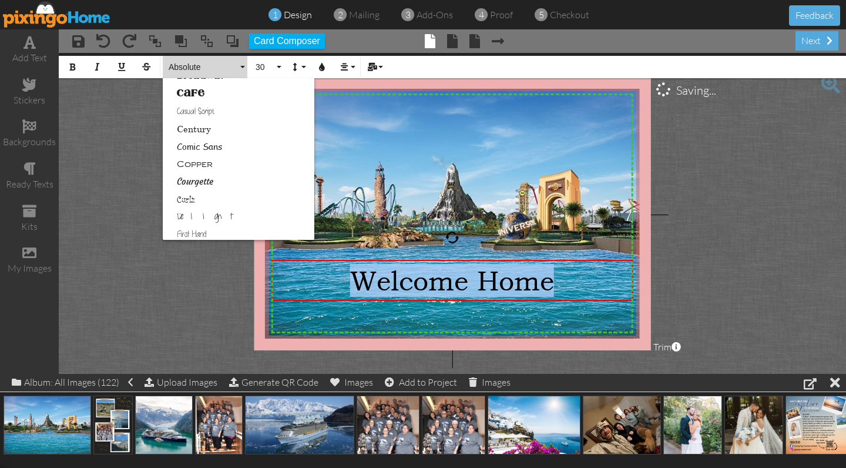
scroll to position [121, 0]
click at [196, 141] on link "Comic Sans" at bounding box center [239, 142] width 152 height 18
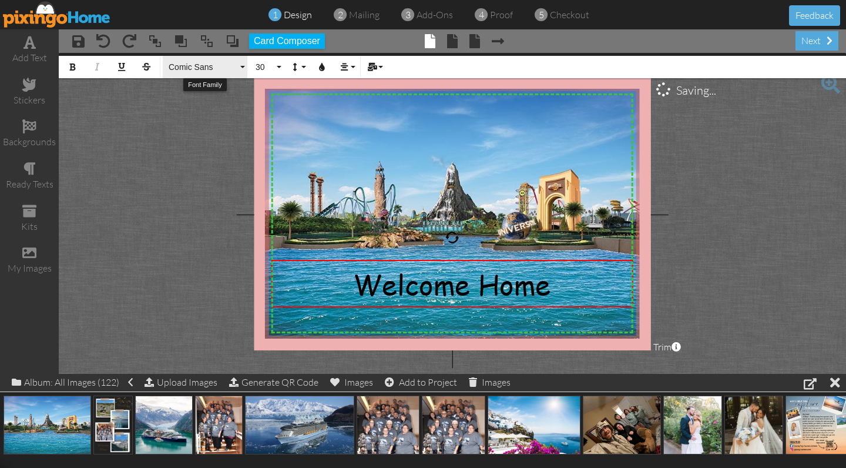
click at [239, 65] on button "Comic Sans" at bounding box center [205, 67] width 85 height 22
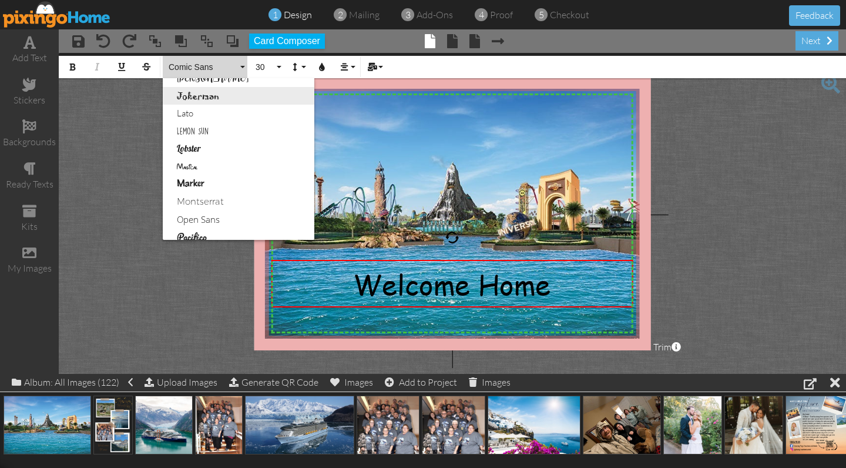
scroll to position [415, 0]
click at [194, 160] on link "Magical" at bounding box center [239, 166] width 152 height 18
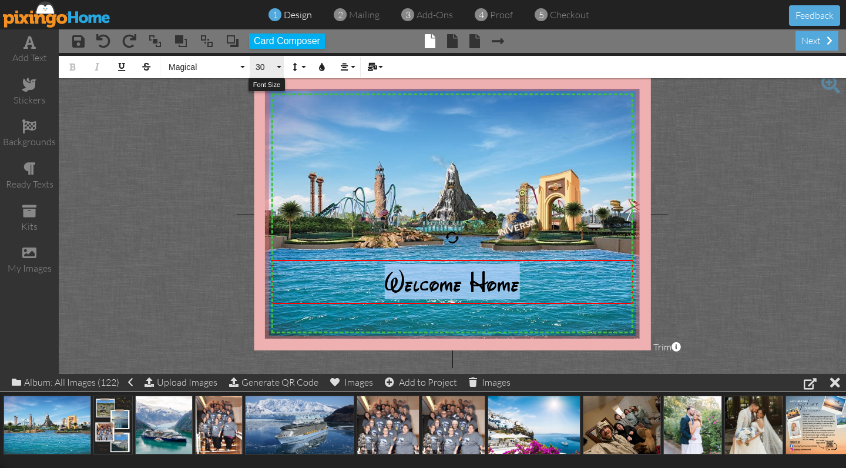
click at [274, 69] on button "30" at bounding box center [267, 67] width 34 height 22
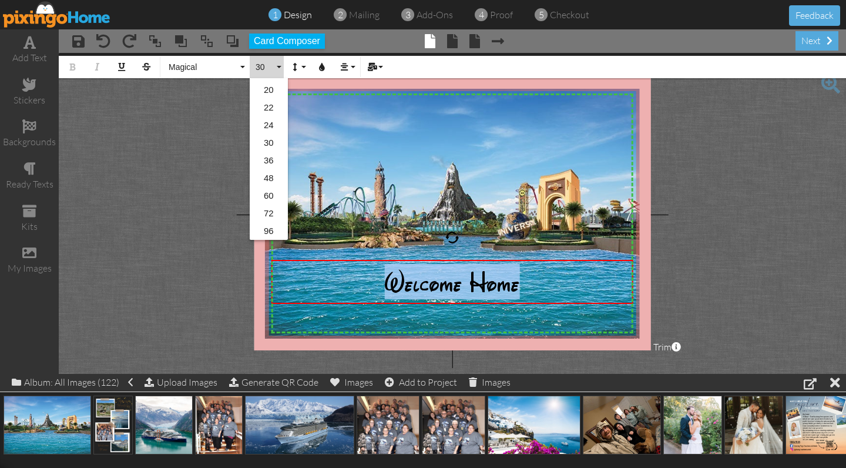
scroll to position [191, 0]
click at [268, 212] on link "72" at bounding box center [269, 214] width 38 height 18
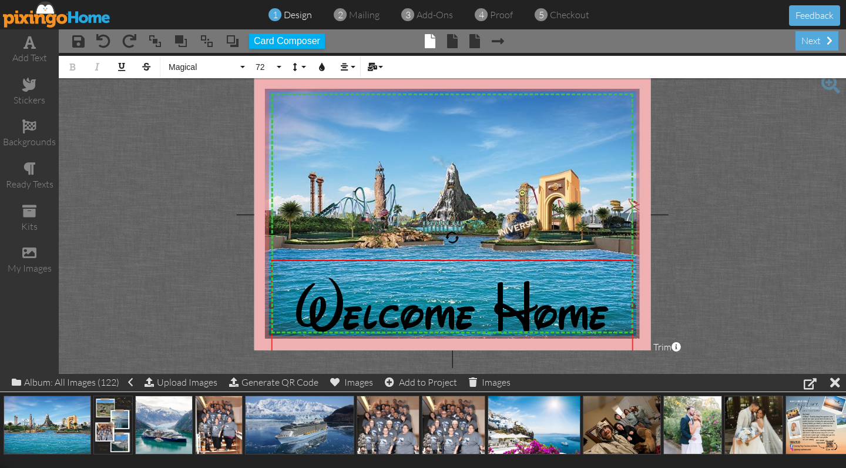
click at [430, 261] on div "Welcome Home" at bounding box center [453, 306] width 362 height 93
drag, startPoint x: 426, startPoint y: 307, endPoint x: 426, endPoint y: 297, distance: 10.6
click at [426, 297] on span "Welcome Home" at bounding box center [452, 306] width 313 height 84
click at [678, 276] on project-studio-wrapper "X X X X X X X X X X X X X X X X X X X X X X X X X X X X X X X X X X X X X X X X…" at bounding box center [453, 213] width 788 height 321
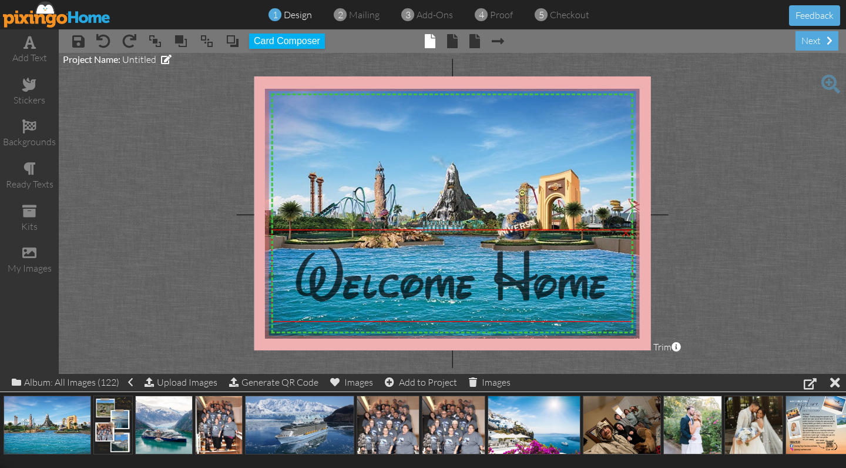
drag, startPoint x: 568, startPoint y: 315, endPoint x: 568, endPoint y: 284, distance: 30.6
click at [568, 284] on span "Welcome Home" at bounding box center [452, 275] width 313 height 84
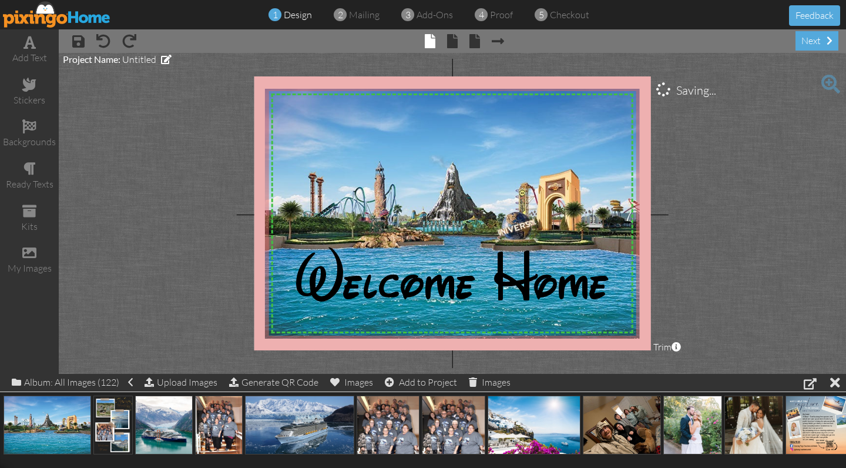
click at [762, 296] on project-studio-wrapper "X X X X X X X X X X X X X X X X X X X X X X X X X X X X X X X X X X X X X X X X…" at bounding box center [453, 213] width 788 height 321
click at [815, 41] on div "next" at bounding box center [817, 40] width 43 height 19
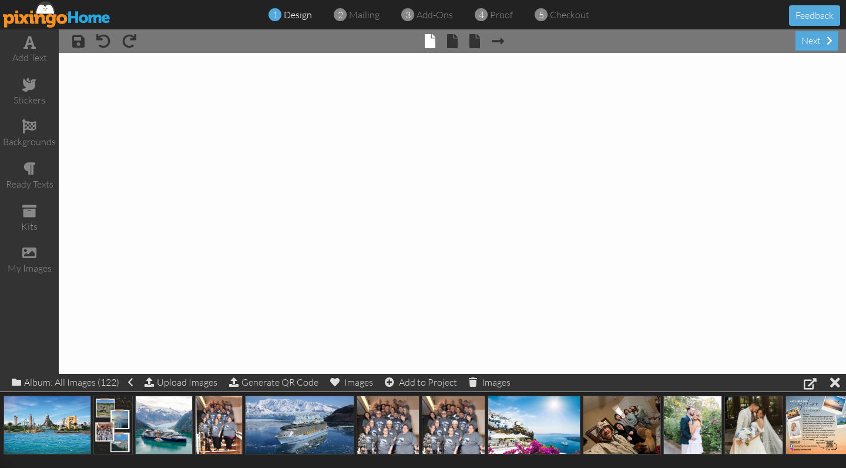
click at [434, 289] on div at bounding box center [453, 213] width 788 height 321
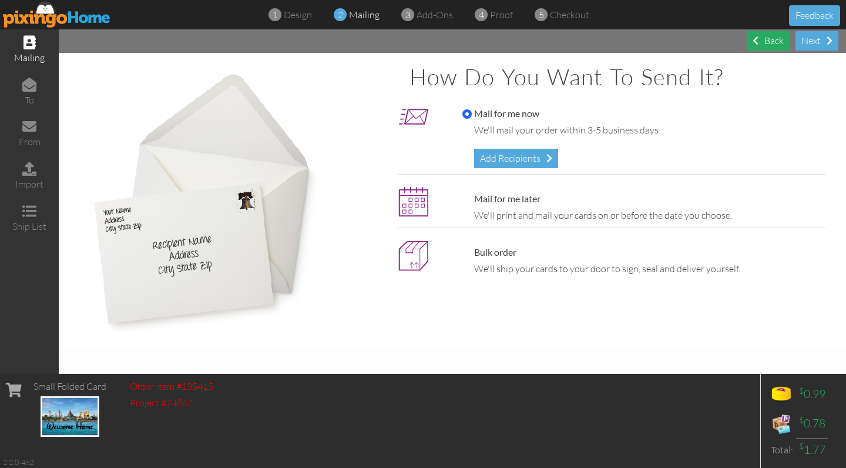
click at [778, 38] on div "Back" at bounding box center [768, 40] width 43 height 19
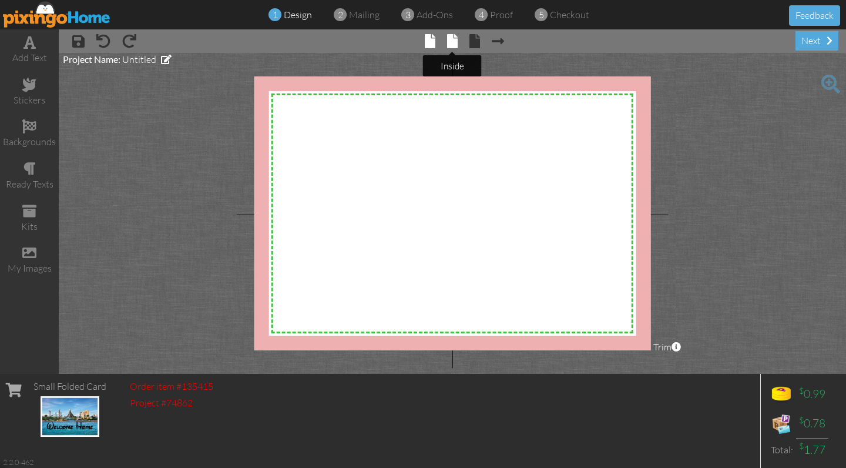
click at [453, 45] on span at bounding box center [452, 41] width 11 height 14
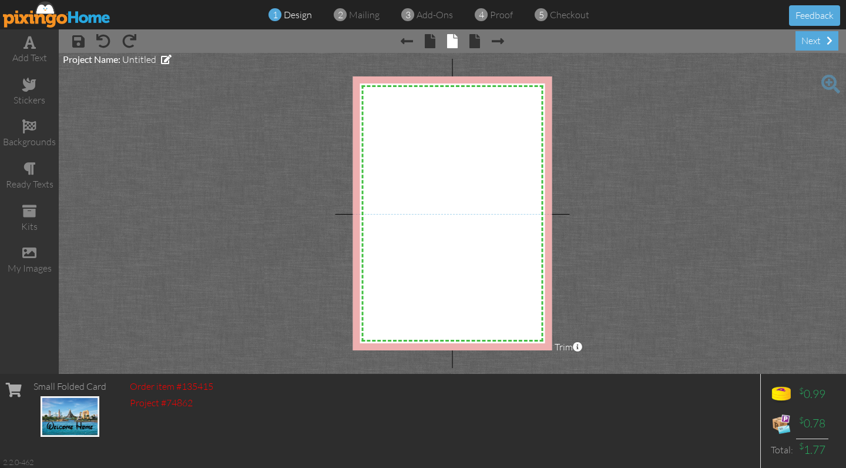
click at [404, 247] on div "X X X X X X X X X X X X X X X X X X X X X X X X X X X X X X X X X X X X X X X X…" at bounding box center [452, 213] width 199 height 274
click at [34, 52] on div "add text" at bounding box center [29, 58] width 59 height 14
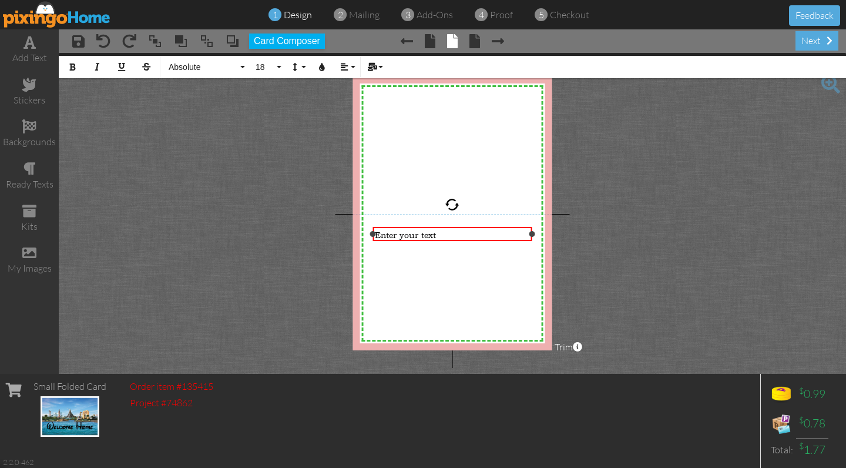
click at [423, 235] on span "Enter your text" at bounding box center [405, 234] width 61 height 11
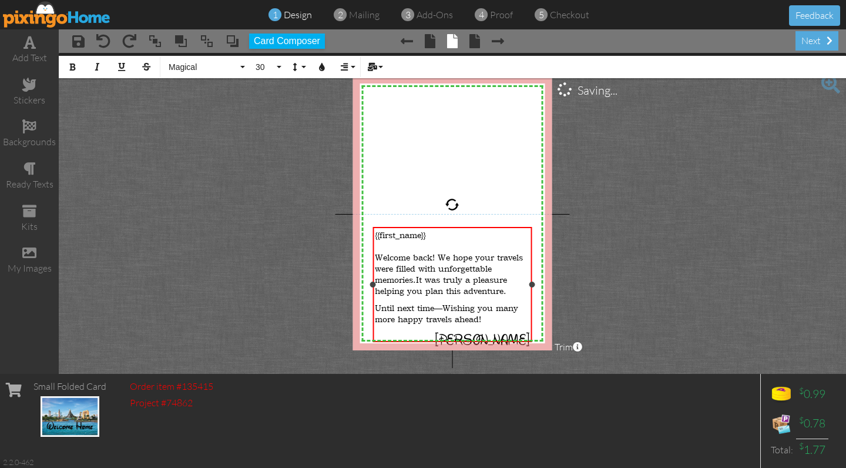
scroll to position [1963, 1]
click at [716, 216] on project-studio-wrapper "X X X X X X X X X X X X X X X X X X X X X X X X X X X X X X X X X X X X X X X X…" at bounding box center [453, 213] width 788 height 321
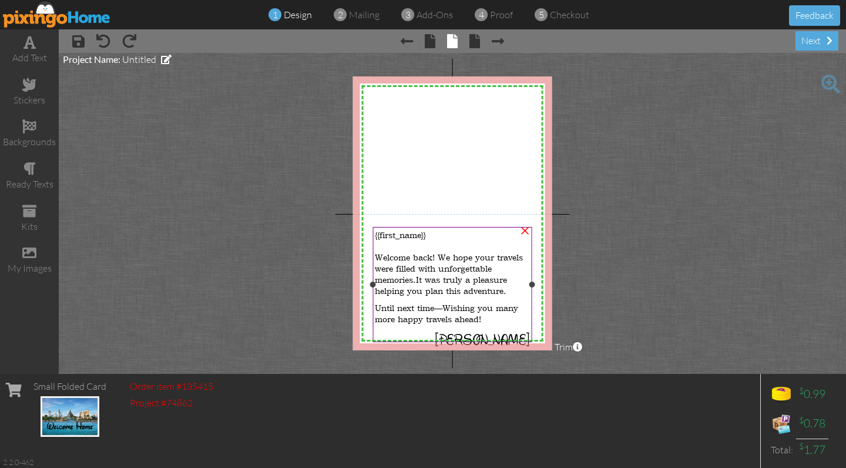
click at [395, 257] on span "Welcome back! We hope your travels were filled with unforgettable memories." at bounding box center [449, 269] width 148 height 34
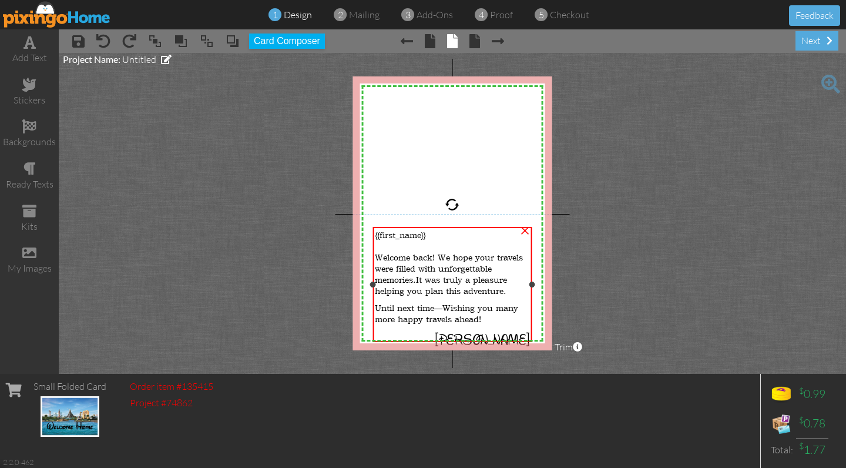
click at [395, 257] on span "Welcome back! We hope your travels were filled with unforgettable memories." at bounding box center [449, 269] width 148 height 34
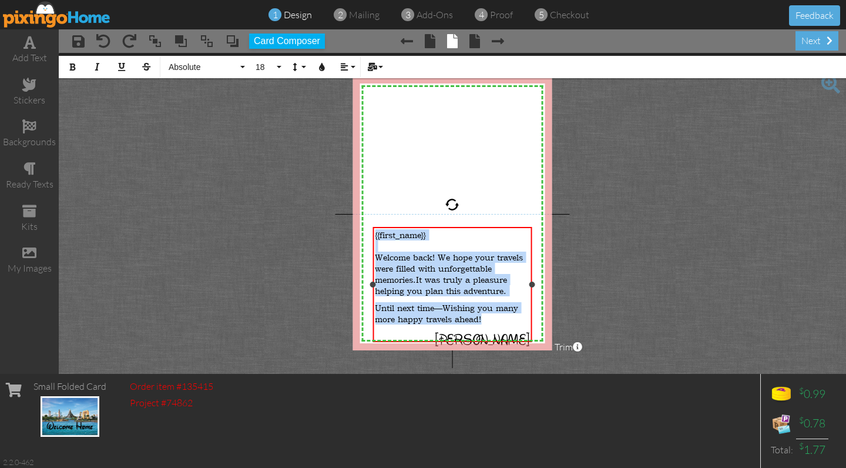
drag, startPoint x: 376, startPoint y: 233, endPoint x: 488, endPoint y: 306, distance: 134.2
click at [488, 306] on div "{{first_name}} Welcome back! We hope your travels were filled with unforgettabl…" at bounding box center [452, 292] width 155 height 126
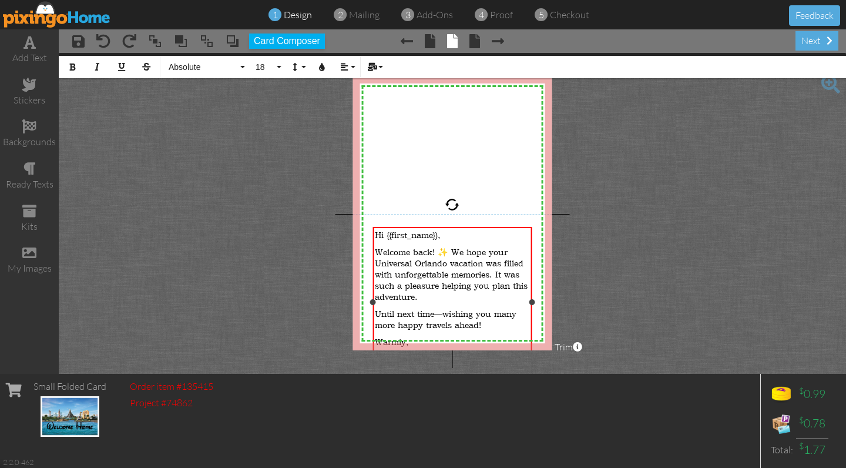
scroll to position [2151, 2]
drag, startPoint x: 403, startPoint y: 337, endPoint x: 375, endPoint y: 328, distance: 29.6
click at [375, 336] on p "Warmly, [PERSON_NAME]" at bounding box center [452, 347] width 155 height 22
click at [404, 287] on span "Welcome back! ✨ We hope your Universal Orlando vacation was filled with unforge…" at bounding box center [451, 274] width 153 height 56
click at [394, 250] on span "Welcome back! ✨ We hope your Universal Orlando vacation was filled with unforge…" at bounding box center [451, 274] width 153 height 56
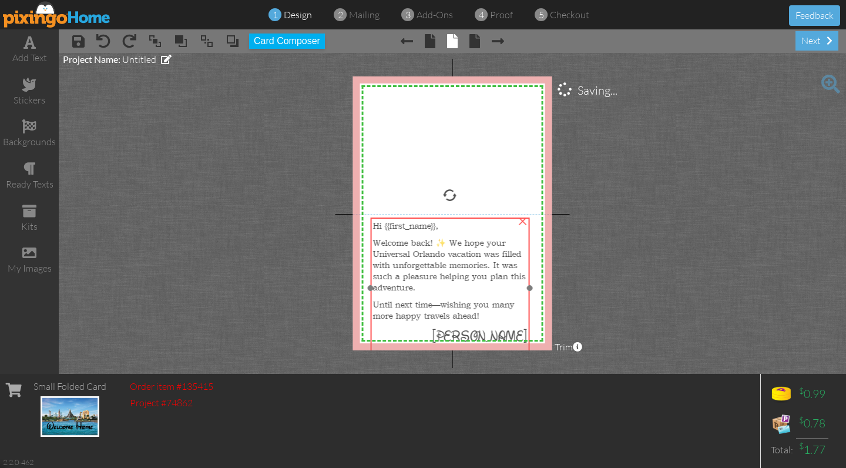
drag, startPoint x: 423, startPoint y: 247, endPoint x: 421, endPoint y: 238, distance: 9.7
click at [421, 238] on span "Welcome back! ✨ We hope your Universal Orlando vacation was filled with unforge…" at bounding box center [449, 265] width 153 height 56
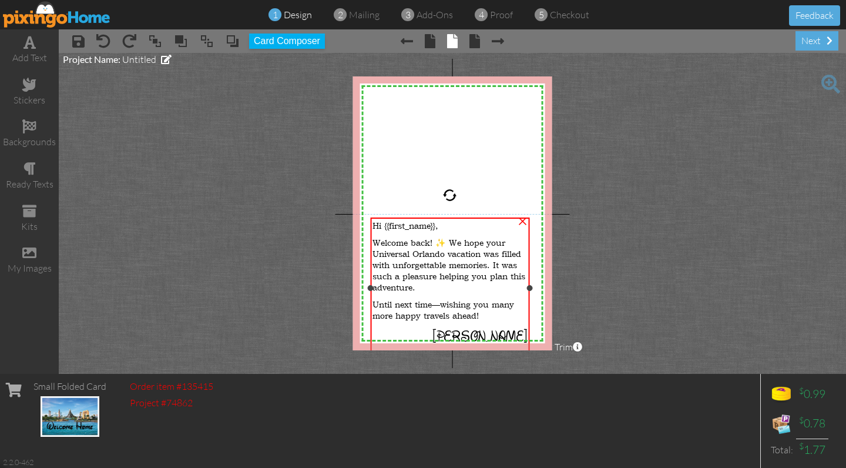
click at [417, 229] on span "Hi {{first_name}}," at bounding box center [406, 225] width 66 height 11
click at [431, 280] on p "Welcome back! ✨ We hope your Universal Orlando vacation was filled with unforge…" at bounding box center [450, 265] width 155 height 56
click at [406, 289] on div "Hi {{first_name}}, Welcome back! ✨ We hope your Universal Orlando vacation was …" at bounding box center [449, 285] width 159 height 136
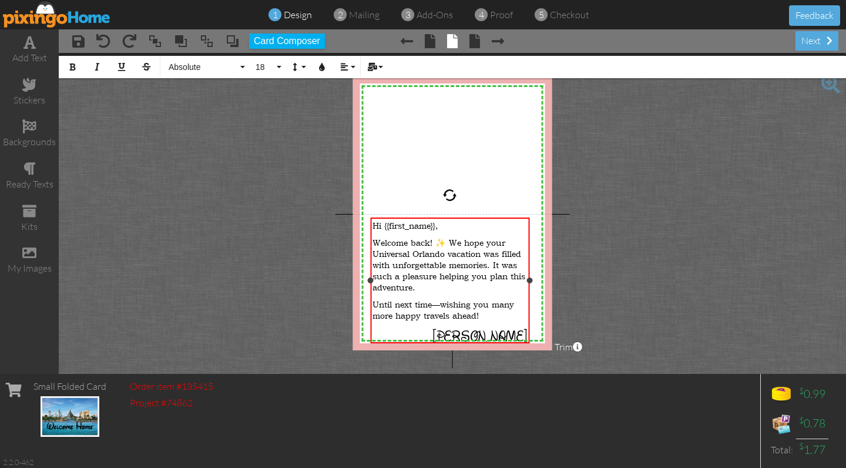
click at [406, 289] on div "Hi {{first_name}}, Welcome back! ✨ We hope your Universal Orlando vacation was …" at bounding box center [450, 286] width 155 height 132
click at [453, 219] on div "Hi {{first_name}}, Welcome back! ✨ We hope your Universal Orlando vacation was …" at bounding box center [449, 285] width 159 height 136
click at [505, 302] on span "Until next time—wishing you many more happy travels ahead!" at bounding box center [444, 310] width 142 height 22
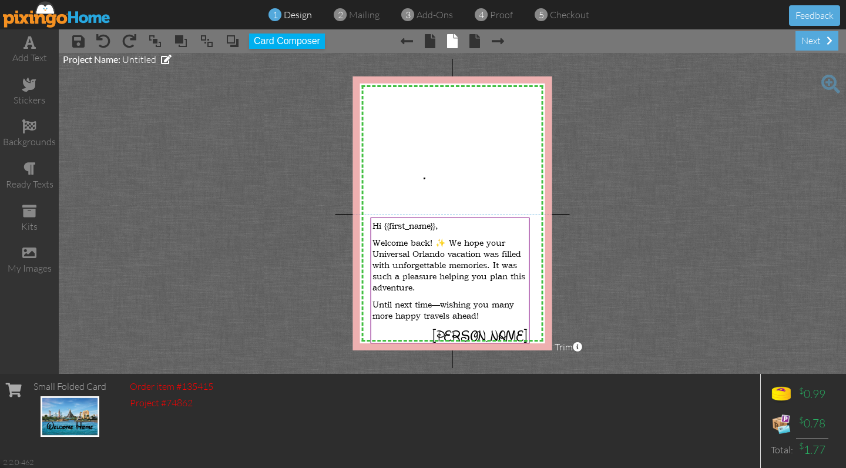
drag, startPoint x: 424, startPoint y: 178, endPoint x: 424, endPoint y: 210, distance: 32.9
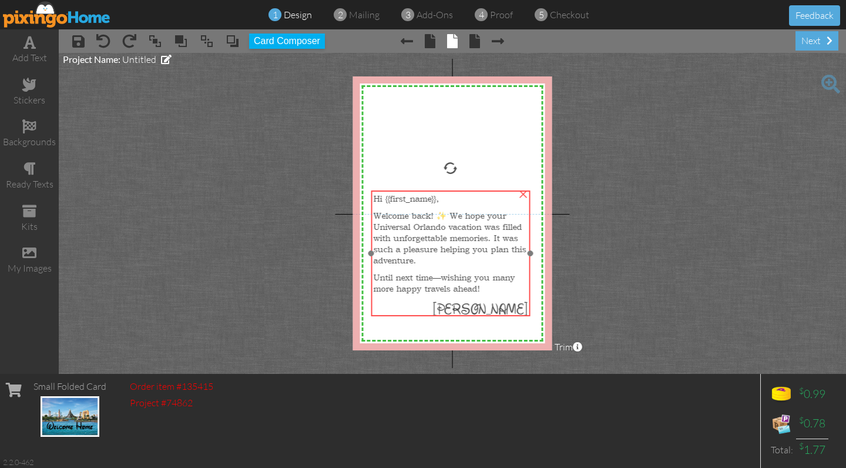
drag, startPoint x: 424, startPoint y: 230, endPoint x: 425, endPoint y: 203, distance: 27.0
click at [425, 203] on div "Hi {{first_name}}, Welcome back! ✨ We hope your Universal Orlando vacation was …" at bounding box center [450, 258] width 159 height 136
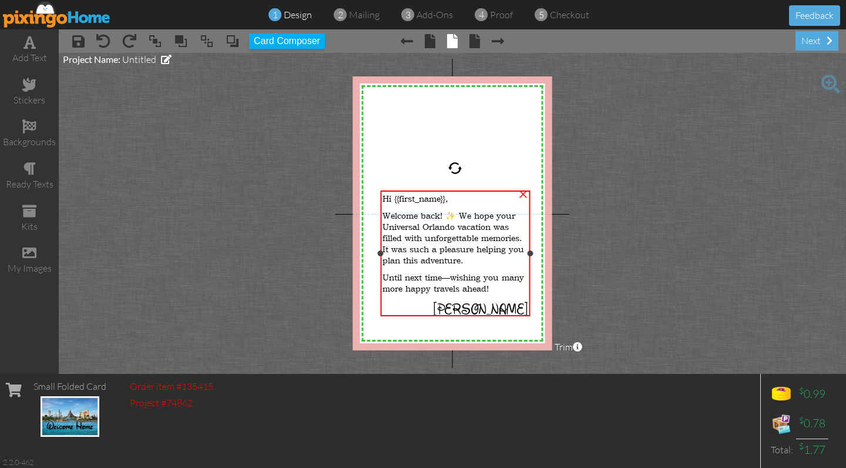
drag, startPoint x: 373, startPoint y: 252, endPoint x: 382, endPoint y: 252, distance: 9.4
click at [382, 252] on div at bounding box center [380, 253] width 6 height 6
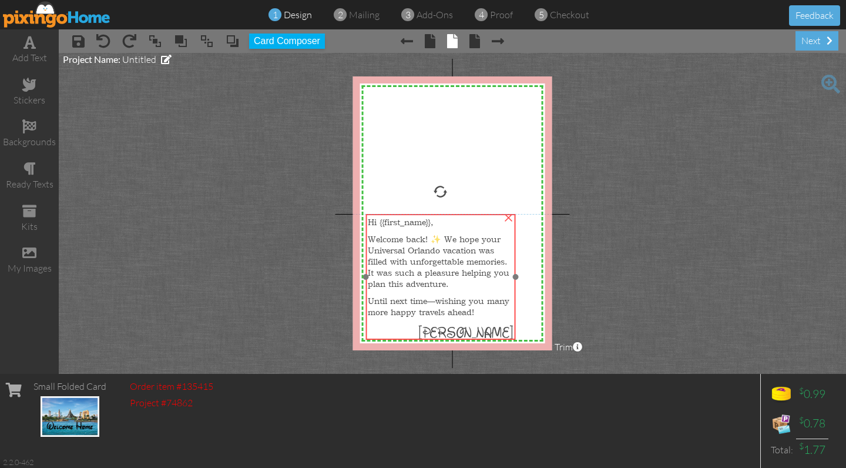
drag, startPoint x: 415, startPoint y: 234, endPoint x: 400, endPoint y: 257, distance: 27.7
click at [400, 257] on span "Welcome back! ✨ We hope your Universal Orlando vacation was filled with unforge…" at bounding box center [439, 261] width 142 height 56
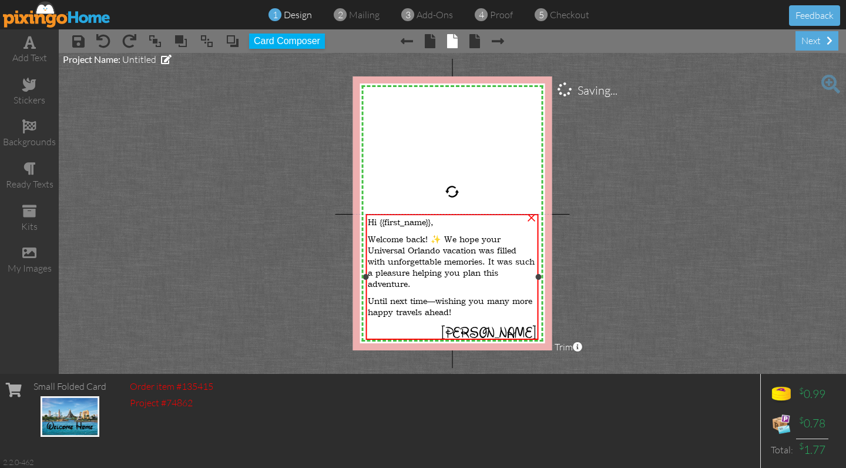
drag, startPoint x: 517, startPoint y: 277, endPoint x: 540, endPoint y: 274, distance: 23.2
click at [540, 274] on div at bounding box center [539, 277] width 6 height 6
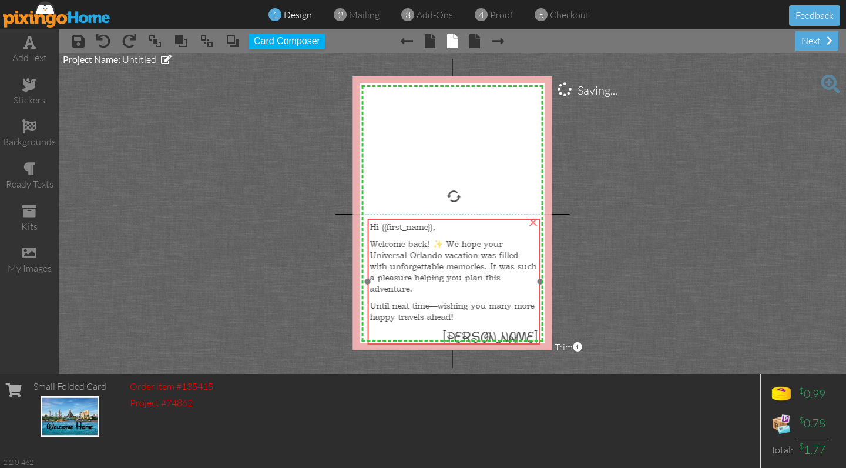
click at [481, 266] on span "Welcome back! ✨ We hope your Universal Orlando vacation was filled with unforge…" at bounding box center [453, 266] width 167 height 56
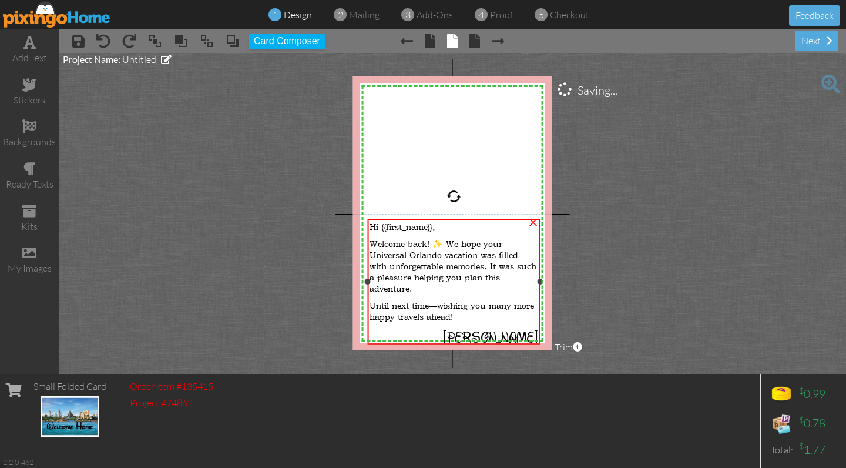
click at [475, 317] on div "Hi {{first_name}}, Welcome back! ✨ We hope your Universal Orlando vacation was …" at bounding box center [453, 287] width 173 height 136
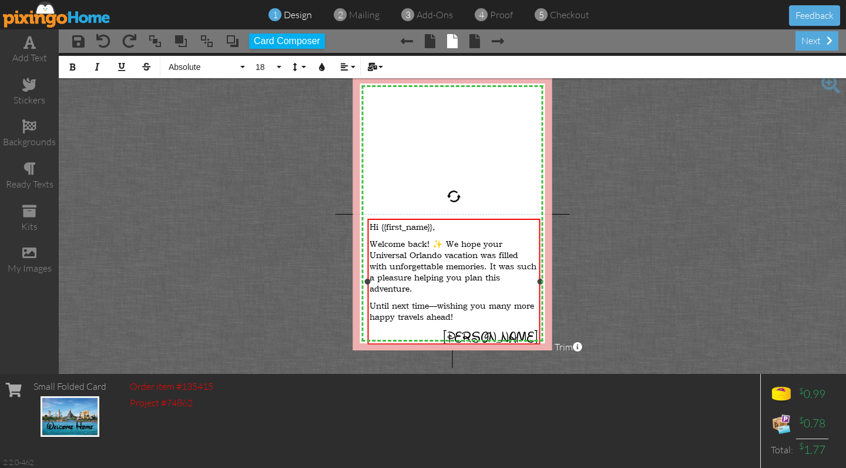
click at [490, 328] on p "[PERSON_NAME]" at bounding box center [454, 337] width 168 height 19
click at [451, 328] on p "[PERSON_NAME]" at bounding box center [454, 337] width 168 height 19
click at [457, 317] on div "Hi {{first_name}}, Welcome back! ✨ We hope your Universal Orlando vacation was …" at bounding box center [454, 287] width 168 height 132
click at [346, 68] on icon "button" at bounding box center [344, 67] width 8 height 8
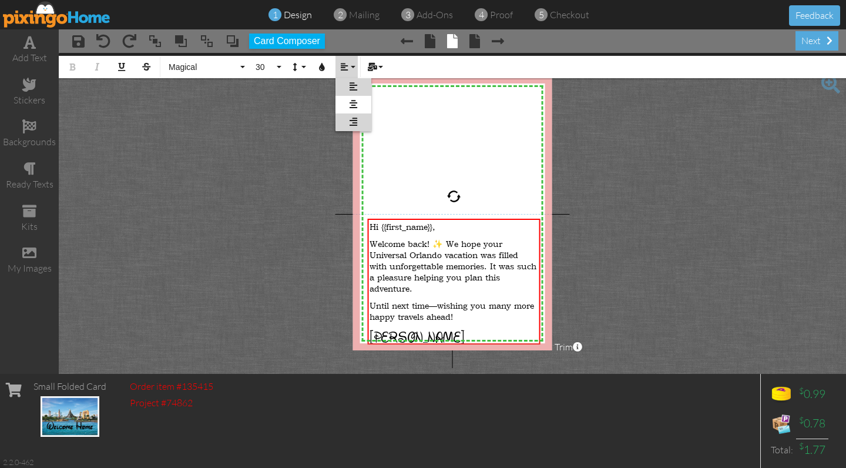
click at [357, 120] on icon at bounding box center [354, 122] width 8 height 9
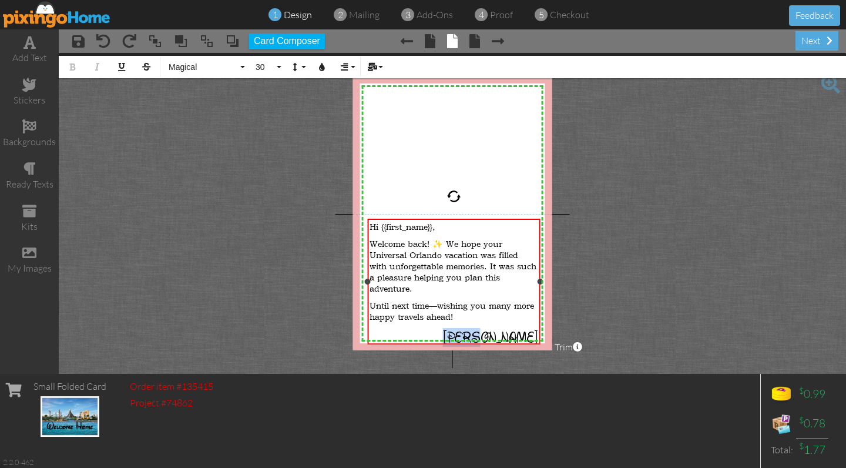
scroll to position [0, 3]
drag, startPoint x: 509, startPoint y: 325, endPoint x: 541, endPoint y: 324, distance: 32.3
click at [540, 324] on div "Hi {{first_name}}, Welcome back! ✨ We hope your Universal Orlando vacation was …" at bounding box center [453, 282] width 173 height 126
click at [483, 310] on p "Until next time—wishing you many more happy travels ahead!" at bounding box center [454, 311] width 168 height 22
click at [410, 328] on p at bounding box center [454, 333] width 168 height 11
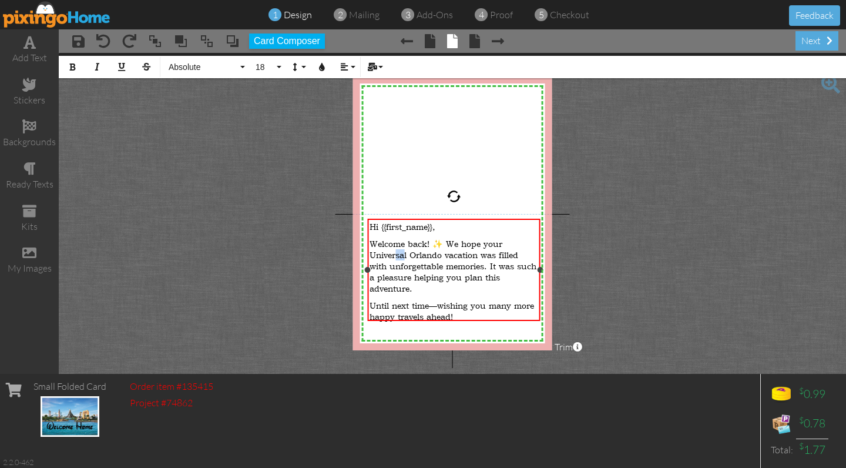
drag, startPoint x: 394, startPoint y: 256, endPoint x: 401, endPoint y: 256, distance: 7.1
click at [401, 256] on span "Welcome back! ✨ We hope your Universal Orlando vacation was filled with unforge…" at bounding box center [453, 266] width 167 height 56
click at [592, 262] on project-studio-wrapper "X X X X X X X X X X X X X X X X X X X X X X X X X X X X X X X X X X X X X X X X…" at bounding box center [453, 213] width 788 height 321
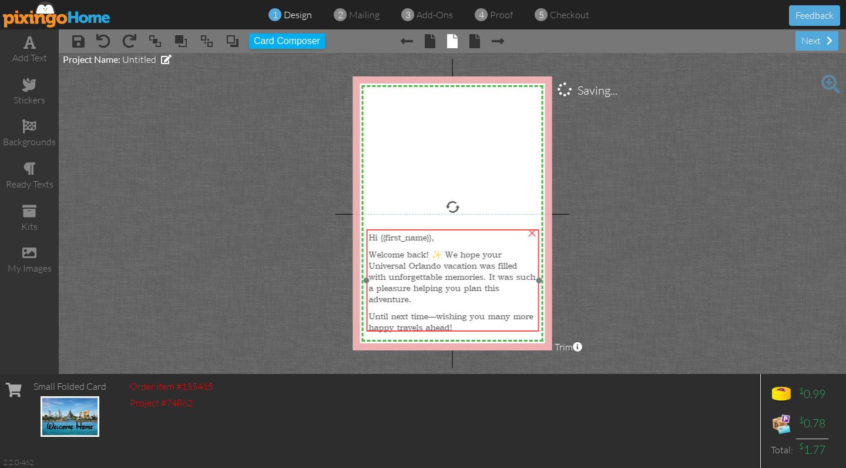
drag, startPoint x: 441, startPoint y: 239, endPoint x: 440, endPoint y: 250, distance: 10.6
click at [440, 250] on span "Welcome back! ✨ We hope your Universal Orlando vacation was filled with unforge…" at bounding box center [452, 277] width 167 height 56
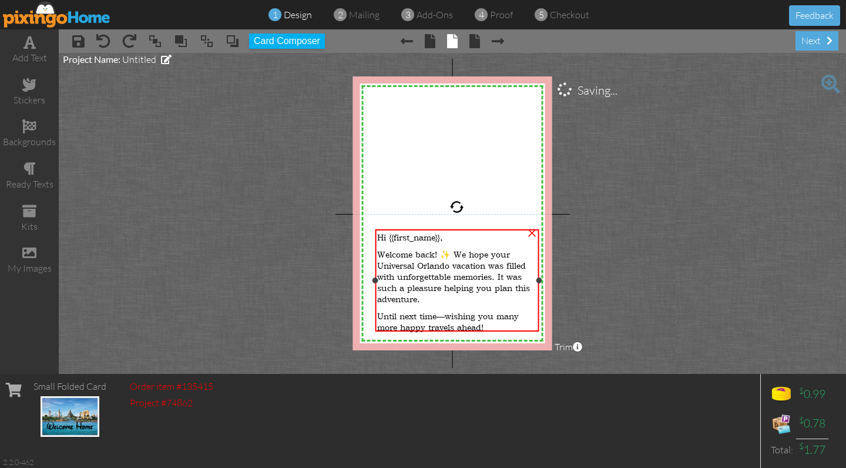
drag, startPoint x: 367, startPoint y: 280, endPoint x: 376, endPoint y: 279, distance: 8.9
click at [376, 279] on div at bounding box center [375, 280] width 6 height 6
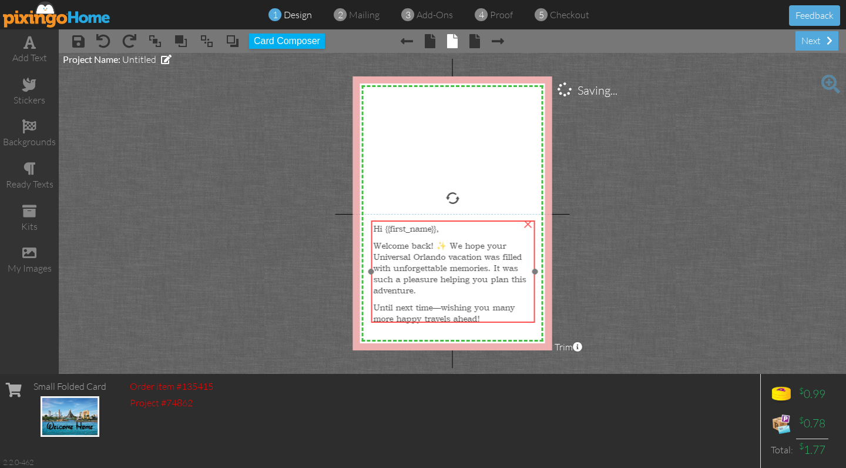
drag, startPoint x: 423, startPoint y: 279, endPoint x: 419, endPoint y: 270, distance: 9.7
click at [419, 270] on span "Welcome back! ✨ We hope your Universal Orlando vacation was filled with unforge…" at bounding box center [449, 268] width 153 height 56
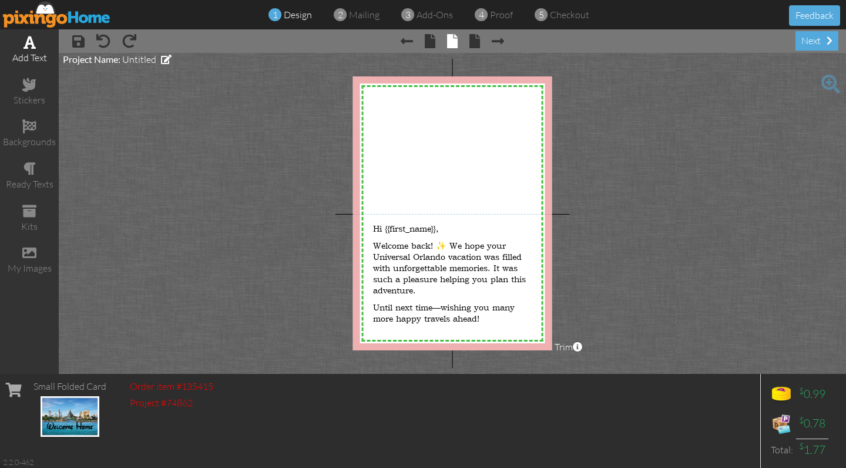
click at [29, 54] on div "add text" at bounding box center [29, 58] width 59 height 14
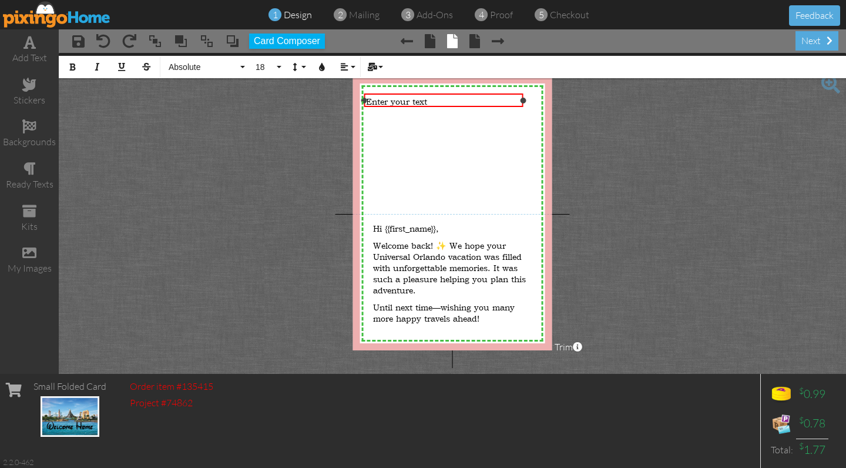
click at [407, 109] on div at bounding box center [443, 101] width 165 height 20
click at [405, 98] on span "Enter your text" at bounding box center [396, 101] width 61 height 11
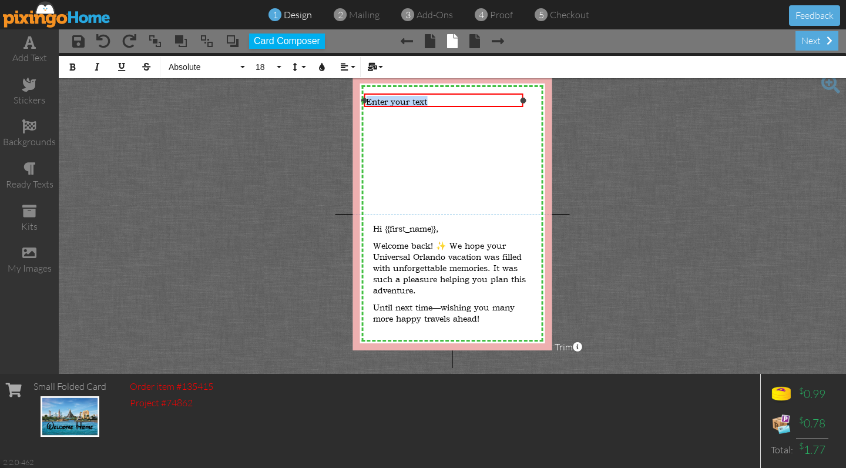
click at [405, 98] on span "Enter your text" at bounding box center [396, 101] width 61 height 11
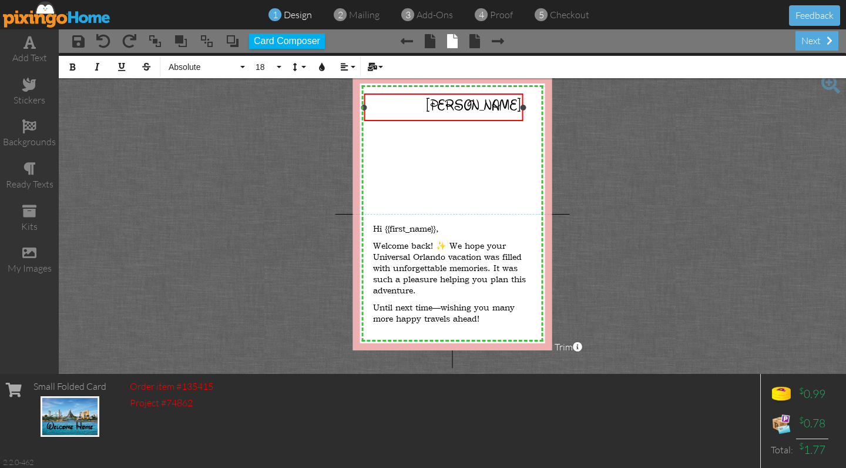
scroll to position [38, 2]
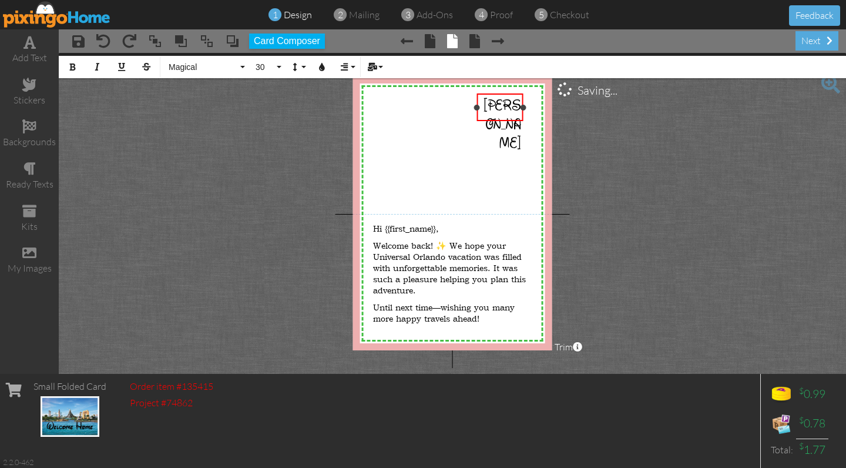
drag, startPoint x: 364, startPoint y: 106, endPoint x: 477, endPoint y: 104, distance: 112.9
click at [477, 105] on div at bounding box center [477, 108] width 6 height 6
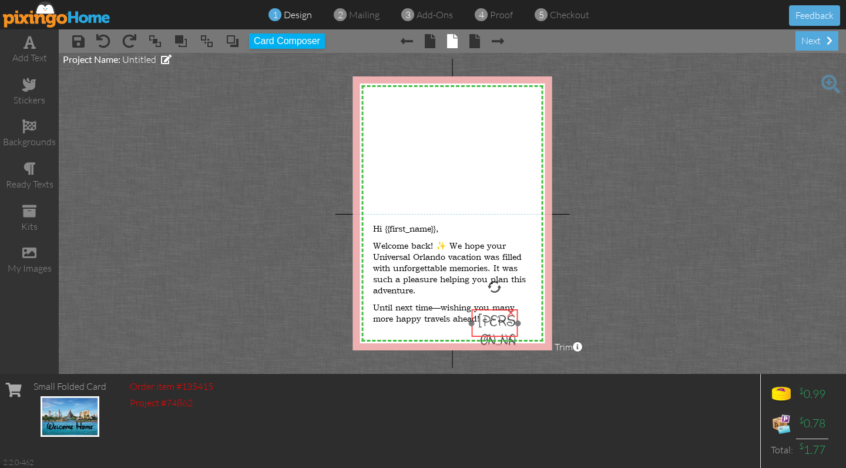
drag, startPoint x: 502, startPoint y: 109, endPoint x: 497, endPoint y: 325, distance: 215.8
click at [497, 325] on span "[PERSON_NAME]" at bounding box center [497, 340] width 38 height 56
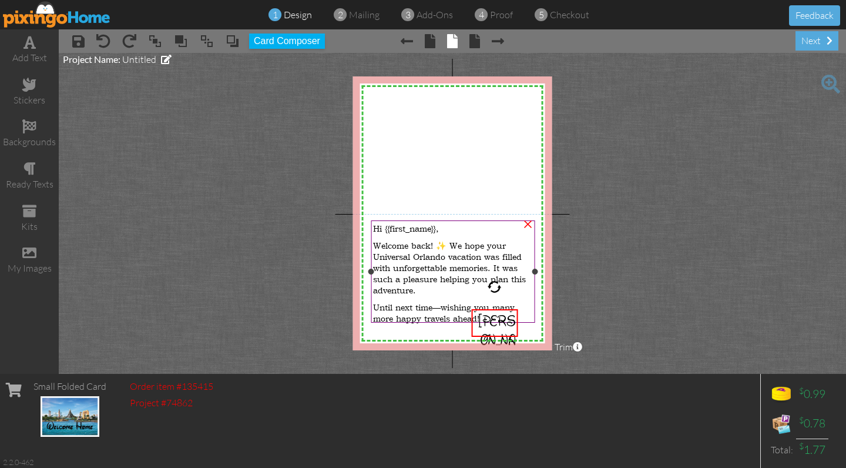
click at [533, 324] on div at bounding box center [453, 271] width 170 height 108
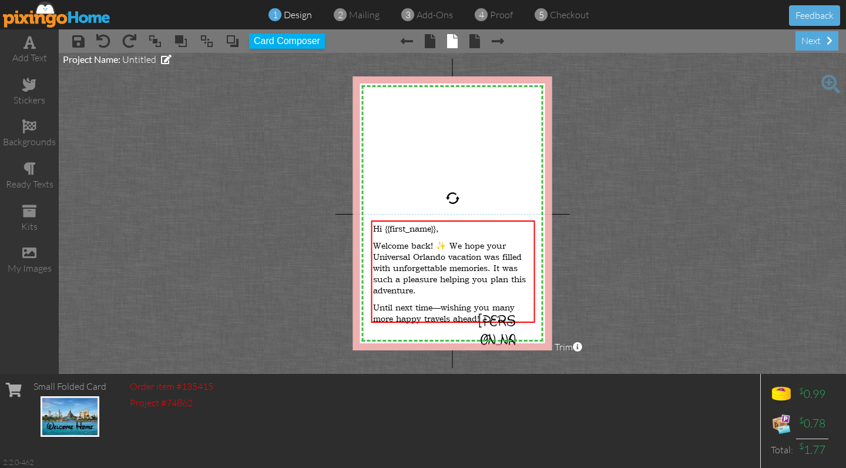
click at [597, 313] on project-studio-wrapper "X X X X X X X X X X X X X X X X X X X X X X X X X X X X X X X X X X X X X X X X…" at bounding box center [453, 213] width 788 height 321
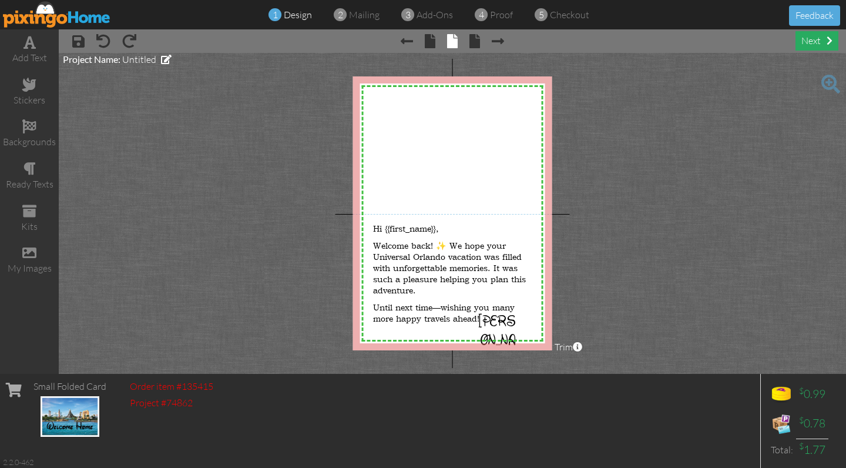
click at [812, 45] on div "next" at bounding box center [817, 40] width 43 height 19
click at [809, 39] on div "next" at bounding box center [817, 40] width 43 height 19
click at [431, 41] on span at bounding box center [430, 41] width 11 height 14
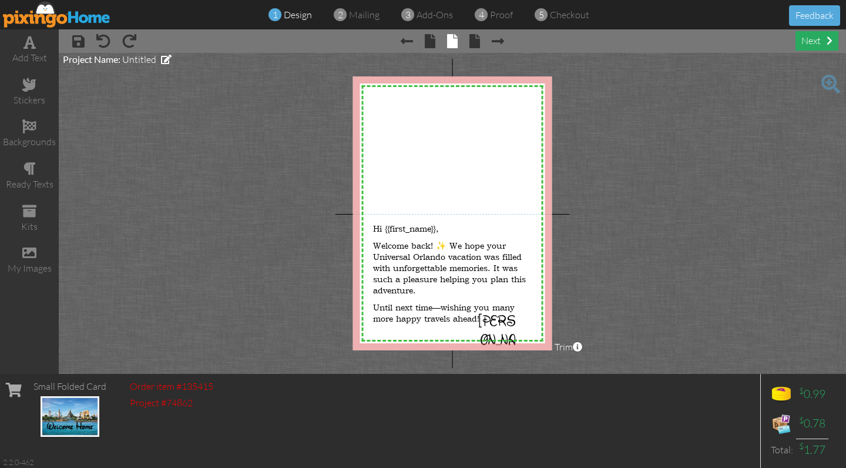
click at [815, 40] on div "next" at bounding box center [817, 40] width 43 height 19
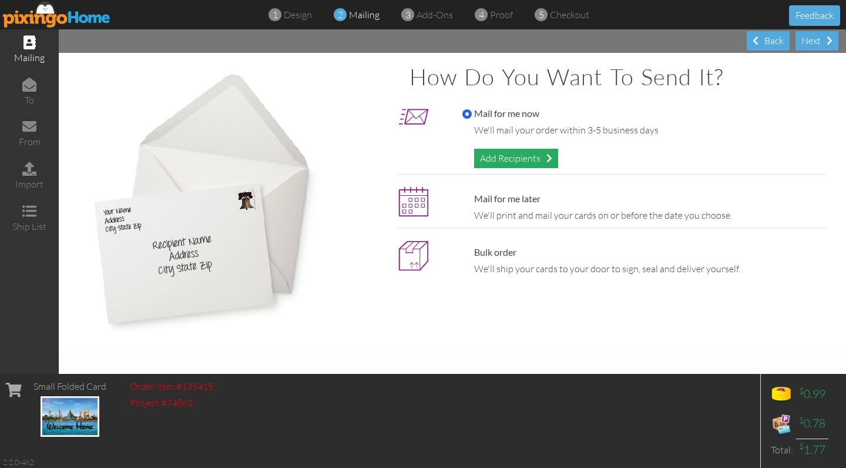
click at [531, 155] on div "Add Recipients" at bounding box center [516, 158] width 84 height 19
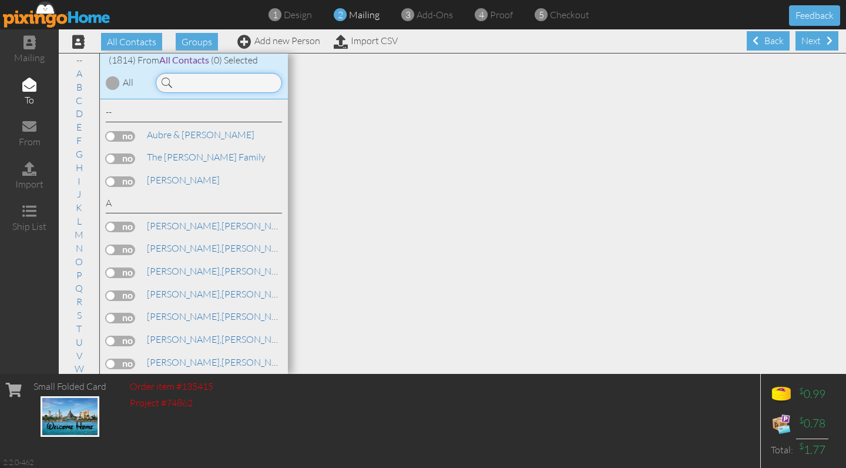
click at [251, 83] on input at bounding box center [219, 83] width 126 height 20
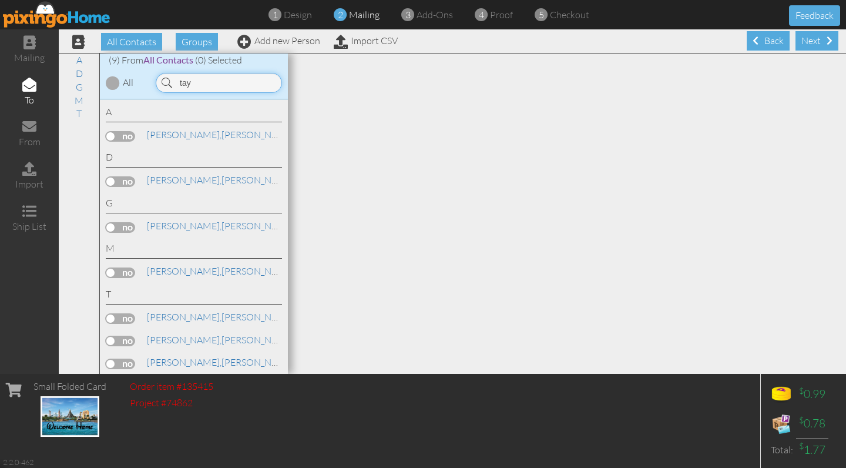
type input "tay"
click at [123, 222] on label at bounding box center [120, 227] width 29 height 11
click at [0, 0] on input "checkbox" at bounding box center [0, 0] width 0 height 0
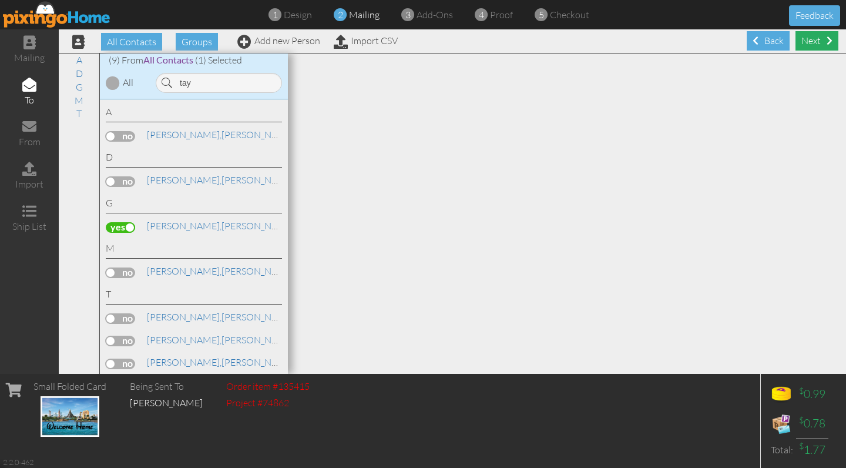
click at [815, 36] on div "Next" at bounding box center [817, 40] width 43 height 19
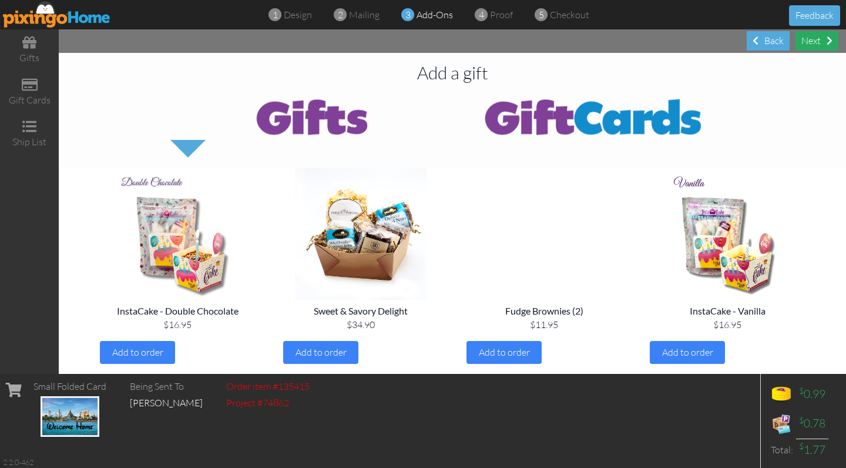
click at [817, 41] on div "Next" at bounding box center [817, 40] width 43 height 19
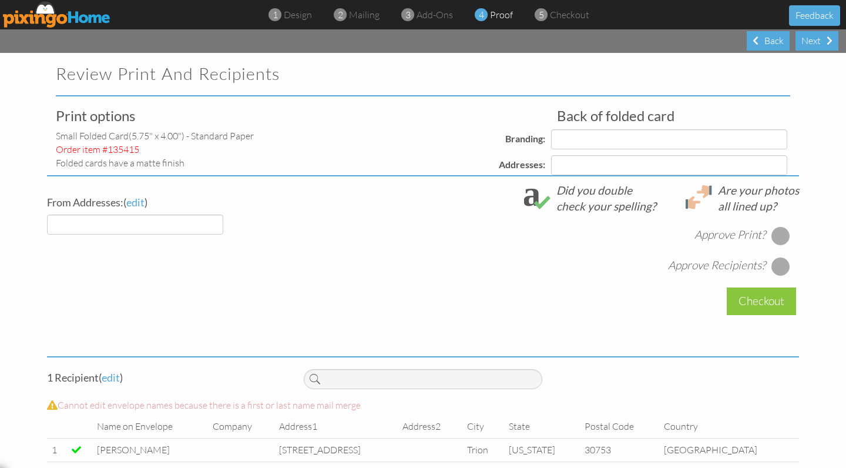
select select "object:7025"
select select "object:7029"
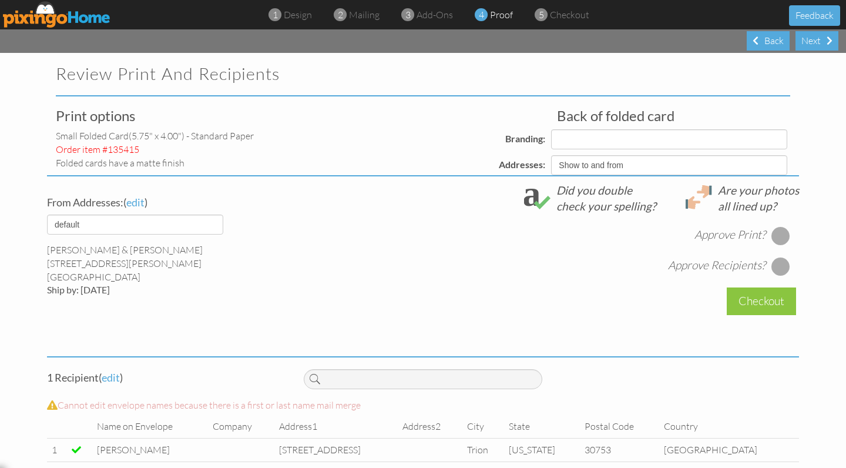
select select "object:7030"
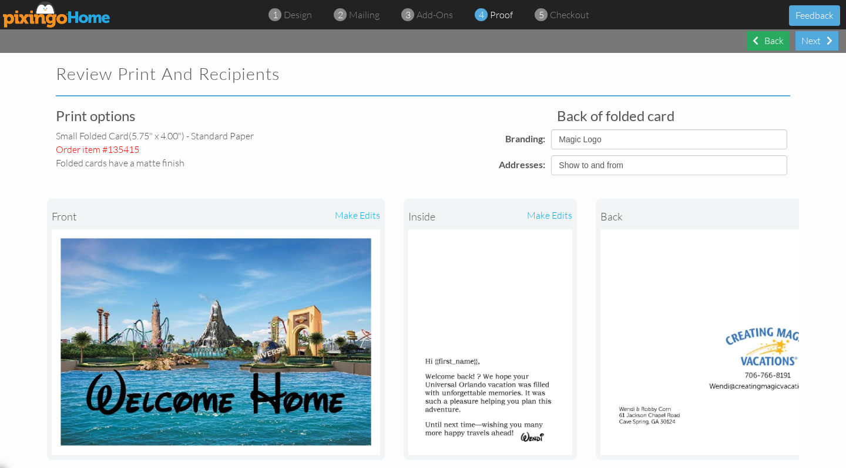
click at [767, 42] on div "Back" at bounding box center [768, 40] width 43 height 19
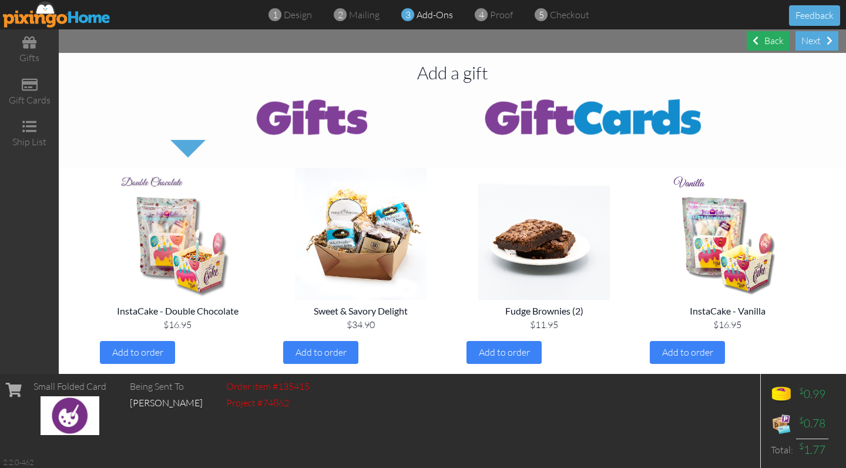
click at [767, 42] on div "Back" at bounding box center [768, 40] width 43 height 19
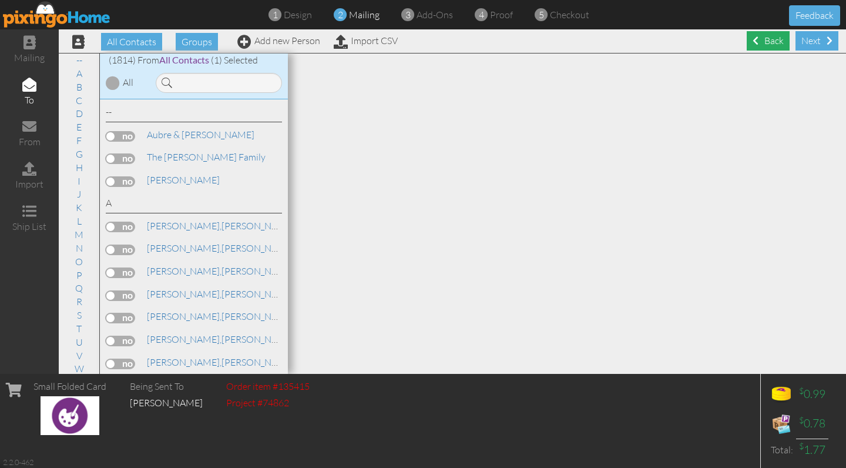
click at [786, 38] on div "Back" at bounding box center [768, 40] width 43 height 19
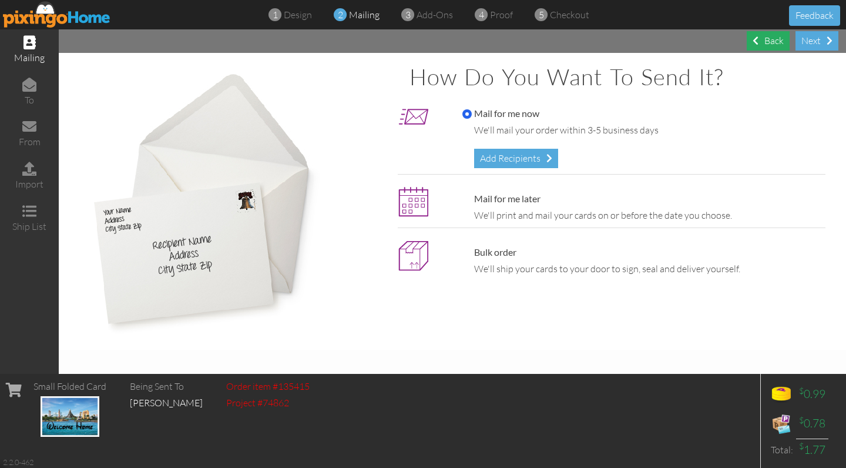
click at [771, 39] on div "Back" at bounding box center [768, 40] width 43 height 19
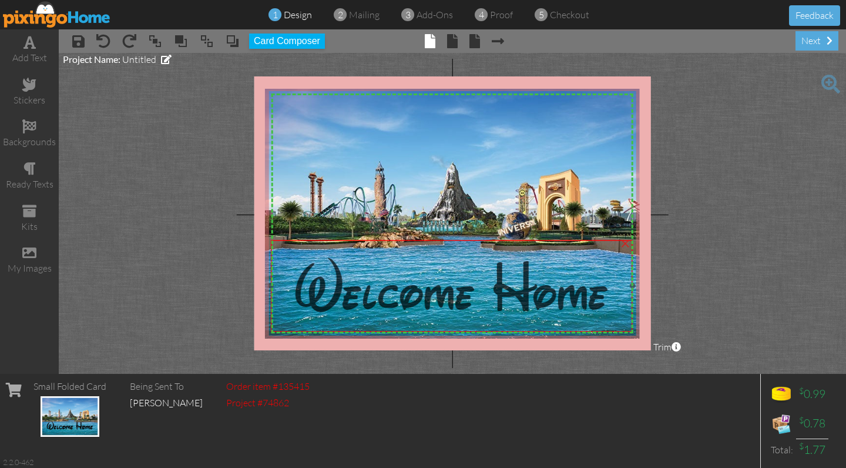
drag, startPoint x: 409, startPoint y: 280, endPoint x: 408, endPoint y: 290, distance: 10.6
click at [408, 290] on span "Welcome Home" at bounding box center [451, 286] width 313 height 84
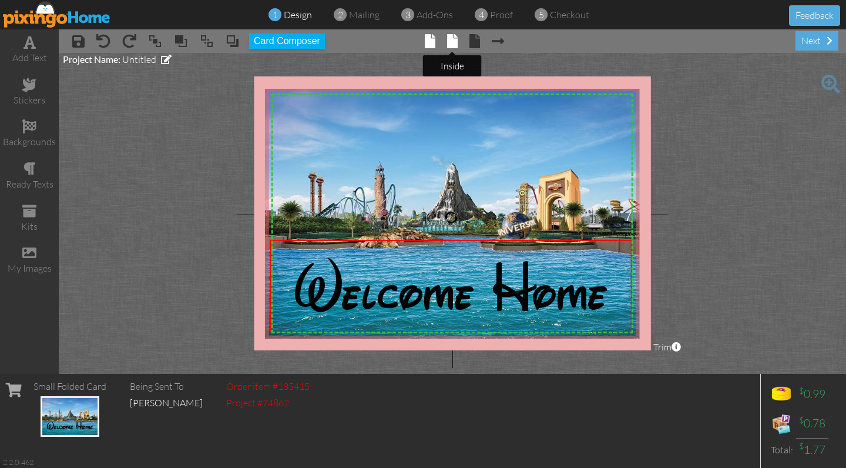
click at [454, 45] on span at bounding box center [452, 41] width 11 height 14
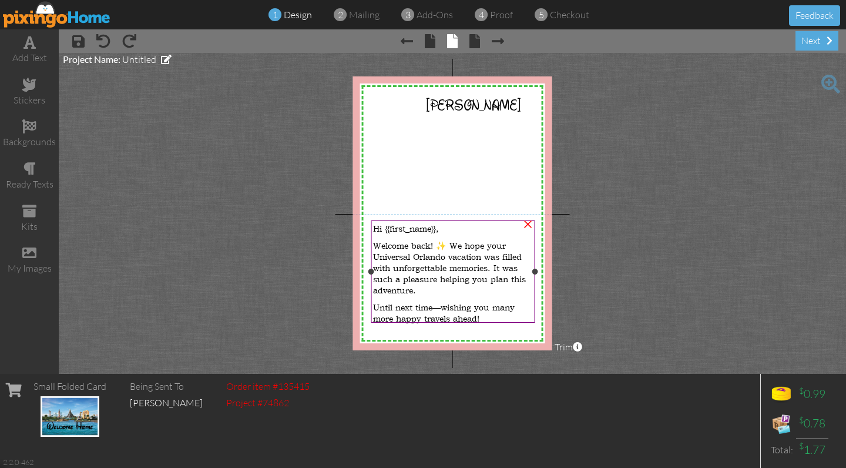
click at [433, 226] on span "Hi {{first_name}}," at bounding box center [406, 228] width 66 height 11
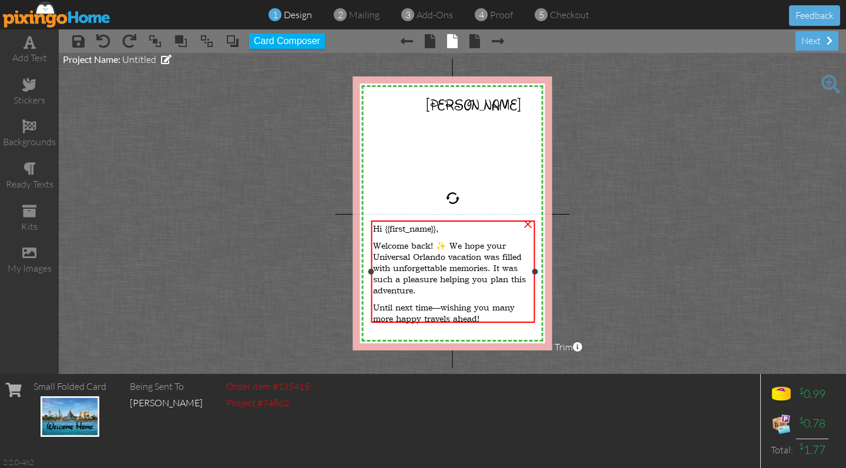
click at [439, 229] on span "Hi {{first_name}}," at bounding box center [406, 228] width 66 height 11
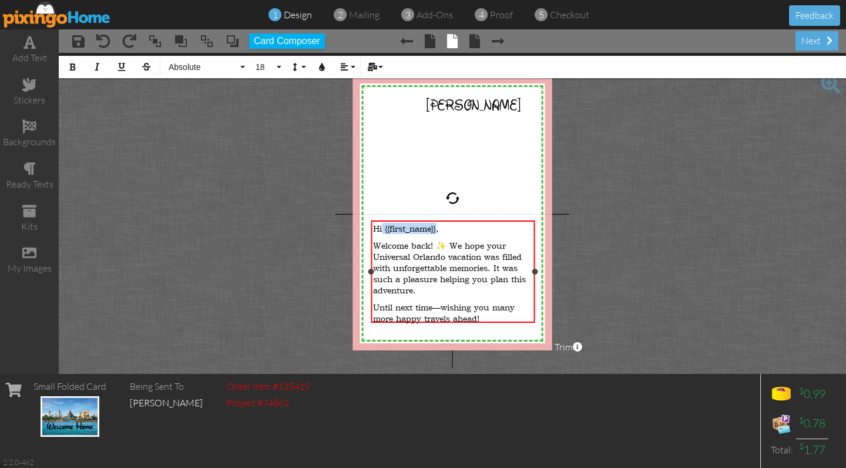
drag, startPoint x: 437, startPoint y: 228, endPoint x: 383, endPoint y: 229, distance: 54.1
click at [383, 229] on span "Hi {{first_name}}," at bounding box center [406, 228] width 66 height 11
click at [381, 64] on button "Mail Merge" at bounding box center [374, 67] width 22 height 22
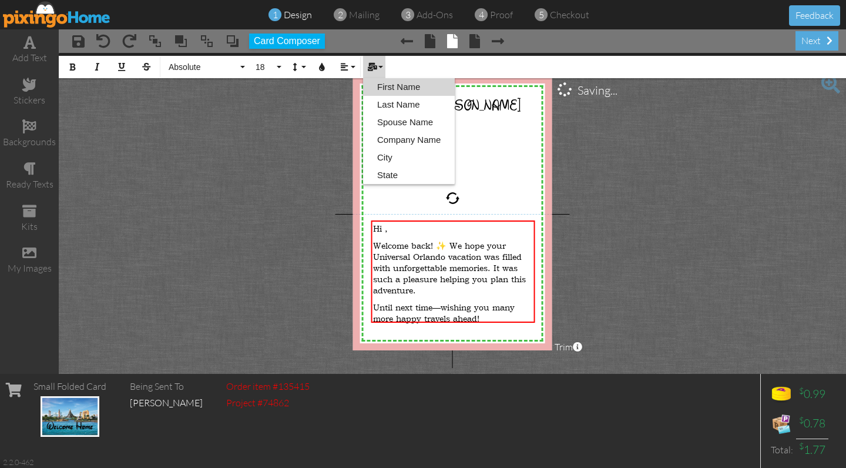
click at [383, 83] on link "First Name" at bounding box center [409, 87] width 92 height 18
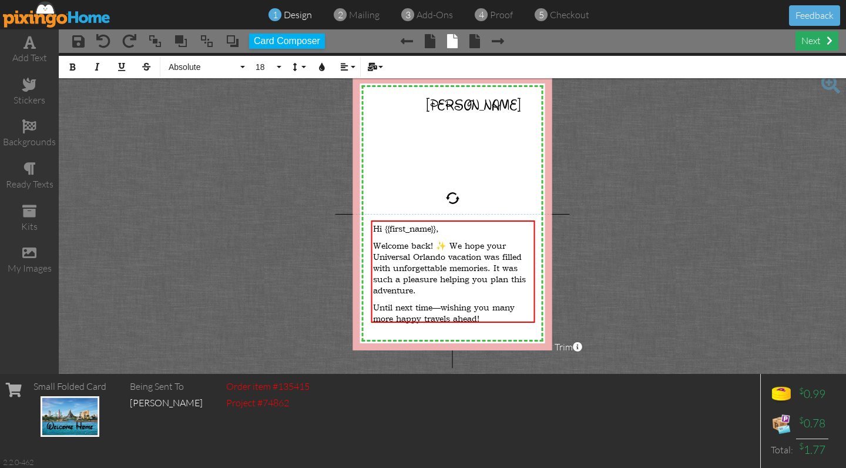
click at [808, 43] on div "next" at bounding box center [817, 40] width 43 height 19
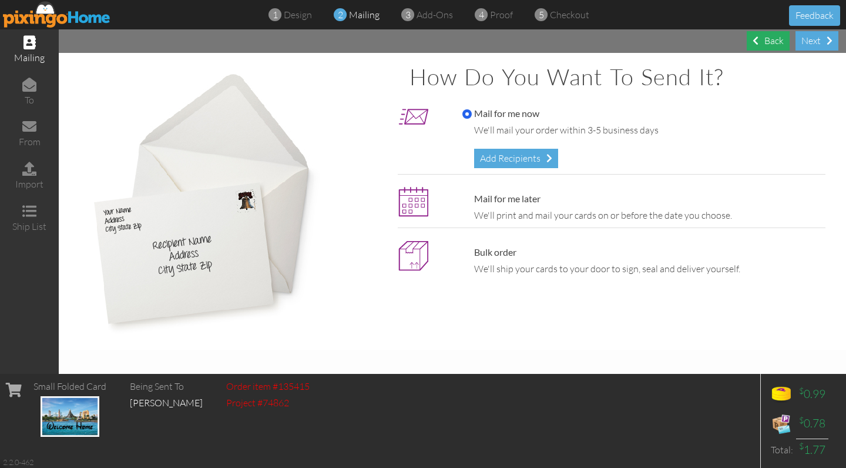
click at [783, 39] on div "Back" at bounding box center [768, 40] width 43 height 19
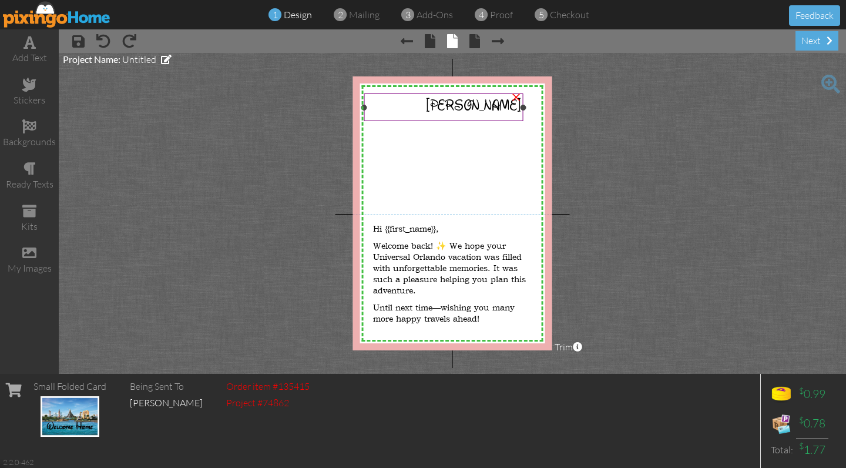
click at [508, 111] on span "[PERSON_NAME]" at bounding box center [473, 105] width 95 height 19
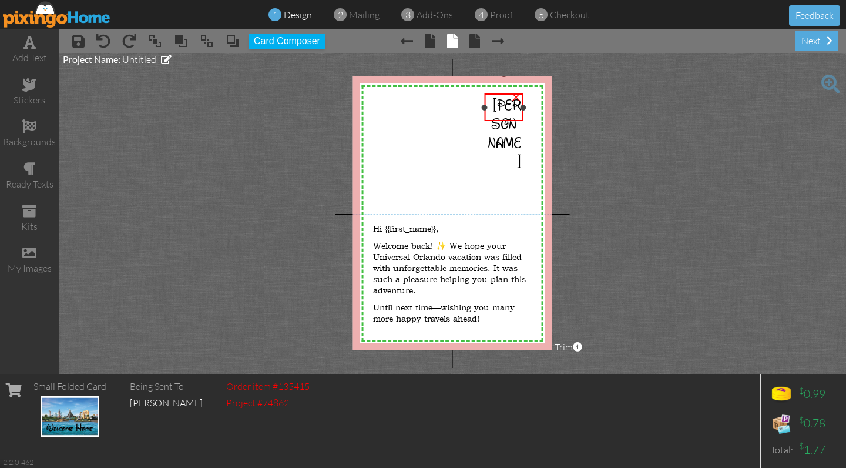
drag, startPoint x: 366, startPoint y: 107, endPoint x: 487, endPoint y: 108, distance: 120.5
click at [487, 108] on div at bounding box center [484, 108] width 6 height 6
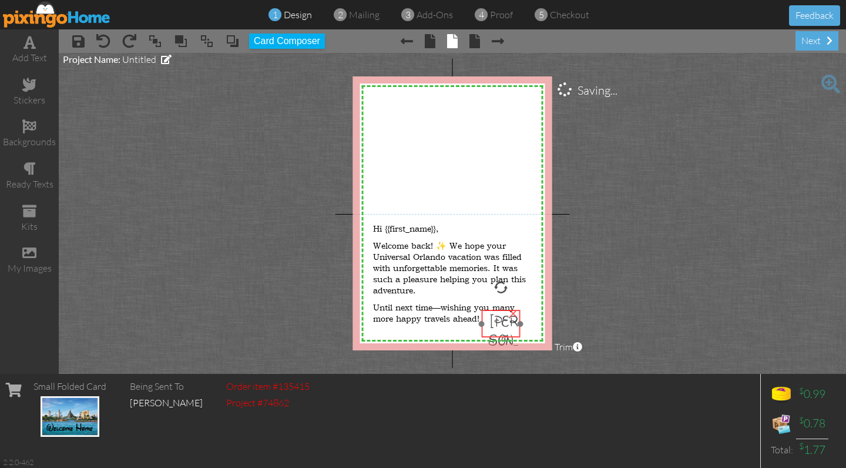
drag, startPoint x: 507, startPoint y: 108, endPoint x: 503, endPoint y: 324, distance: 216.3
click at [503, 324] on span "[PERSON_NAME]" at bounding box center [502, 349] width 33 height 75
click at [588, 308] on project-studio-wrapper "X X X X X X X X X X X X X X X X X X X X X X X X X X X X X X X X X X X X X X X X…" at bounding box center [453, 213] width 788 height 321
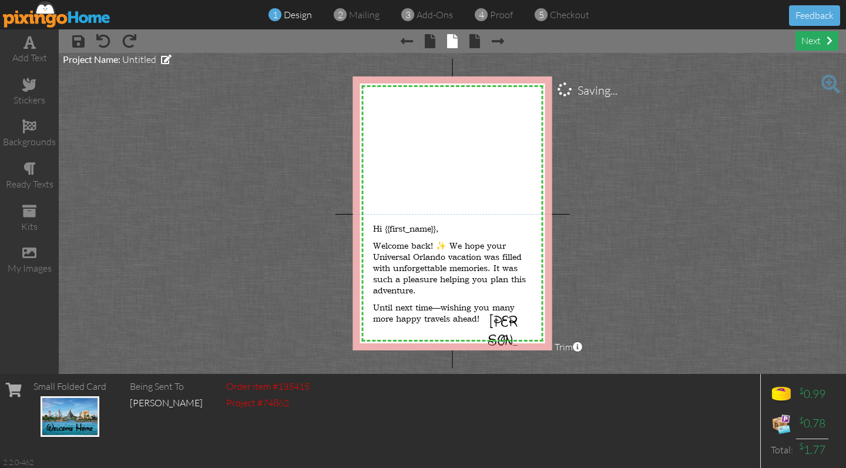
click at [819, 45] on div "next" at bounding box center [817, 40] width 43 height 19
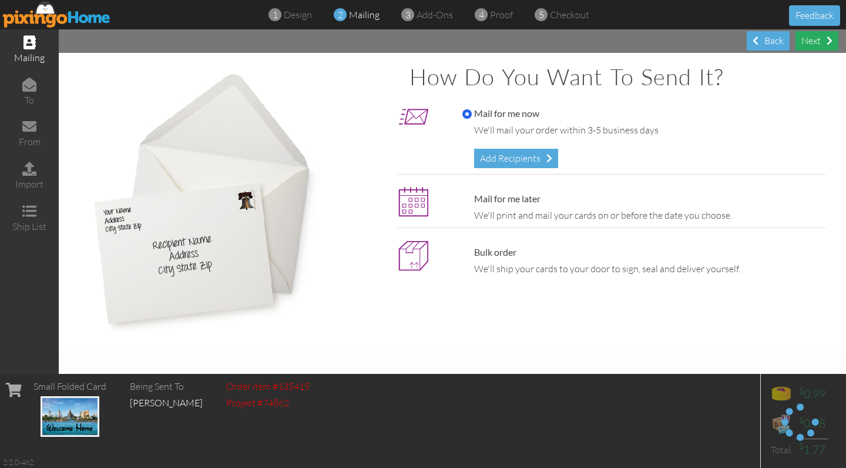
click at [809, 44] on div "Next" at bounding box center [817, 40] width 43 height 19
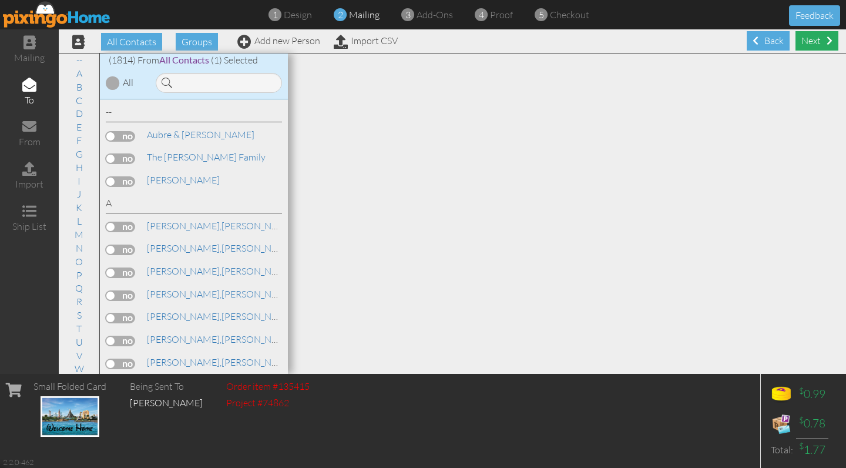
click at [813, 40] on div "Next" at bounding box center [817, 40] width 43 height 19
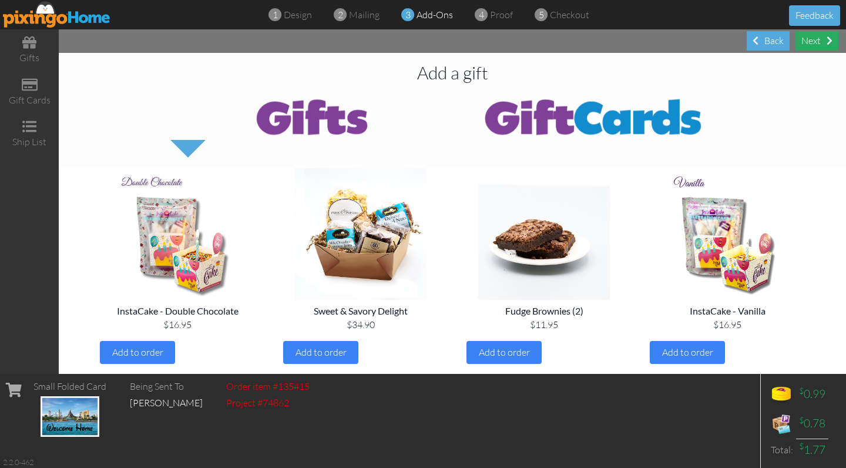
click at [804, 43] on div "Next" at bounding box center [817, 40] width 43 height 19
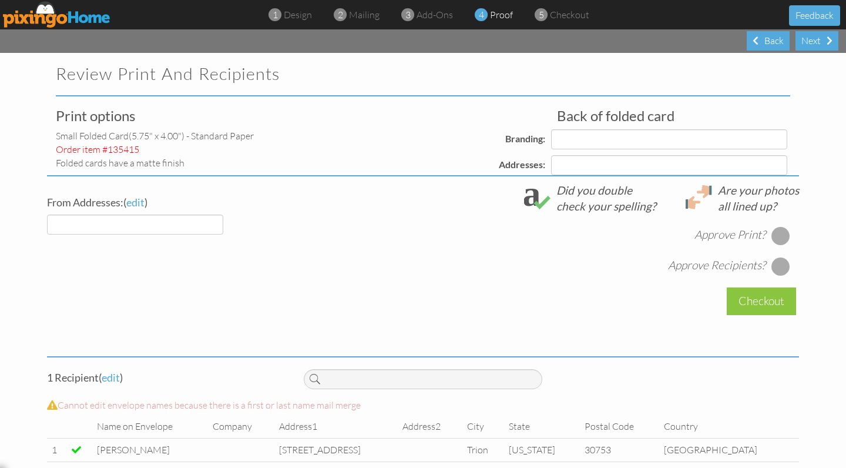
select select "object:14866"
select select "object:14871"
select select "object:14869"
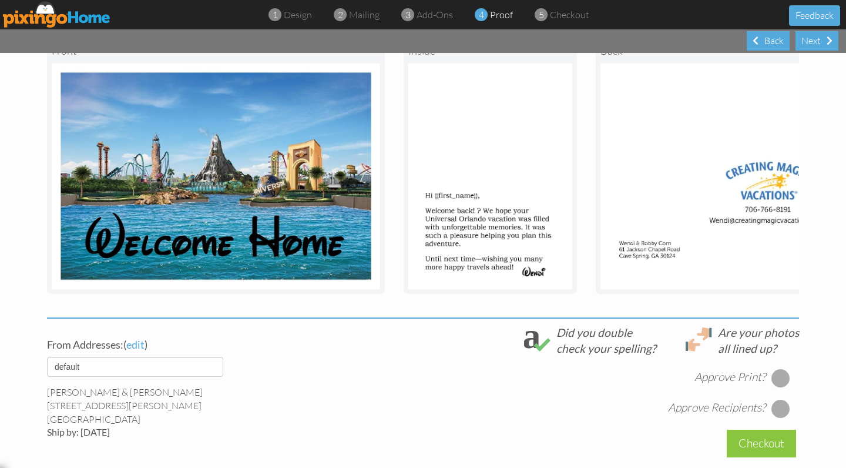
scroll to position [277, 0]
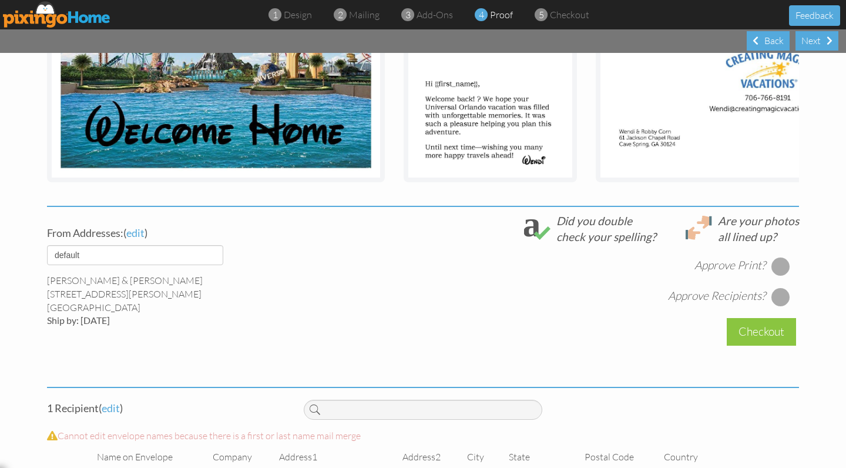
click at [779, 264] on div at bounding box center [781, 266] width 19 height 19
click at [781, 294] on div at bounding box center [781, 296] width 19 height 19
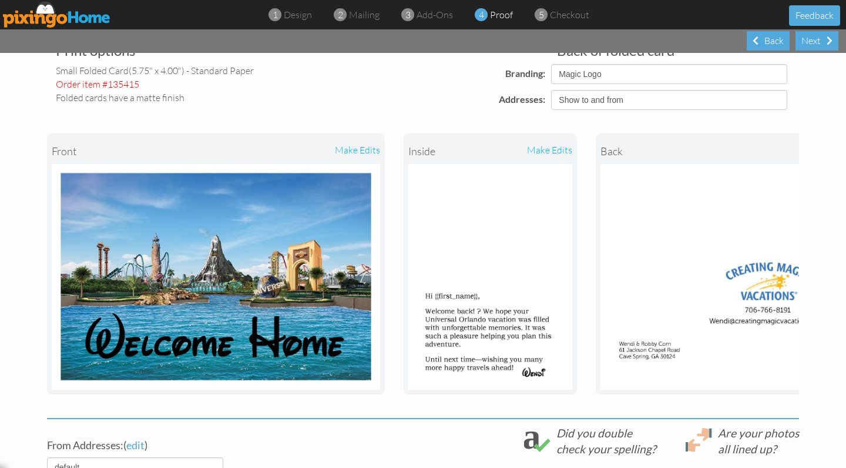
scroll to position [49, 0]
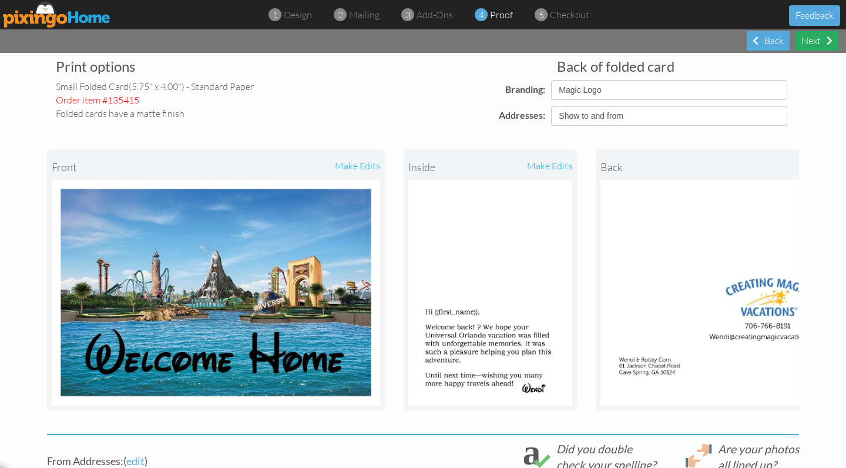
click at [821, 41] on div "Next" at bounding box center [817, 40] width 43 height 19
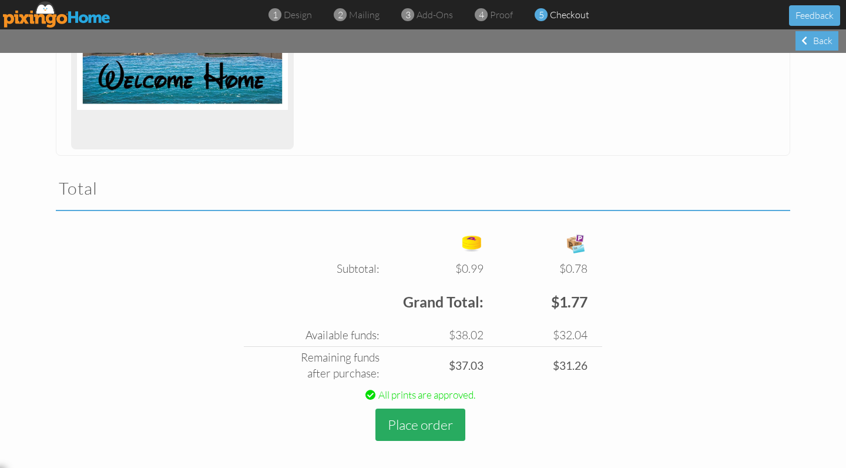
scroll to position [273, 0]
click at [415, 424] on button "Place order" at bounding box center [421, 425] width 90 height 32
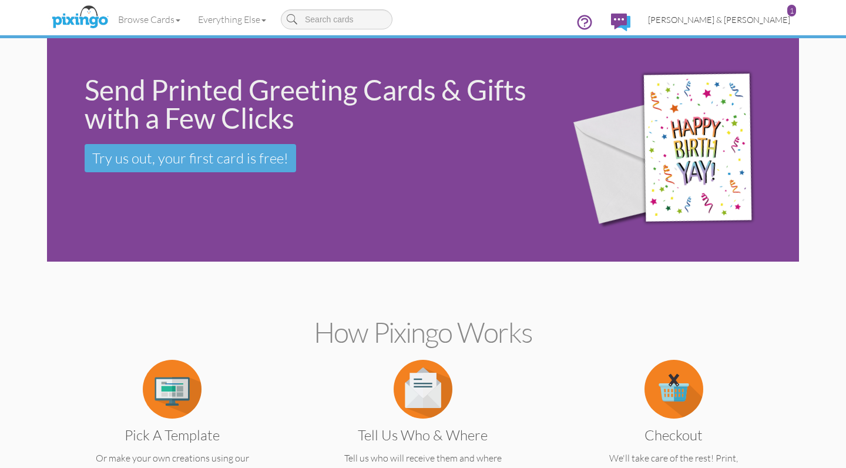
click at [731, 23] on span "[PERSON_NAME] & [PERSON_NAME]" at bounding box center [719, 20] width 142 height 10
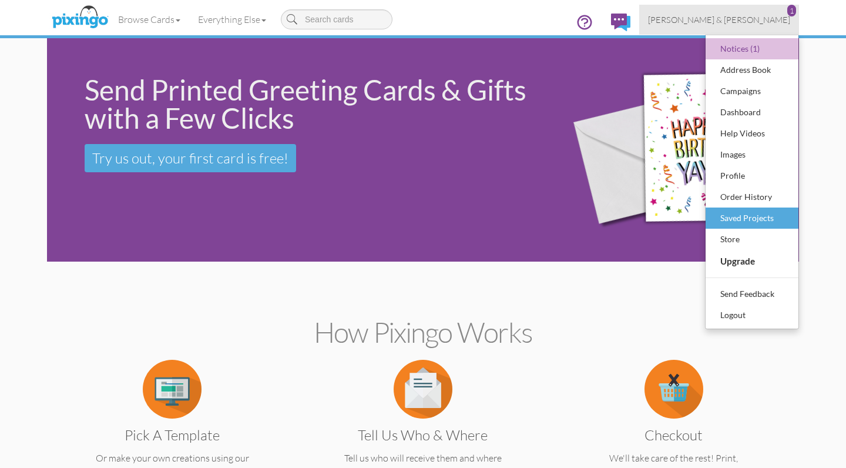
click at [724, 220] on div "Saved Projects" at bounding box center [752, 218] width 69 height 18
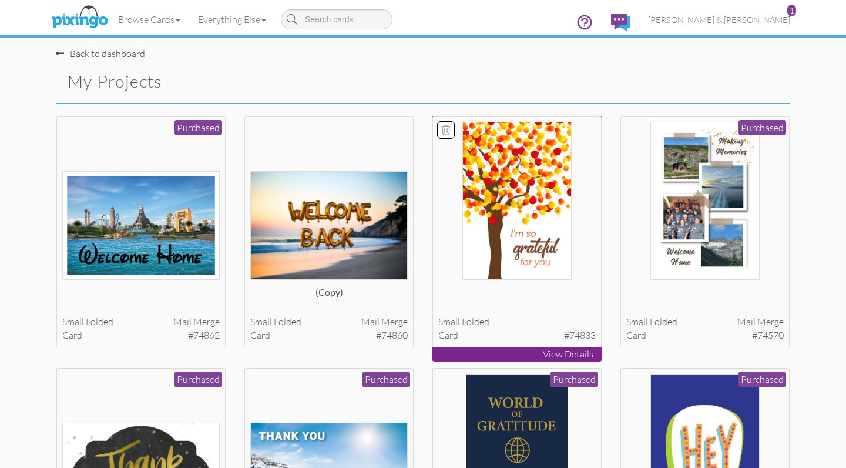
click at [448, 129] on icon at bounding box center [446, 130] width 12 height 12
click at [746, 78] on button "Delete 1 project(s)?" at bounding box center [739, 83] width 101 height 20
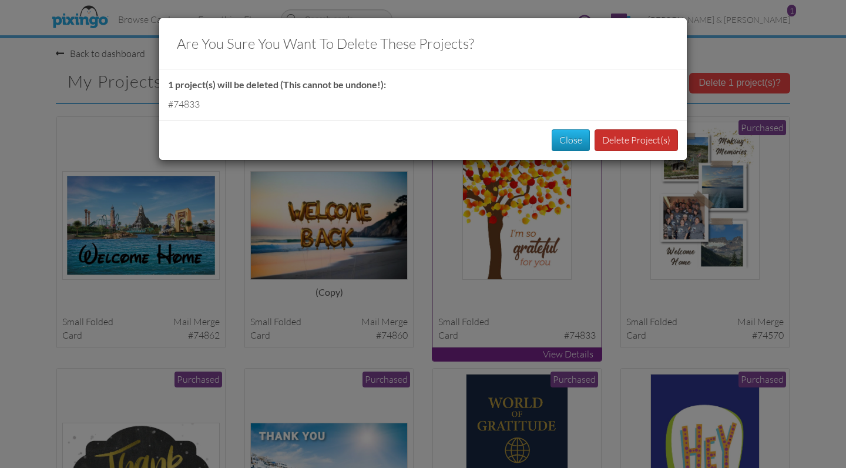
click at [619, 138] on button "Delete Project(s)" at bounding box center [636, 140] width 83 height 22
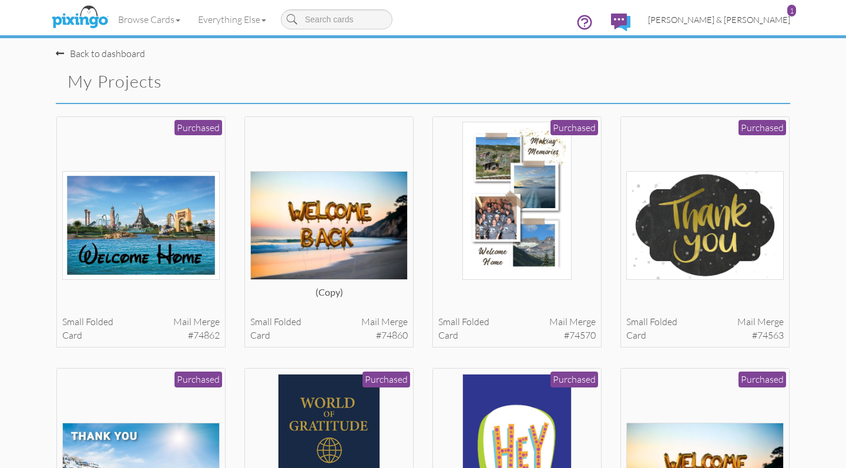
click at [737, 21] on span "[PERSON_NAME] & [PERSON_NAME]" at bounding box center [719, 20] width 142 height 10
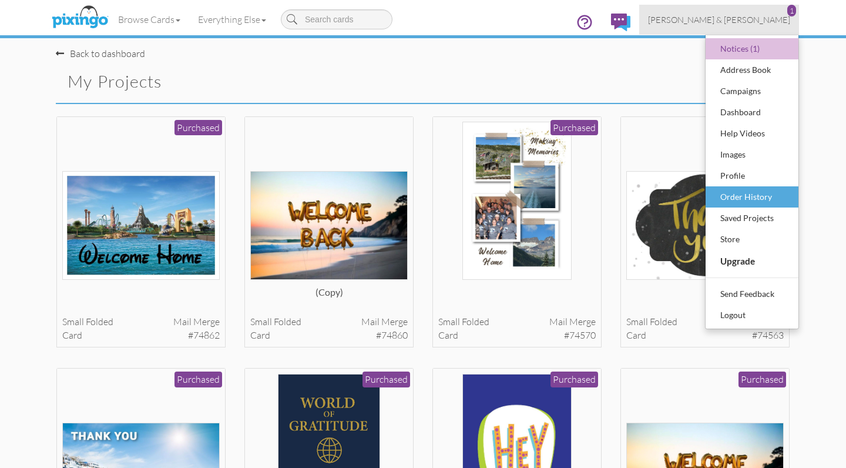
click at [737, 197] on div "Order History" at bounding box center [752, 197] width 69 height 18
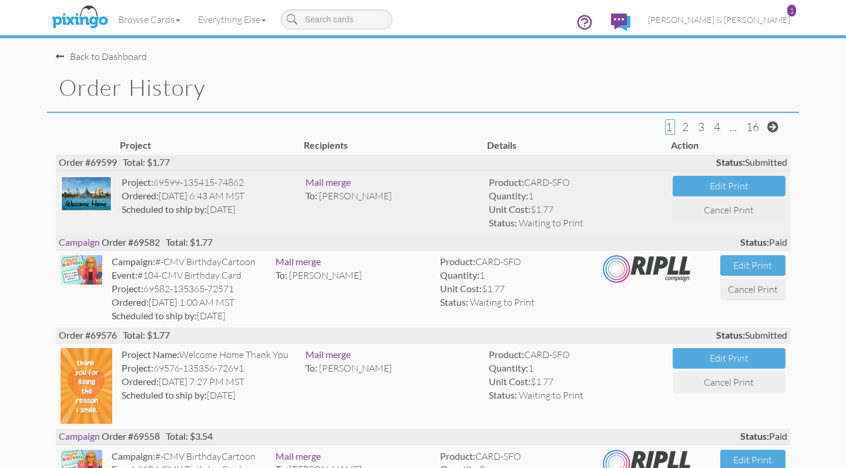
click at [99, 196] on img at bounding box center [87, 194] width 52 height 36
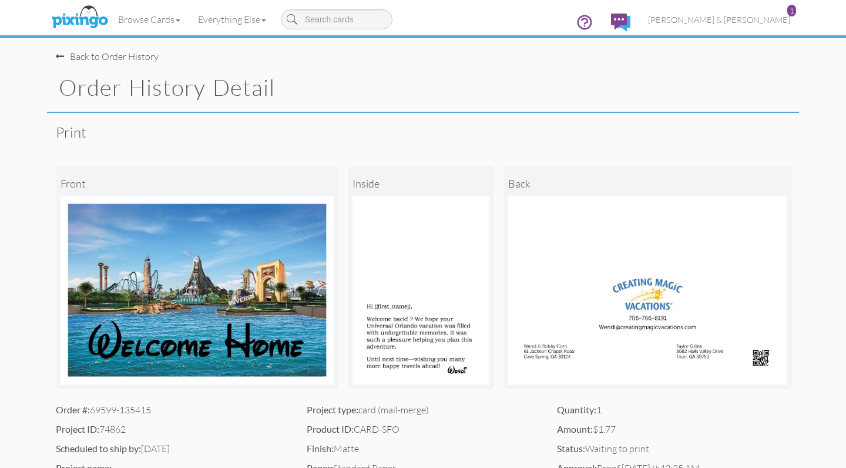
scroll to position [35, 0]
